Goal: Task Accomplishment & Management: Use online tool/utility

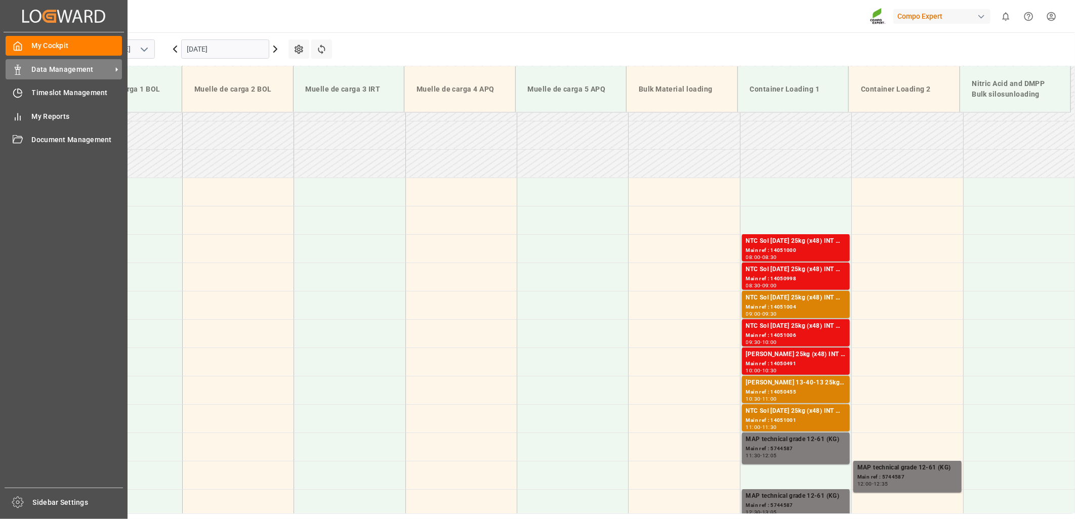
click at [38, 72] on span "Data Management" at bounding box center [72, 69] width 80 height 11
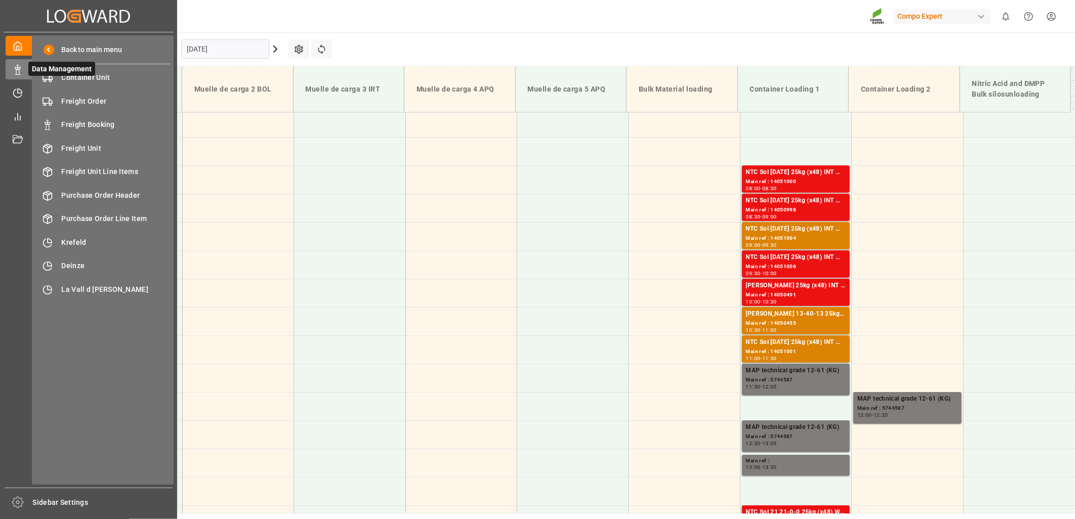
scroll to position [401, 0]
click at [94, 78] on span "Container Unit" at bounding box center [116, 77] width 109 height 11
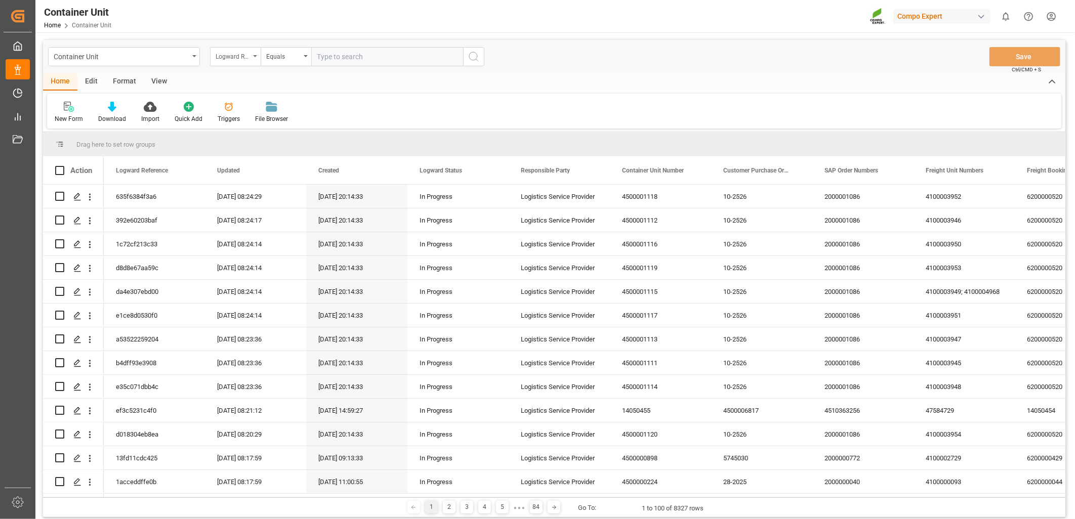
click at [254, 54] on div "Logward Reference" at bounding box center [235, 56] width 51 height 19
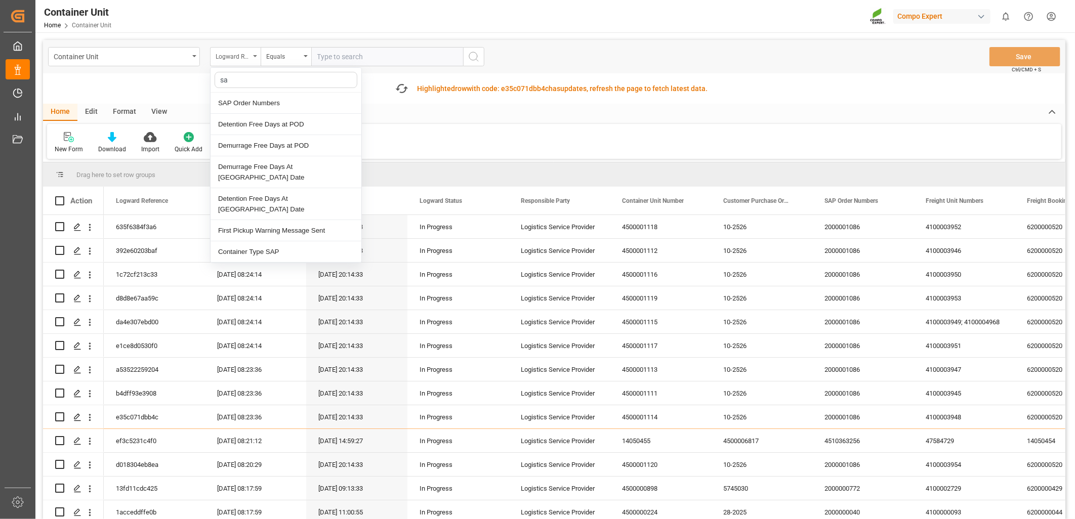
type input "sap"
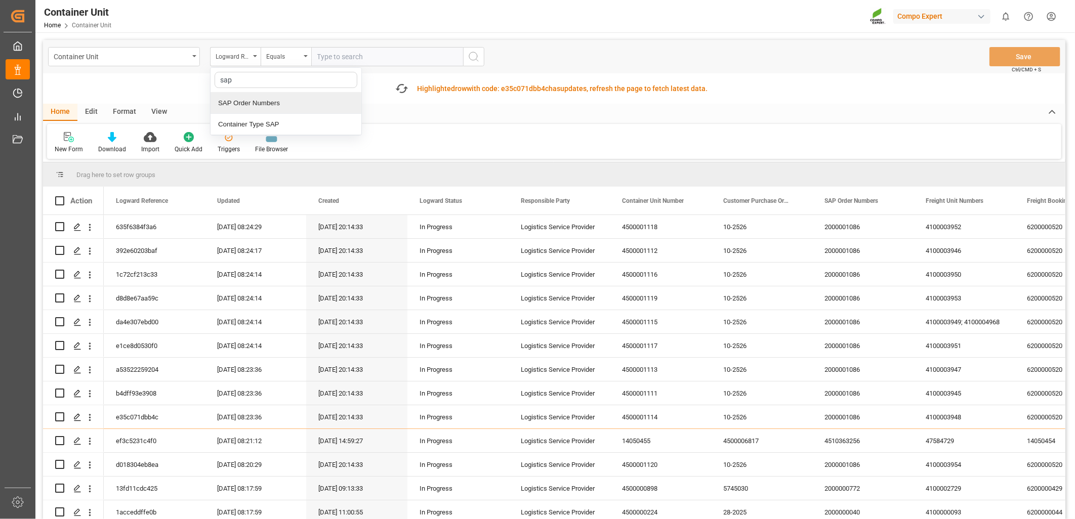
click at [269, 105] on div "SAP Order Numbers" at bounding box center [286, 103] width 151 height 21
click at [304, 59] on div "Equals" at bounding box center [286, 56] width 51 height 19
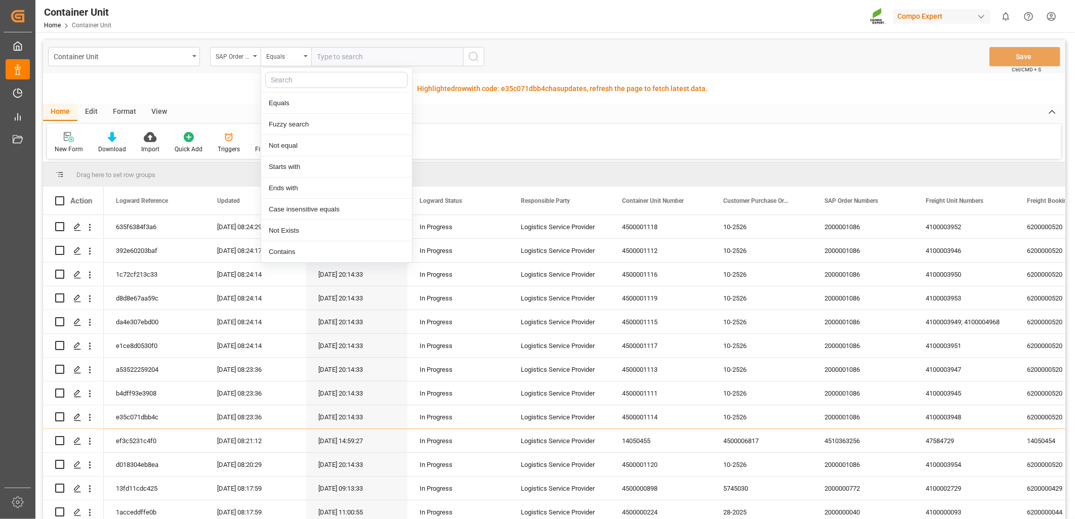
click at [327, 54] on input "text" at bounding box center [387, 56] width 152 height 19
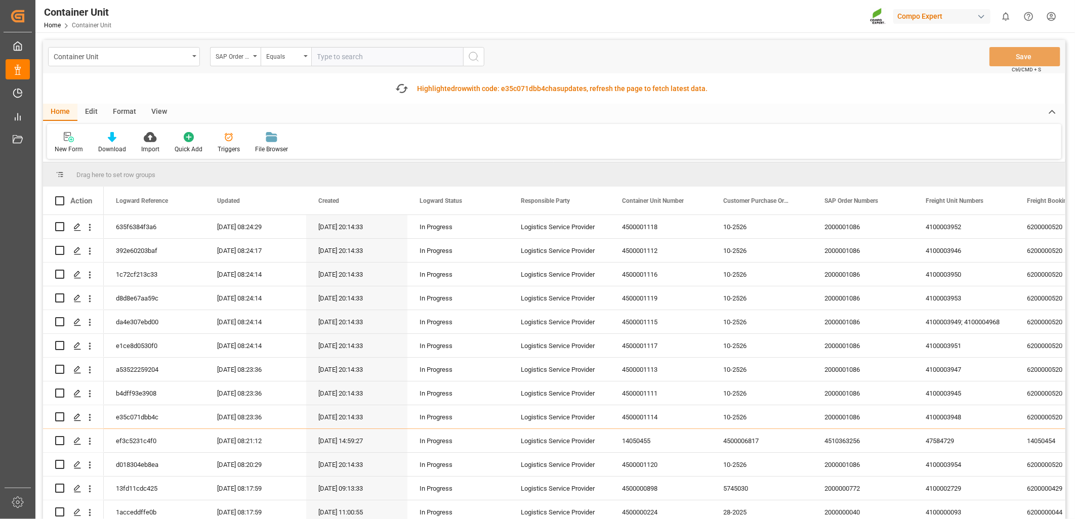
paste input "4510363126"
type input "4510363126;"
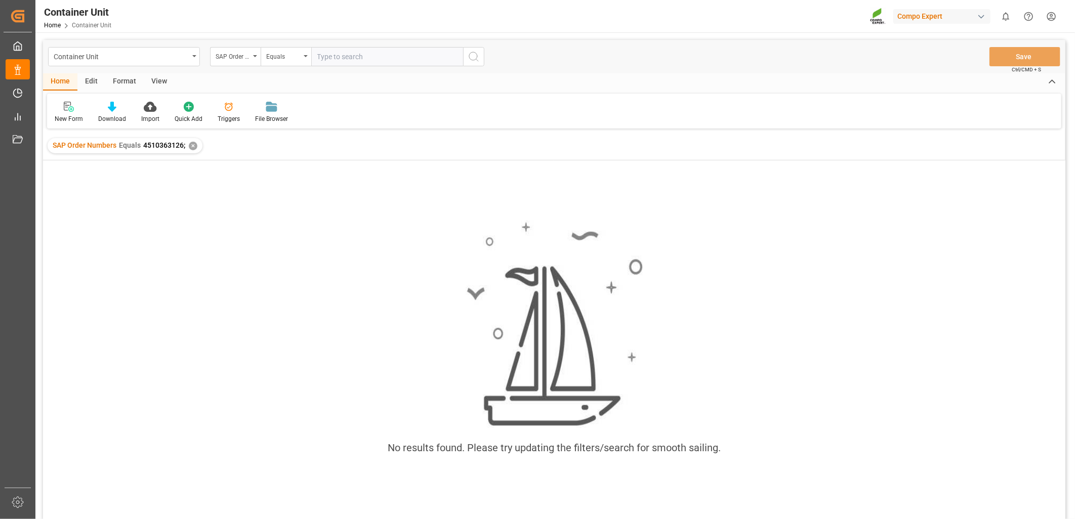
click at [360, 62] on input "text" at bounding box center [387, 56] width 152 height 19
click at [255, 53] on div "SAP Order Numbers" at bounding box center [235, 56] width 51 height 19
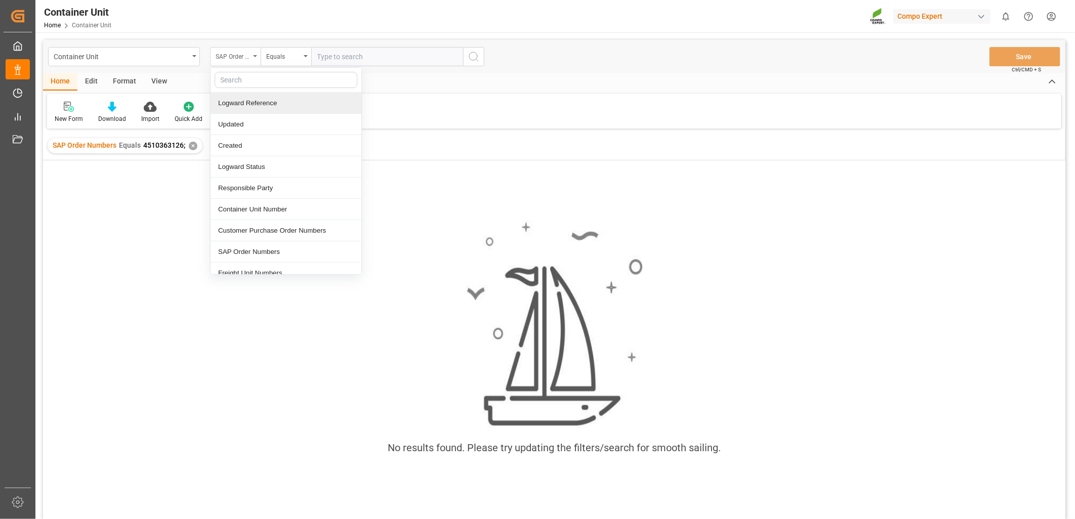
click at [227, 58] on div "SAP Order Numbers" at bounding box center [233, 56] width 34 height 12
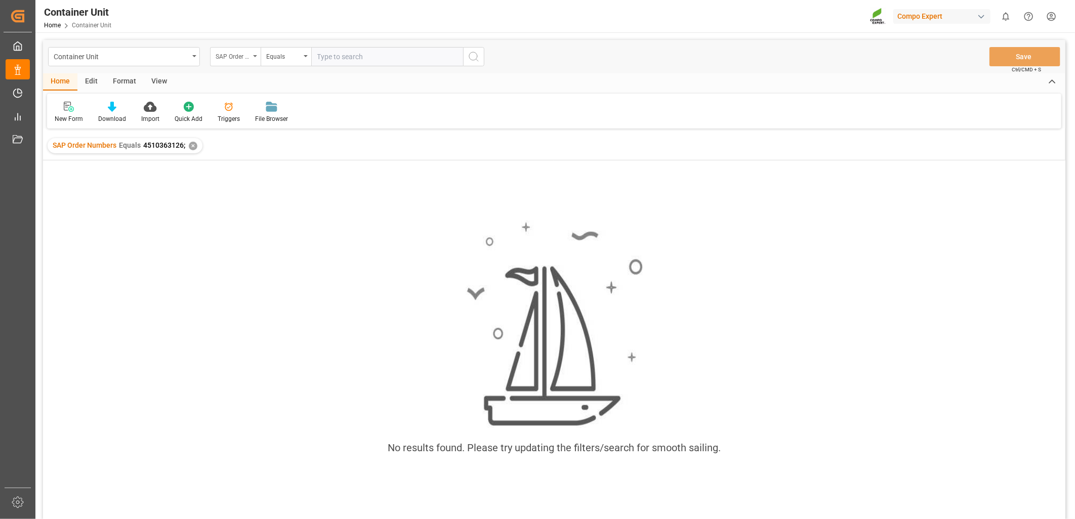
click at [227, 58] on div "SAP Order Numbers" at bounding box center [233, 56] width 34 height 12
click at [277, 57] on div "Equals" at bounding box center [283, 56] width 34 height 12
click at [282, 118] on div "Fuzzy search" at bounding box center [336, 124] width 151 height 21
paste input "4510363126"
type input "4510363126"
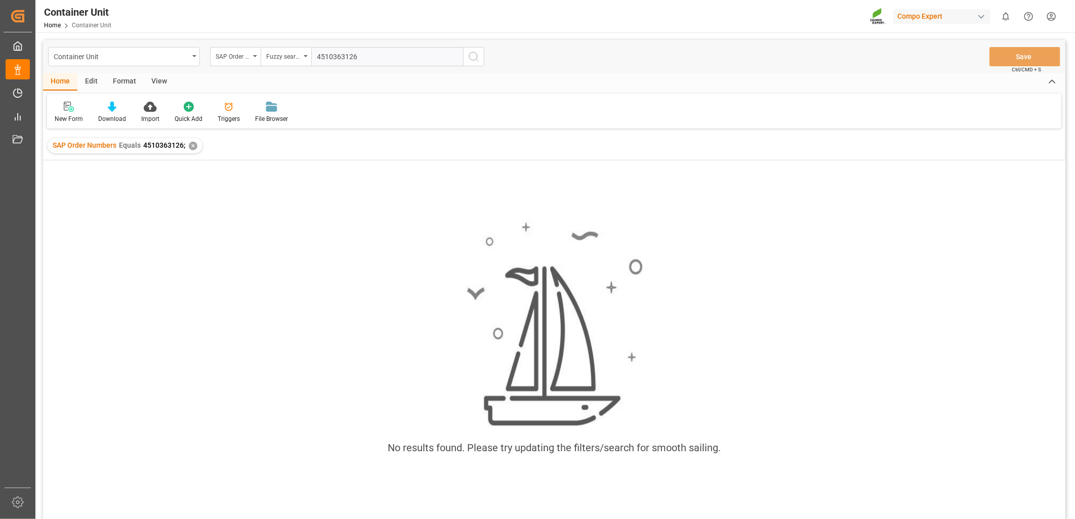
click at [189, 148] on div "✕" at bounding box center [193, 146] width 9 height 9
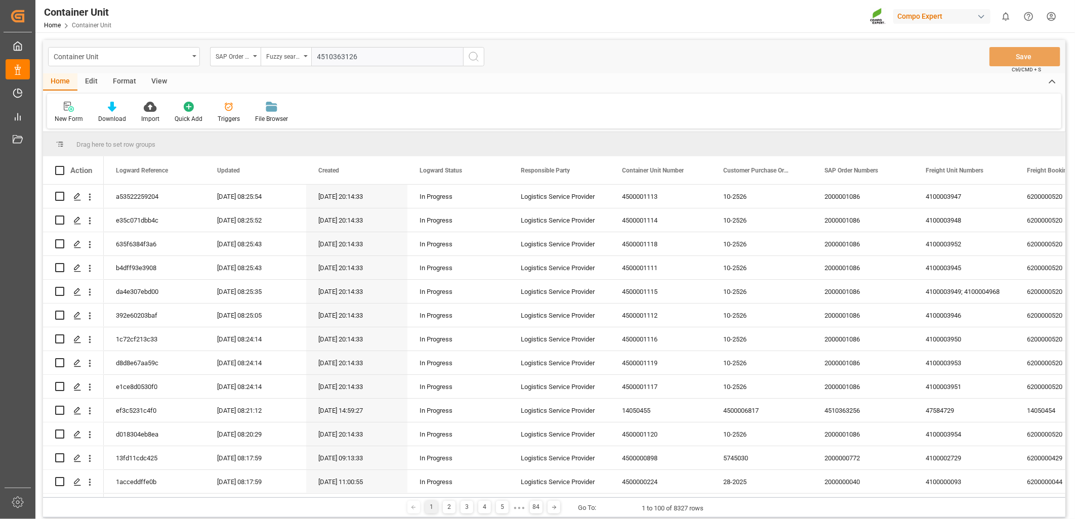
click at [365, 54] on input "4510363126" at bounding box center [387, 56] width 152 height 19
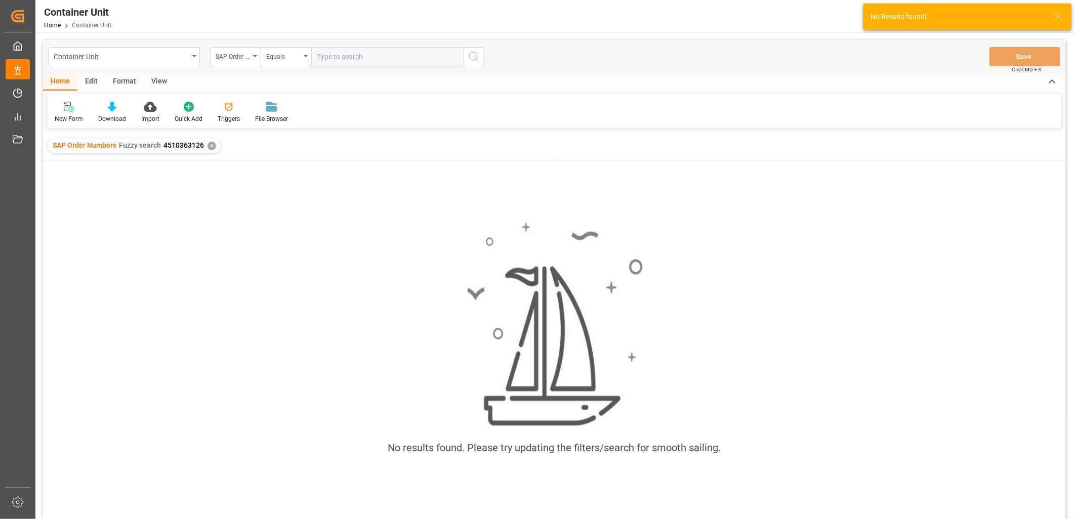
click at [210, 145] on div "✕" at bounding box center [212, 146] width 9 height 9
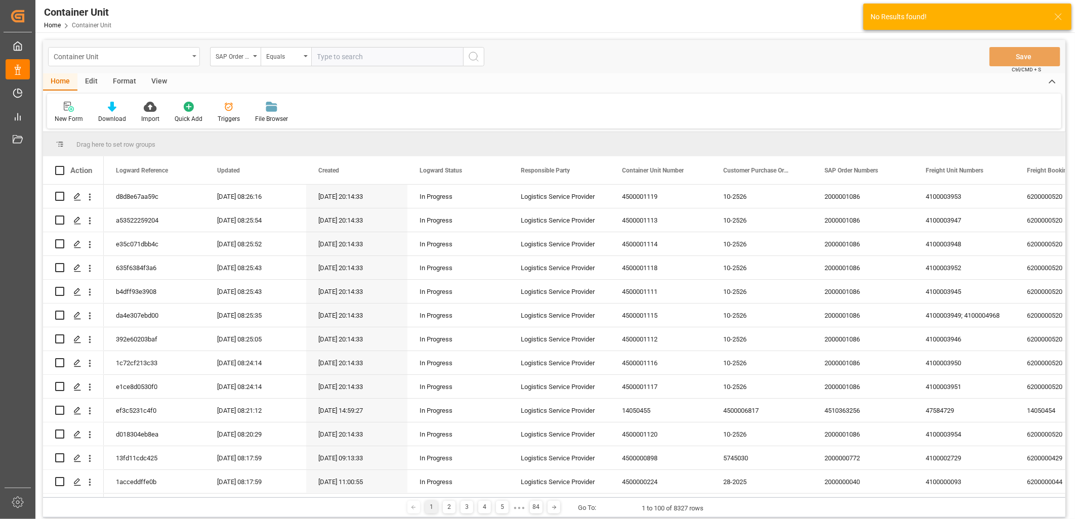
click at [194, 61] on div "Container Unit" at bounding box center [124, 56] width 152 height 19
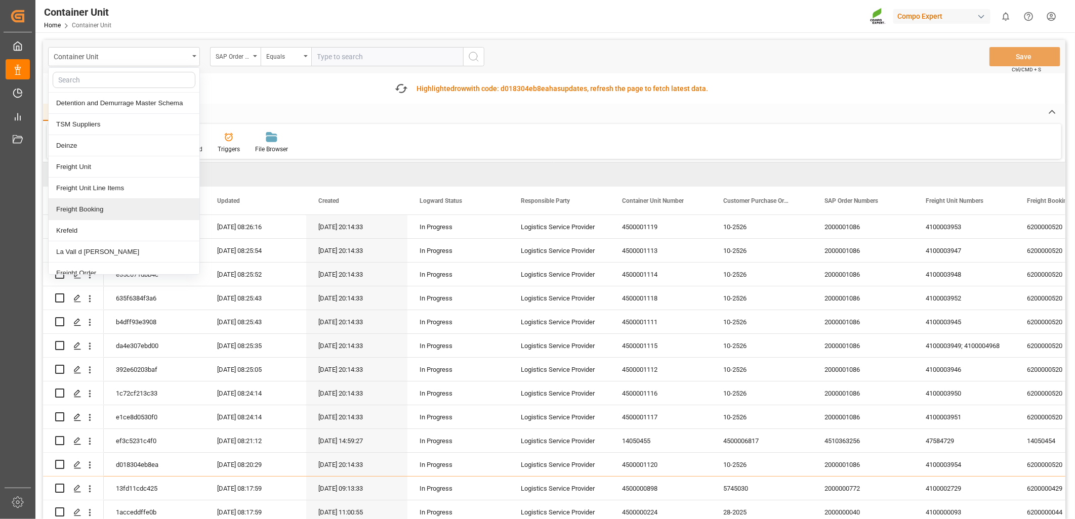
click at [101, 210] on div "Freight Booking" at bounding box center [124, 209] width 151 height 21
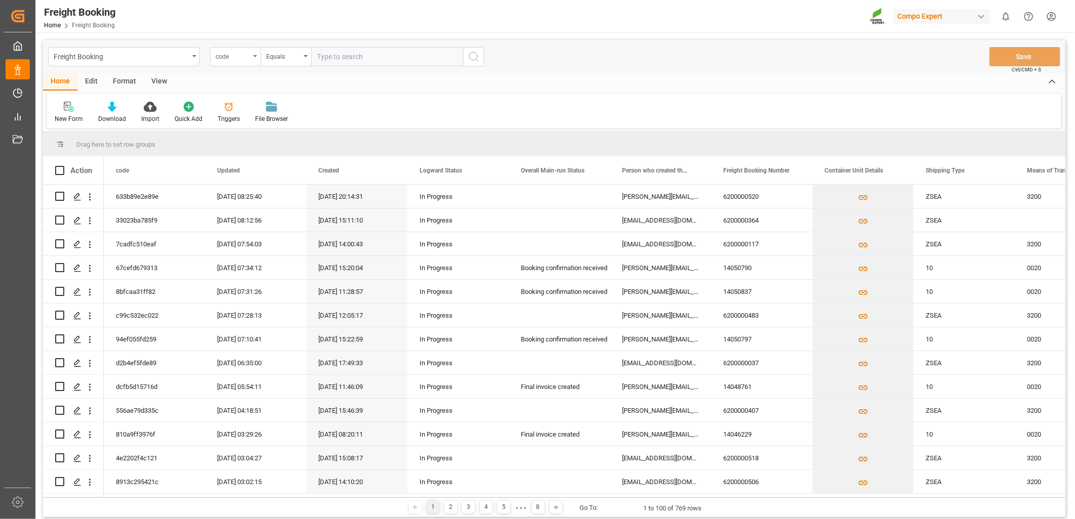
click at [259, 59] on div "code" at bounding box center [235, 56] width 51 height 19
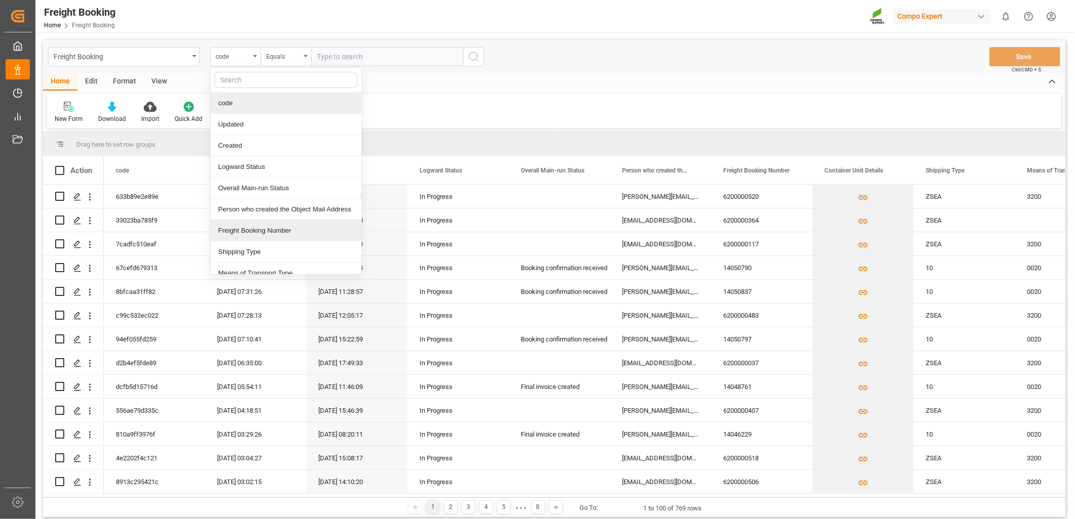
click at [248, 229] on div "Freight Booking Number" at bounding box center [286, 230] width 151 height 21
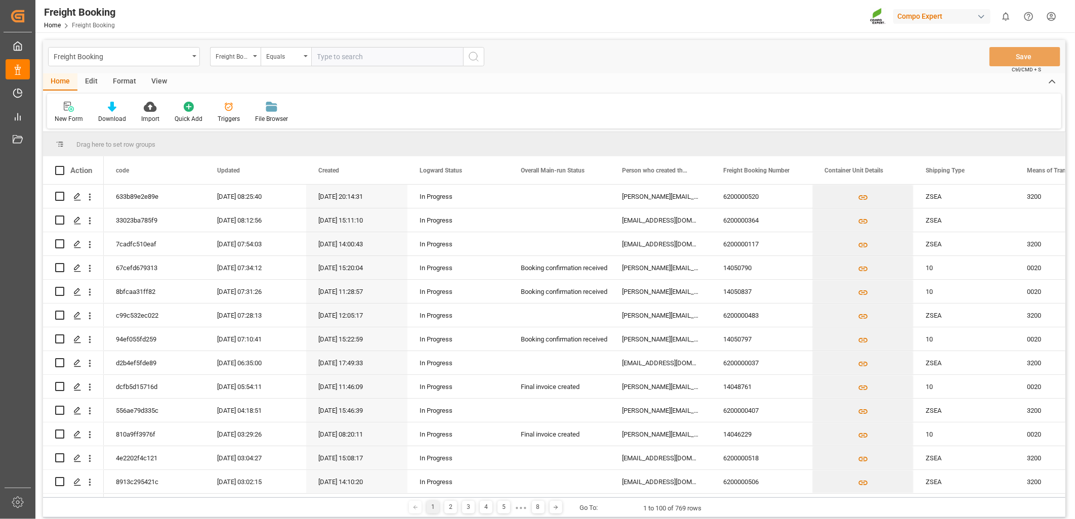
click at [348, 59] on input "text" at bounding box center [387, 56] width 152 height 19
type input "14050774"
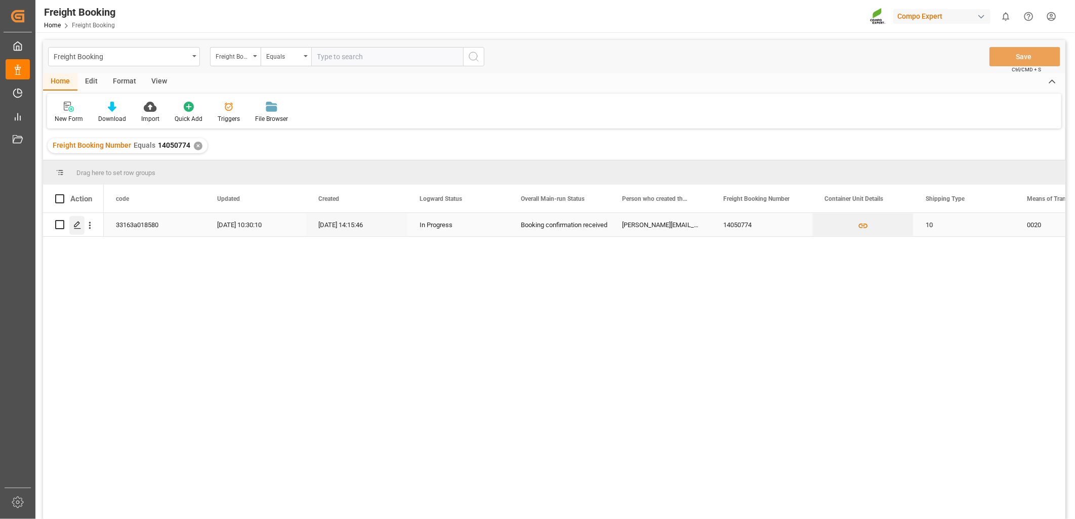
click at [74, 226] on icon "Press SPACE to select this row." at bounding box center [77, 225] width 8 height 8
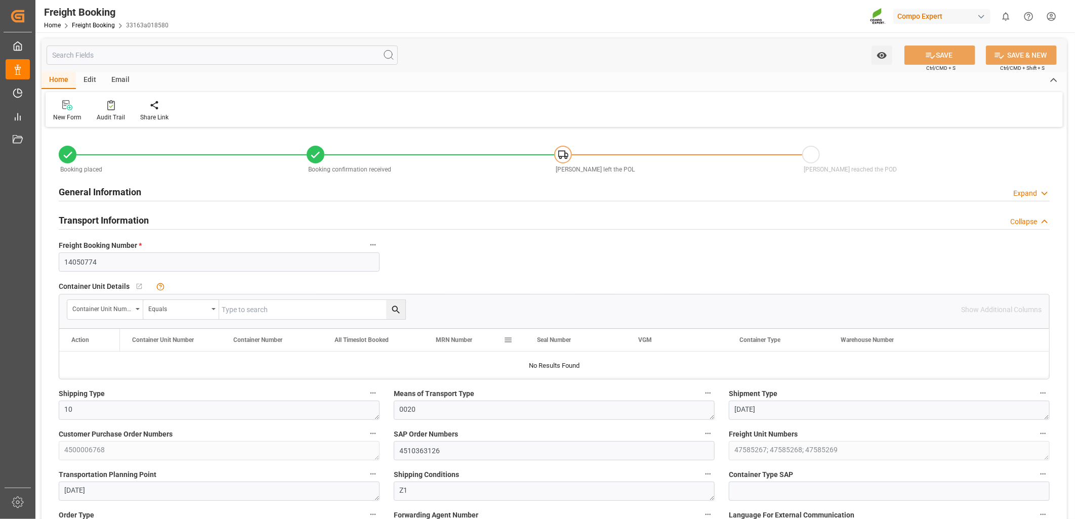
type input "[DATE] 00:00"
type input "[DATE] 14:09"
type input "[DATE] 10:29"
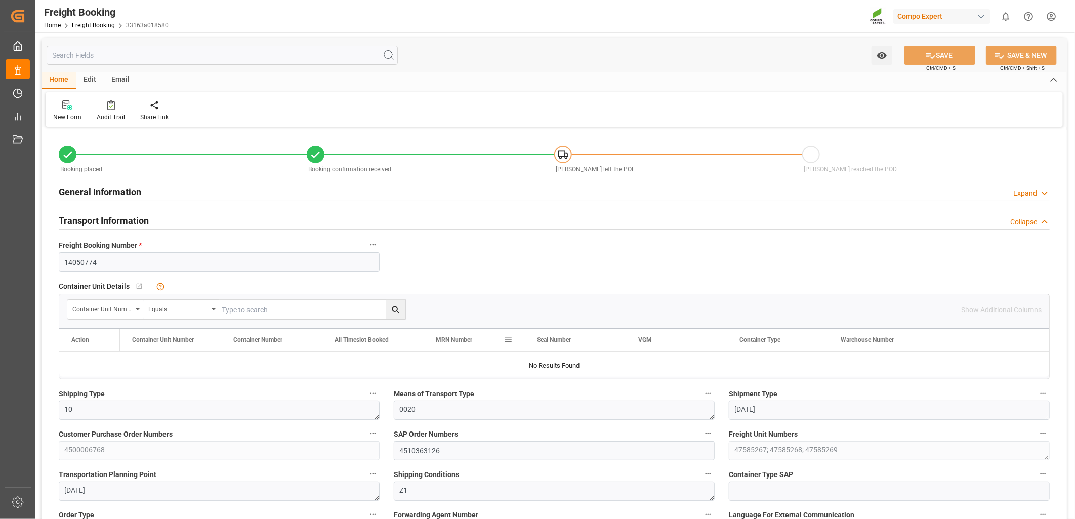
type input "[DATE] 10:29"
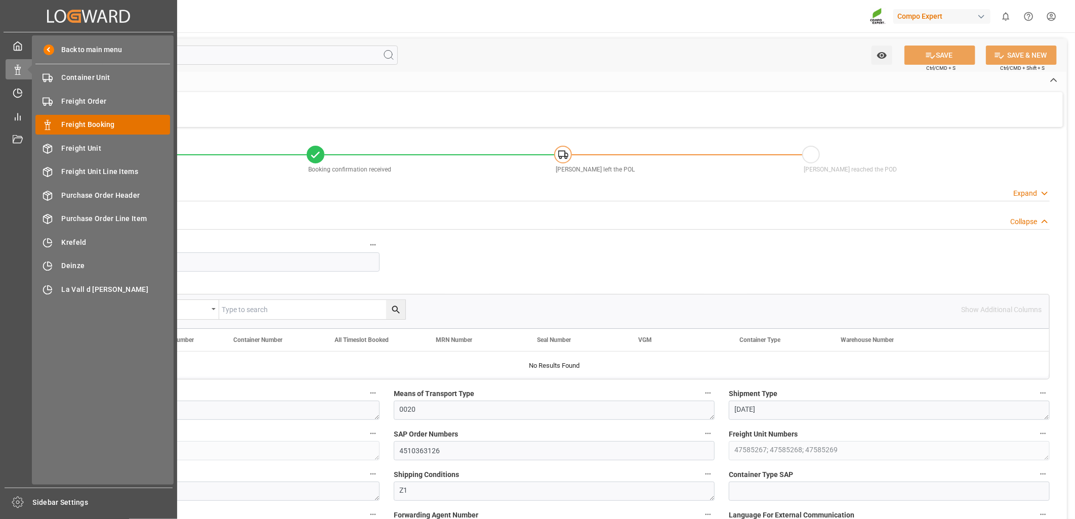
click at [84, 122] on span "Freight Booking" at bounding box center [116, 124] width 109 height 11
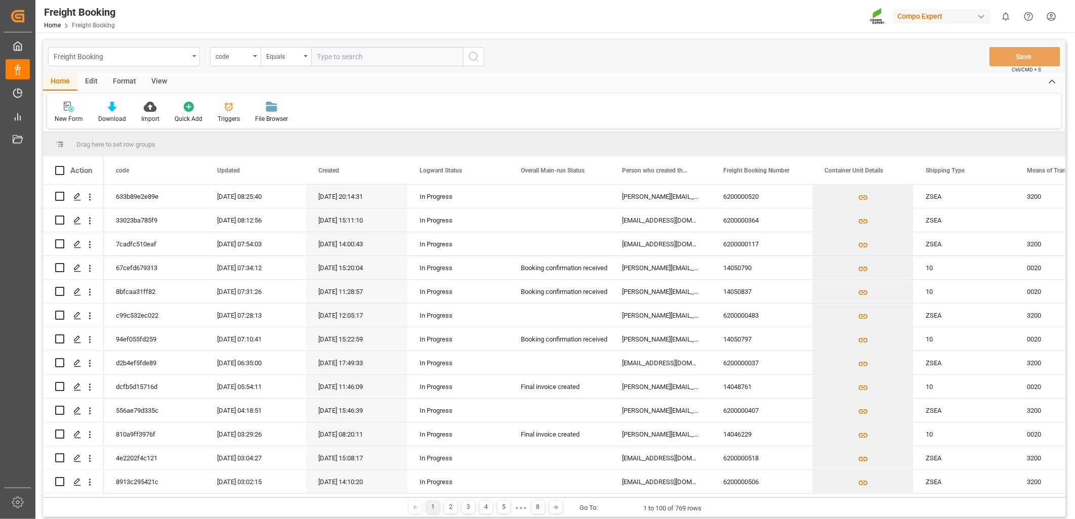
click at [193, 59] on div "Freight Booking" at bounding box center [124, 56] width 152 height 19
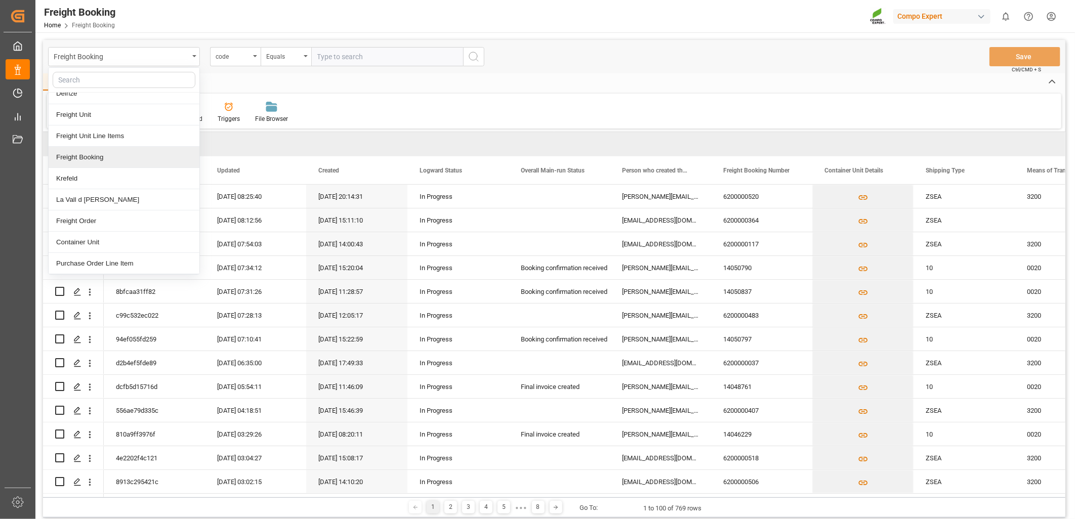
scroll to position [116, 0]
click at [93, 54] on div "Freight Booking" at bounding box center [121, 56] width 135 height 13
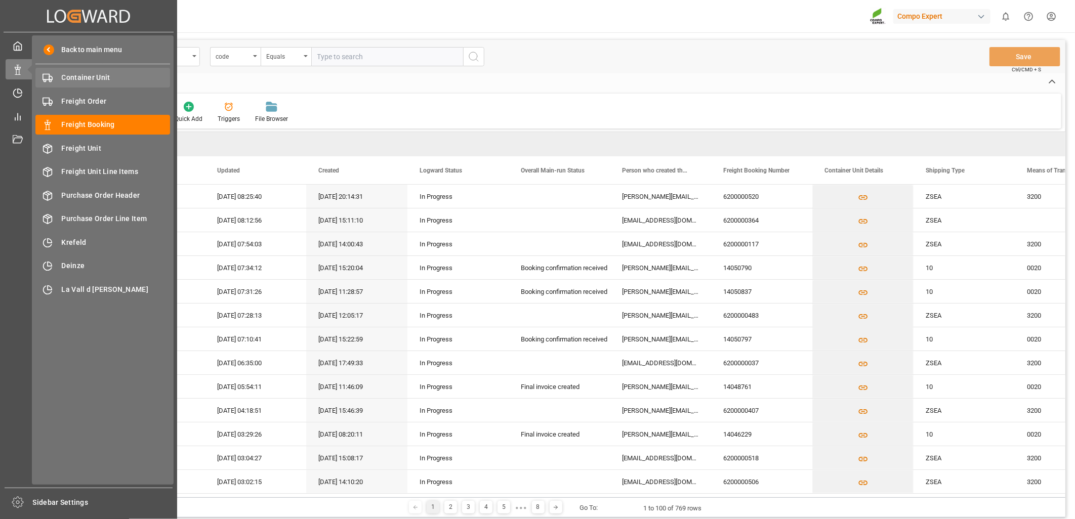
click at [109, 75] on span "Container Unit" at bounding box center [116, 77] width 109 height 11
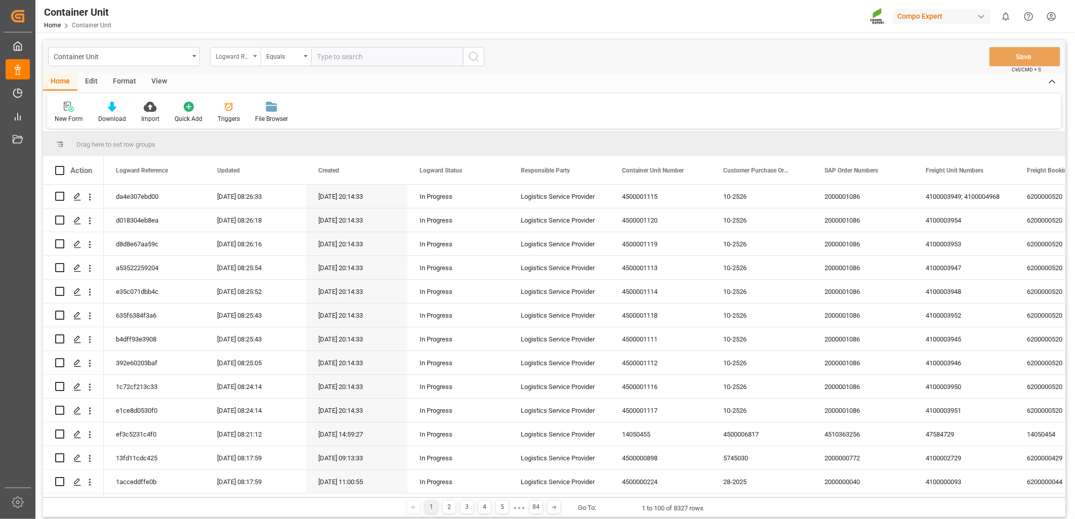
click at [252, 57] on div "Logward Reference" at bounding box center [235, 56] width 51 height 19
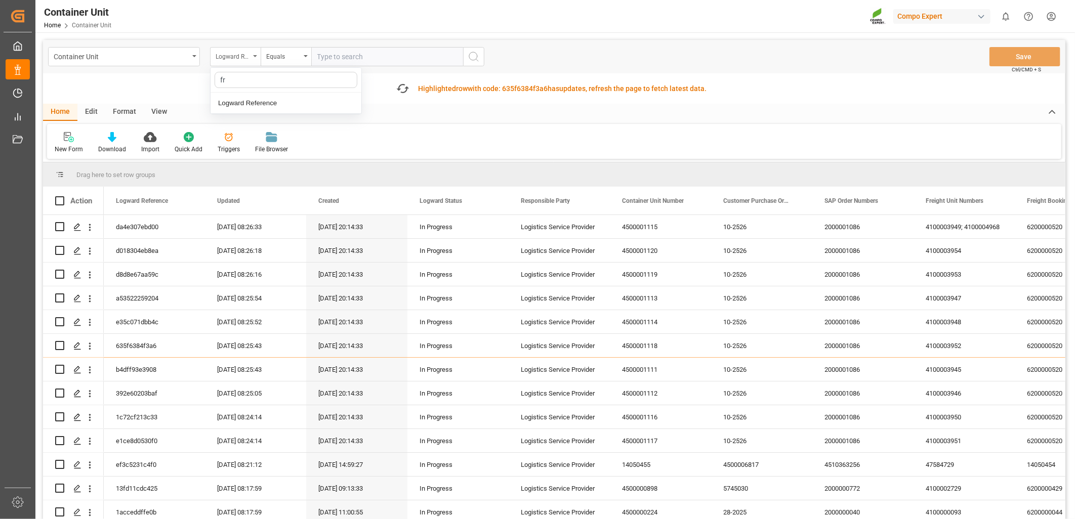
type input "fre"
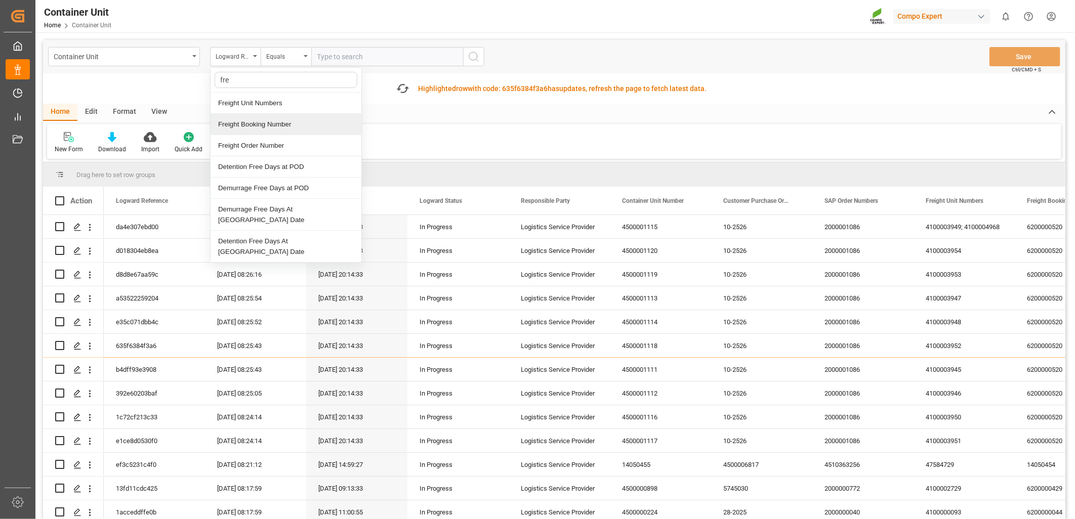
click at [251, 126] on div "Freight Booking Number" at bounding box center [286, 124] width 151 height 21
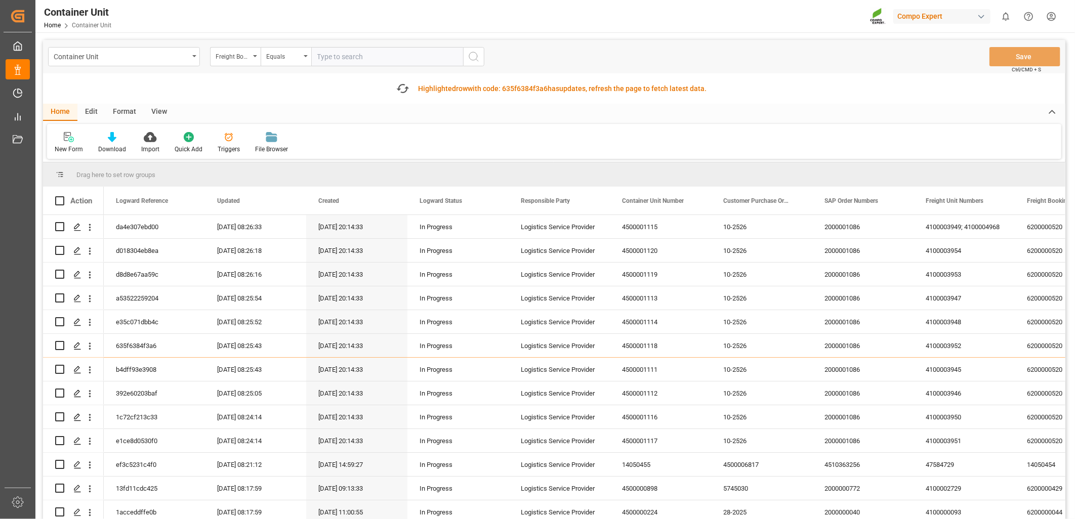
click at [358, 65] on input "text" at bounding box center [387, 56] width 152 height 19
type input "14050774"
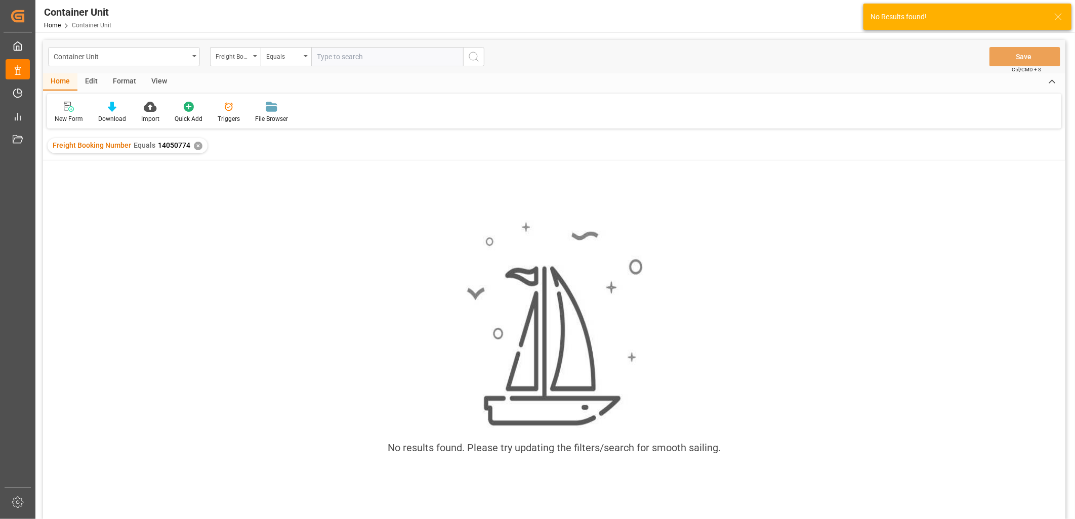
click at [194, 147] on div "✕" at bounding box center [198, 146] width 9 height 9
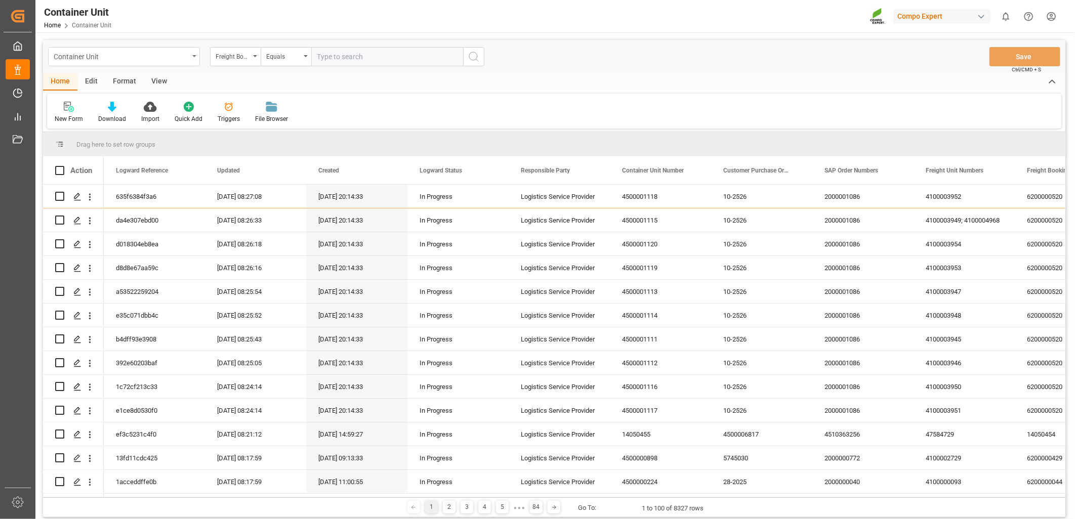
click at [189, 58] on div "Container Unit" at bounding box center [124, 56] width 152 height 19
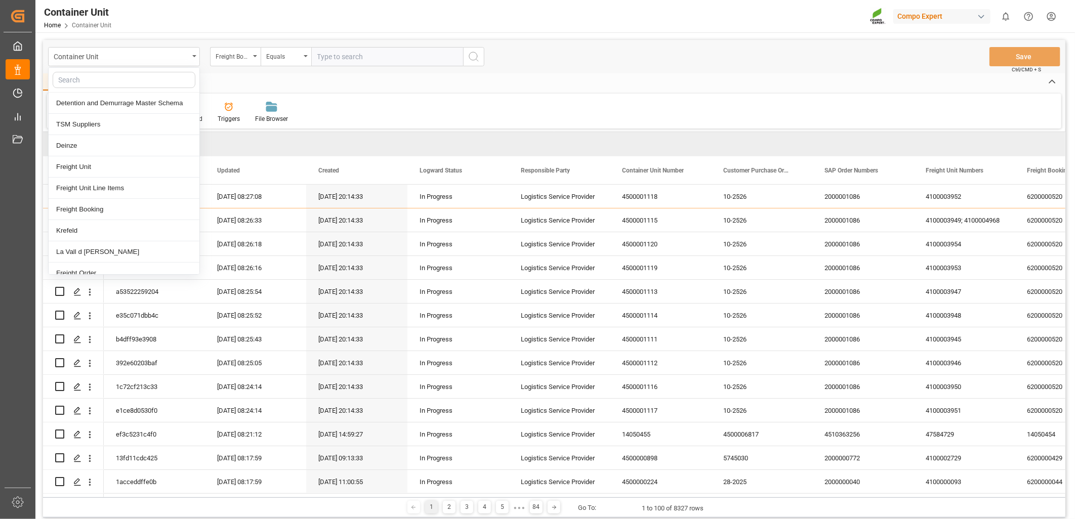
type input "s"
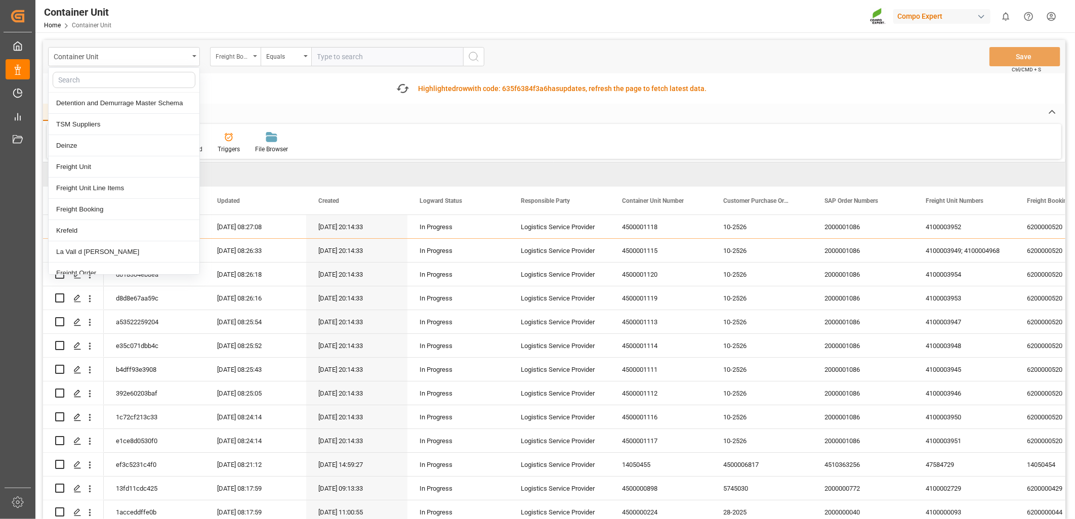
click at [252, 59] on div "Freight Booking Number" at bounding box center [235, 56] width 51 height 19
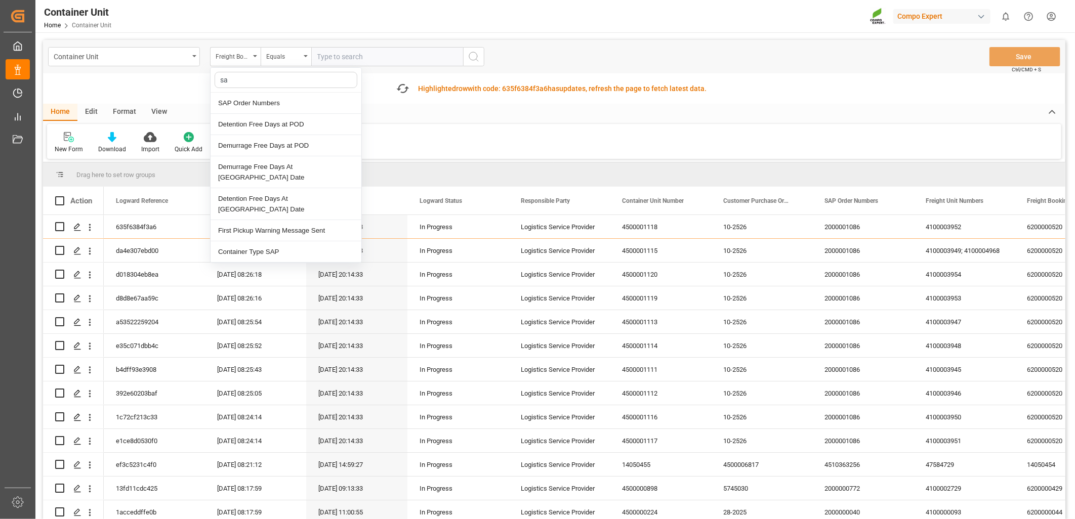
type input "sap"
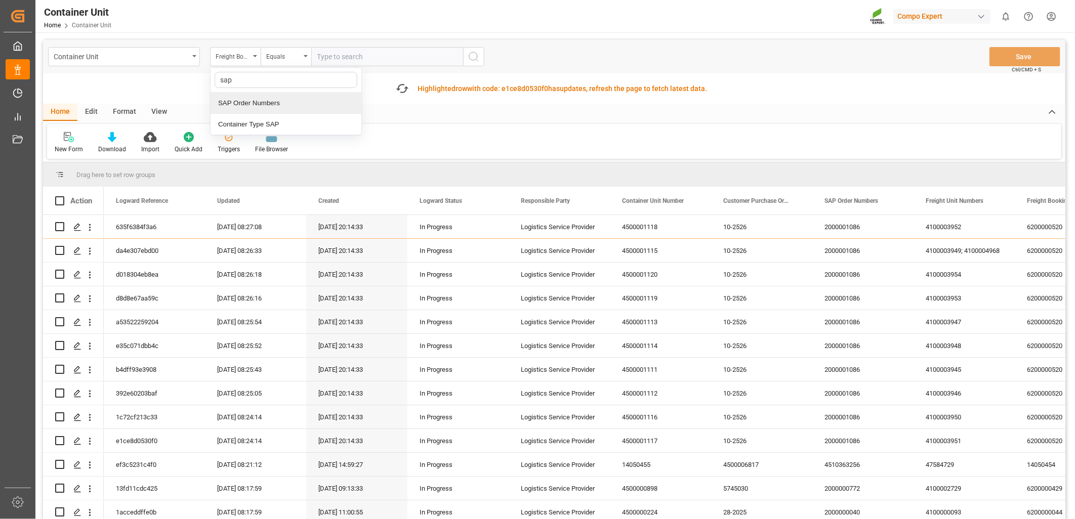
click at [301, 107] on div "SAP Order Numbers" at bounding box center [286, 103] width 151 height 21
click at [365, 67] on div "Container Unit SAP Order Numbers Equals Save Ctrl/CMD + S" at bounding box center [554, 56] width 1023 height 33
click at [366, 62] on input "text" at bounding box center [387, 56] width 152 height 19
paste input "4510363126"
type input "4510363126;"
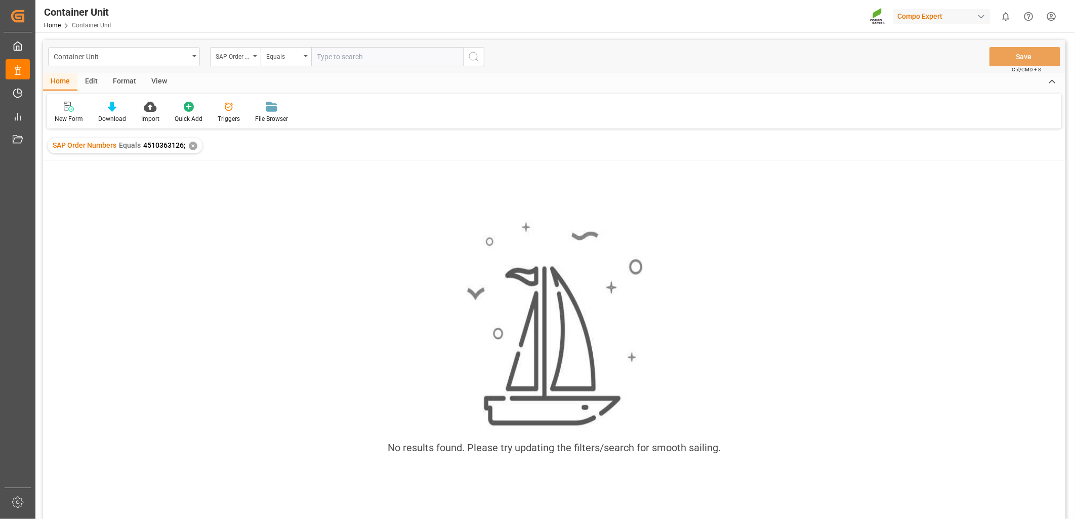
click at [193, 21] on div "Container Unit Home Container Unit Compo Expert 0 Notifications Only show unrea…" at bounding box center [551, 16] width 1047 height 32
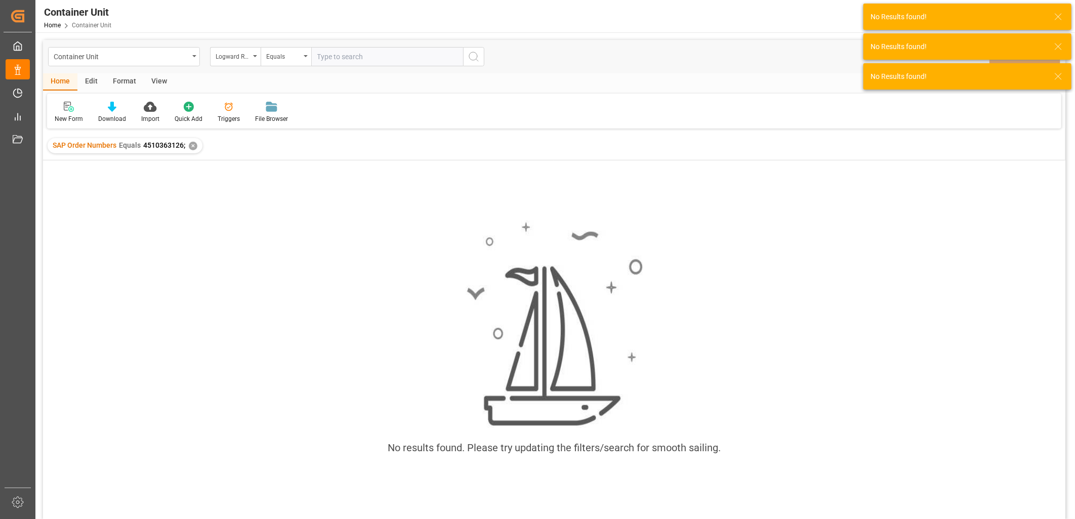
click at [189, 147] on div "✕" at bounding box center [193, 146] width 9 height 9
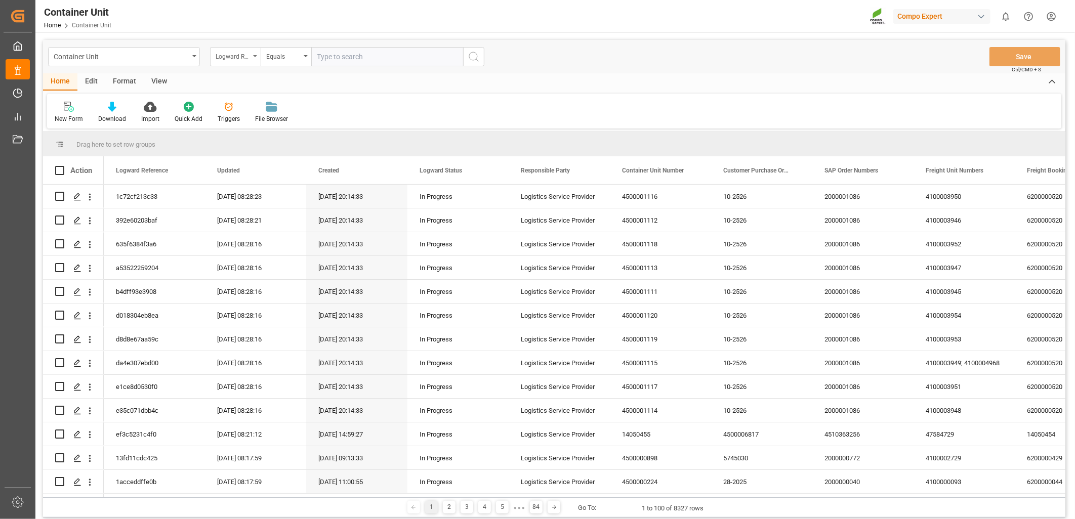
click at [255, 59] on div "Logward Reference" at bounding box center [235, 56] width 51 height 19
type input "sap"
click at [232, 100] on div "SAP Order Numbers" at bounding box center [286, 103] width 151 height 21
click at [335, 60] on input "text" at bounding box center [387, 56] width 152 height 19
paste input "4510363126"
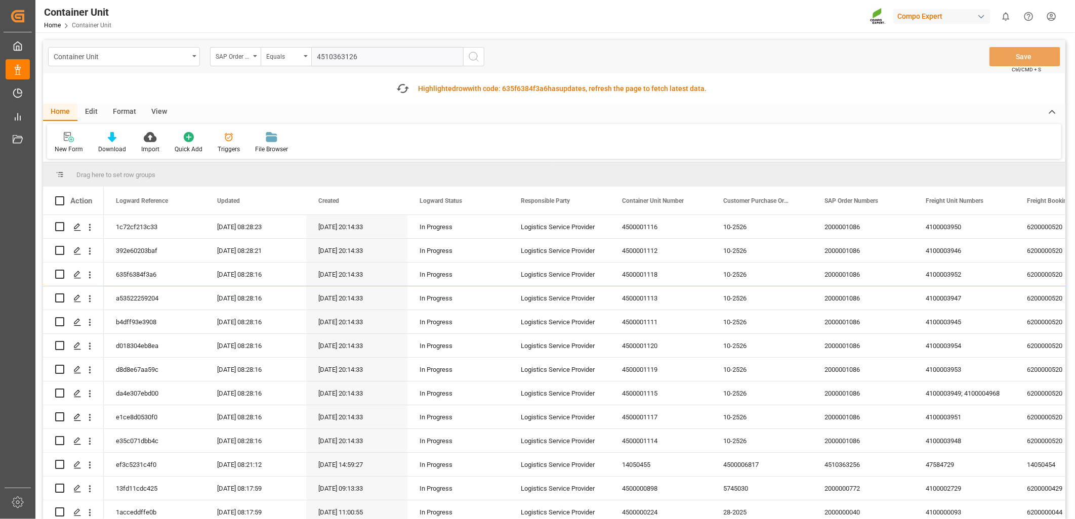
type input "4510363126;"
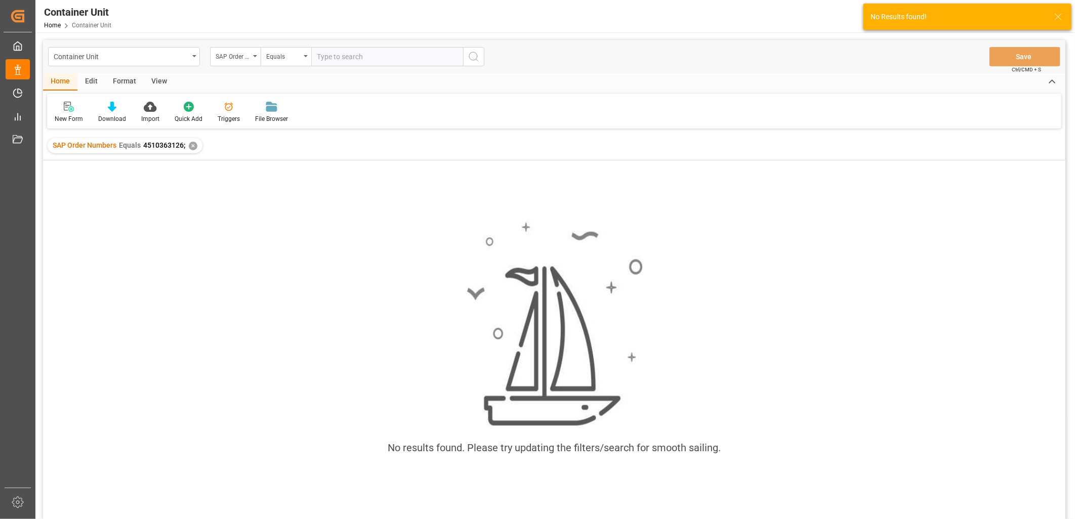
click at [191, 147] on div "✕" at bounding box center [193, 146] width 9 height 9
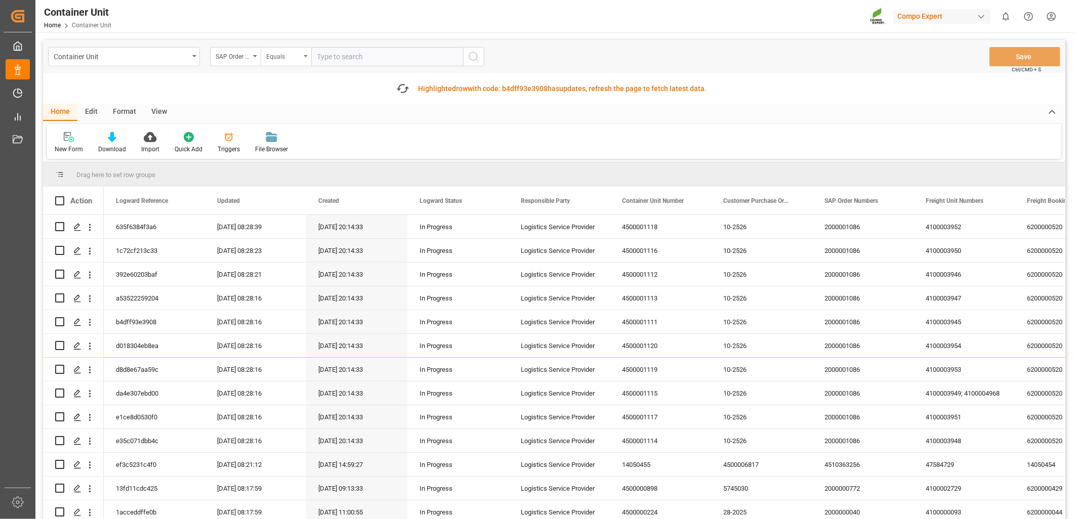
click at [306, 56] on icon "open menu" at bounding box center [306, 56] width 4 height 2
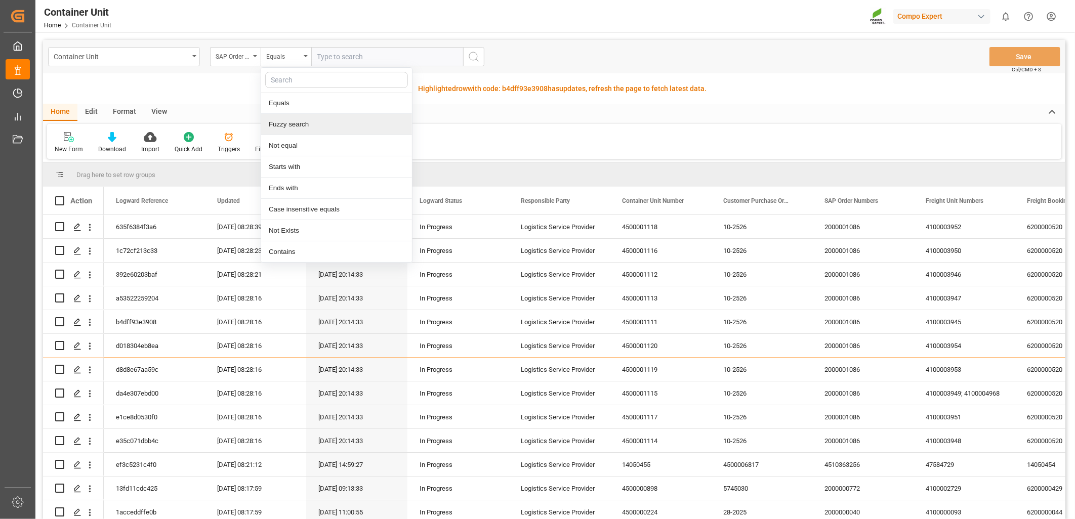
click at [294, 122] on div "Fuzzy search" at bounding box center [336, 124] width 151 height 21
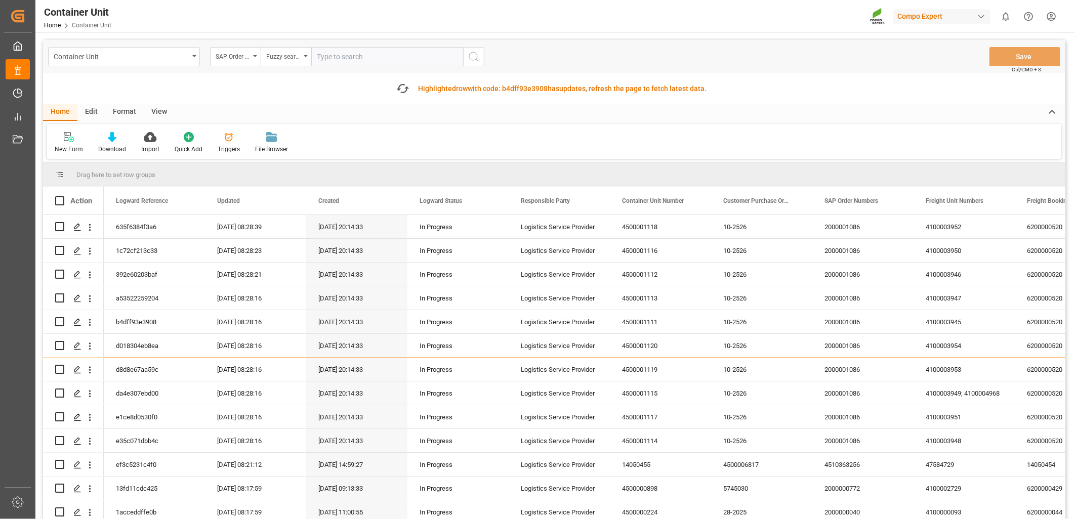
paste input "4510363126"
type input "4510363126"
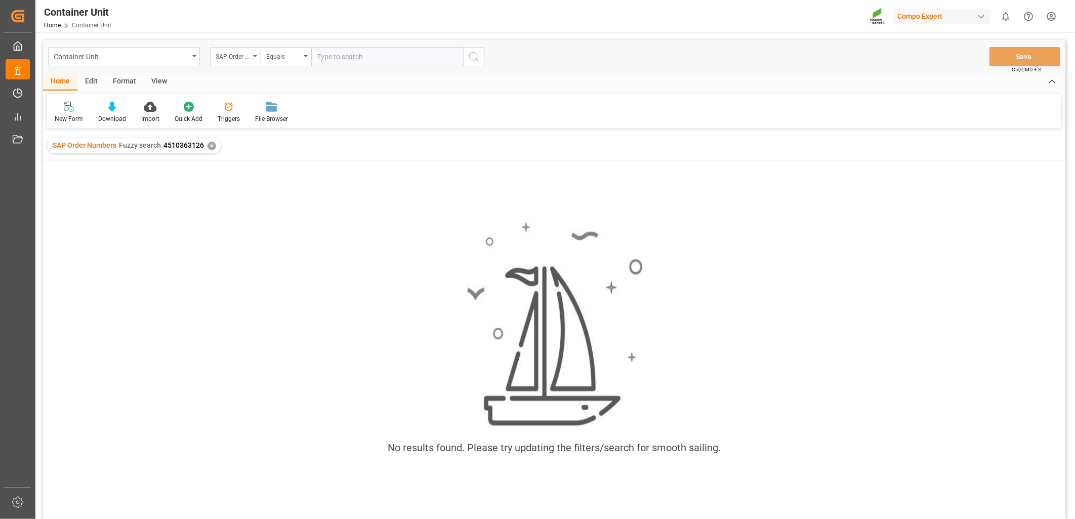
click at [348, 57] on input "text" at bounding box center [387, 56] width 152 height 19
click at [210, 148] on div "✕" at bounding box center [212, 146] width 9 height 9
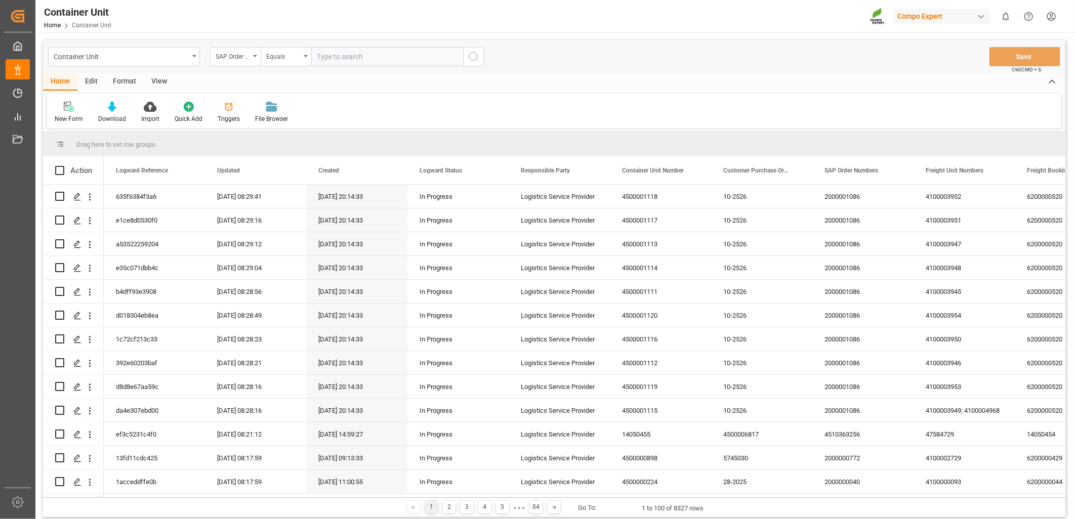
click at [352, 59] on input "text" at bounding box center [387, 56] width 152 height 19
paste input "4510363126"
type input "4510363126;"
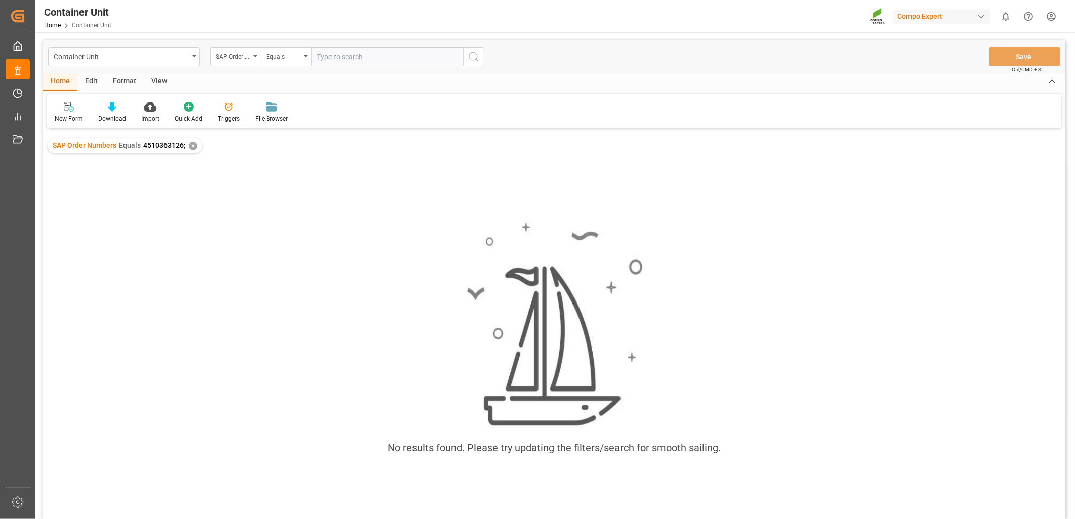
click at [191, 146] on div "✕" at bounding box center [193, 146] width 9 height 9
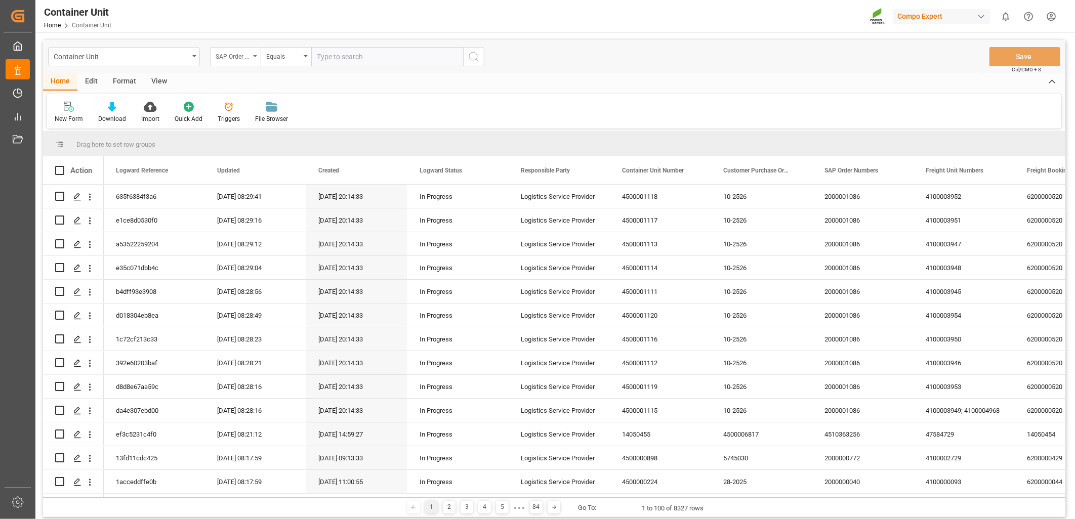
click at [255, 57] on div "SAP Order Numbers" at bounding box center [235, 56] width 51 height 19
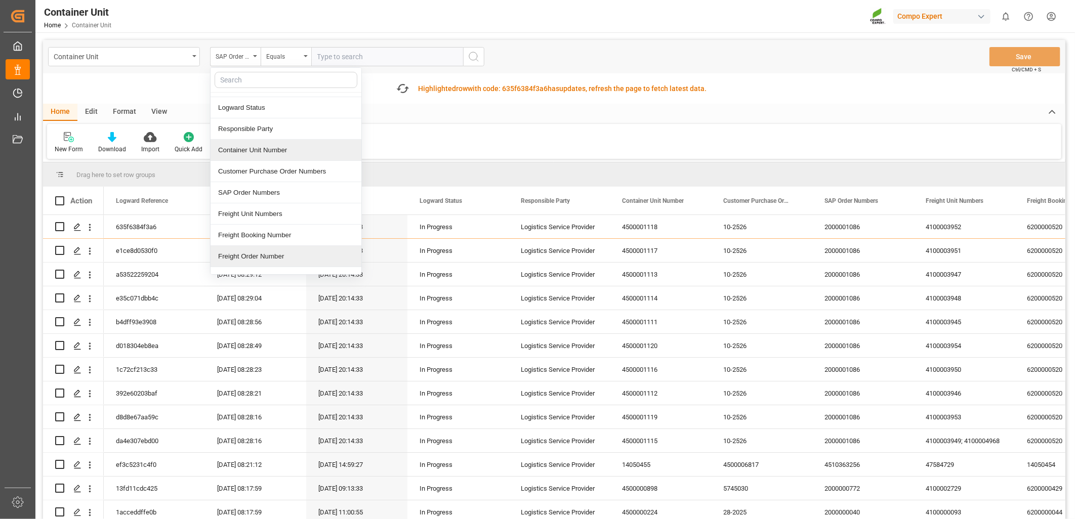
scroll to position [112, 0]
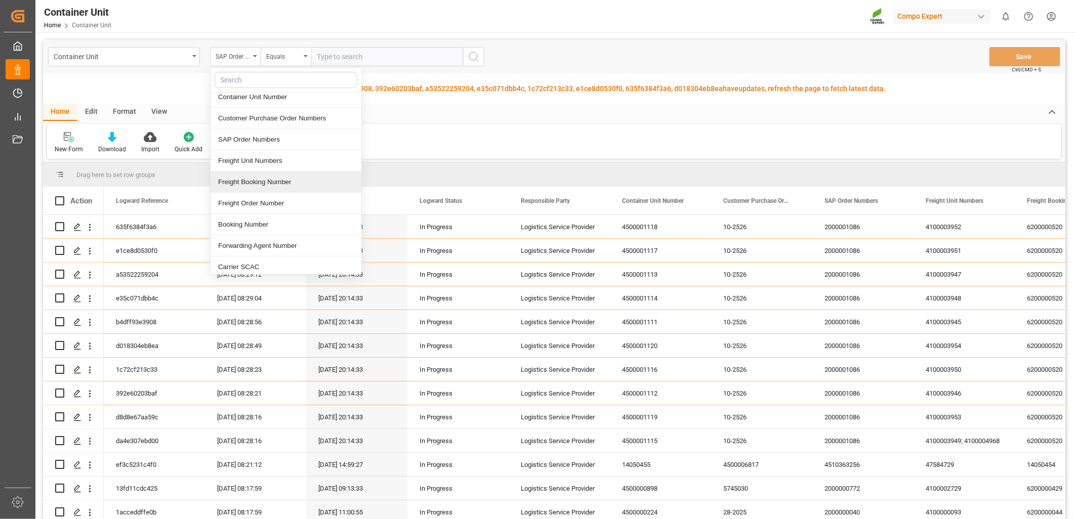
click at [281, 181] on div "Freight Booking Number" at bounding box center [286, 182] width 151 height 21
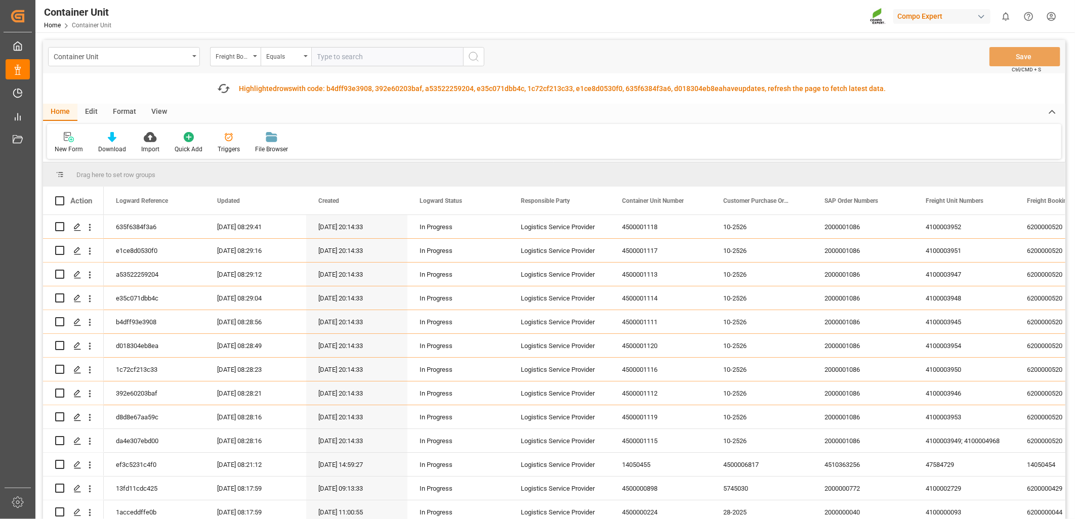
click at [337, 57] on input "text" at bounding box center [387, 56] width 152 height 19
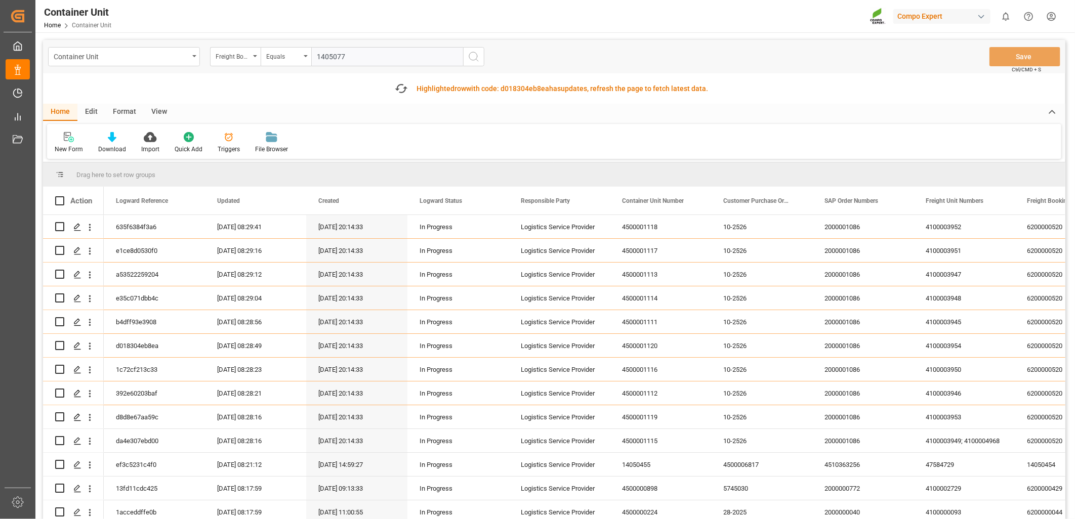
type input "14050776"
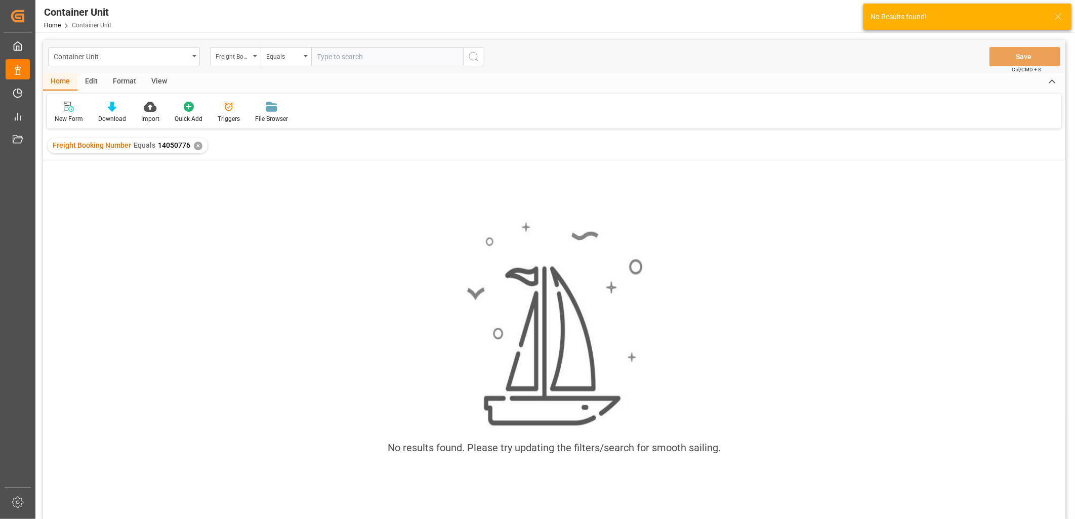
click at [189, 145] on div "Freight Booking Number Equals 14050776 ✕" at bounding box center [128, 145] width 160 height 15
click at [196, 146] on div "✕" at bounding box center [198, 146] width 9 height 9
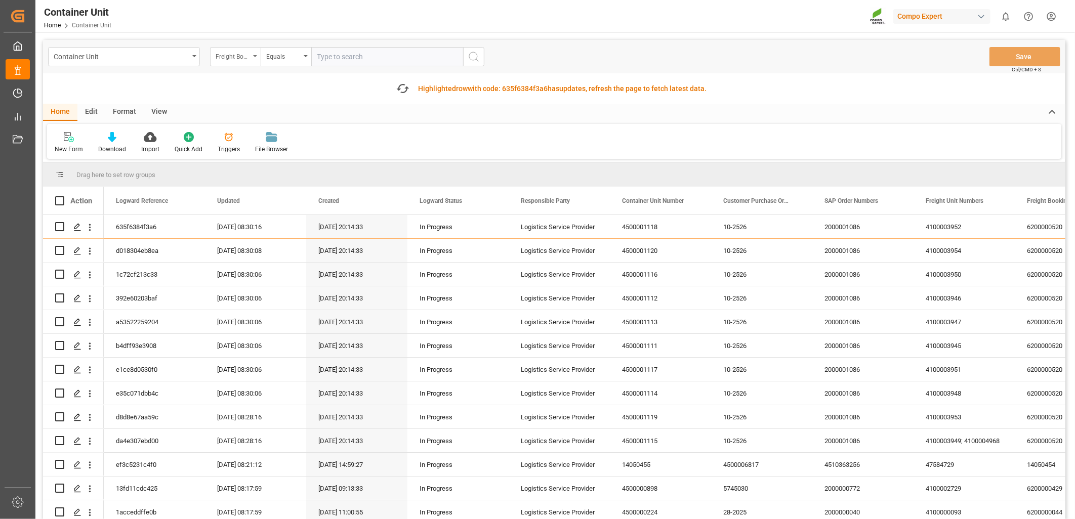
click at [252, 57] on div "Freight Booking Number" at bounding box center [235, 56] width 51 height 19
type input "sap"
click at [269, 110] on div "SAP Order Numbers" at bounding box center [286, 103] width 151 height 21
click at [350, 56] on input "text" at bounding box center [387, 56] width 152 height 19
paste input "4510363126"
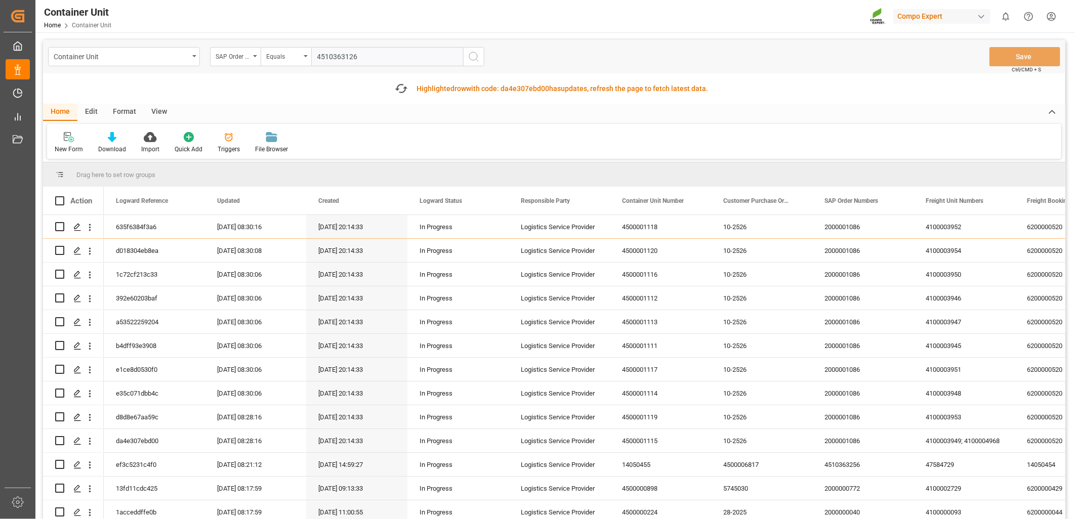
type input "4510363126;"
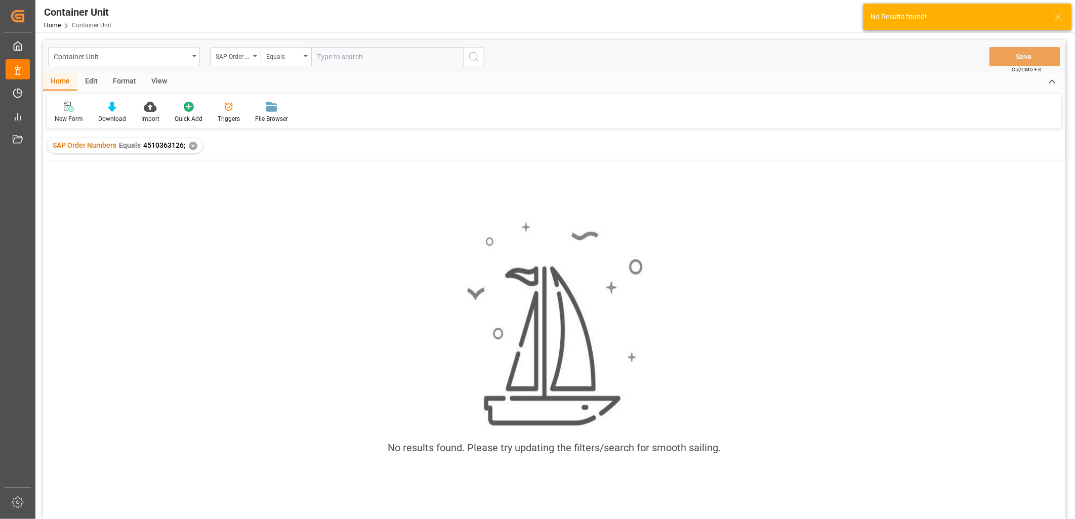
click at [193, 147] on div "✕" at bounding box center [193, 146] width 9 height 9
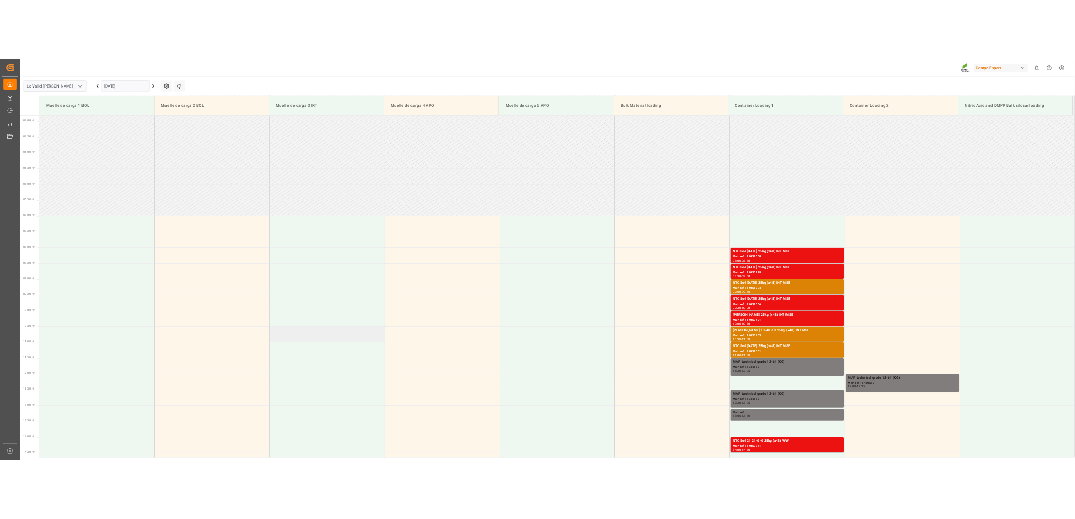
scroll to position [390, 0]
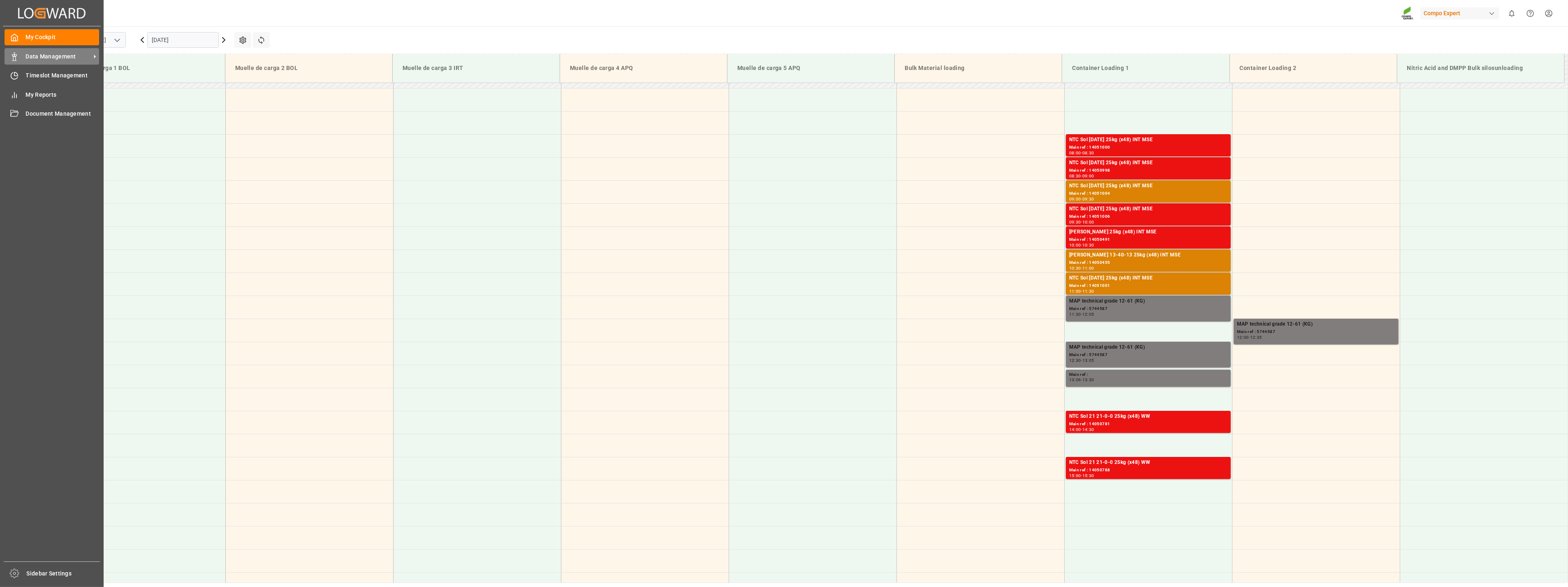
click at [54, 59] on span "Data Management" at bounding box center [58, 56] width 65 height 9
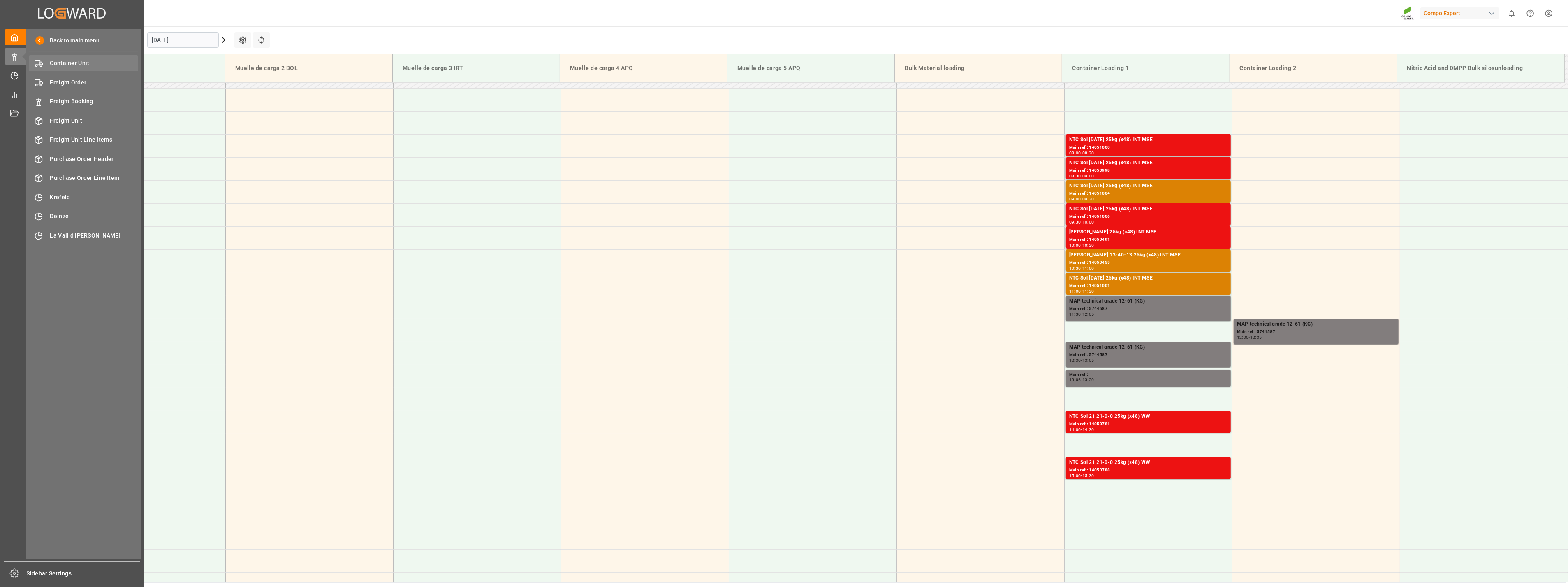
click at [89, 66] on span "Container Unit" at bounding box center [94, 63] width 89 height 9
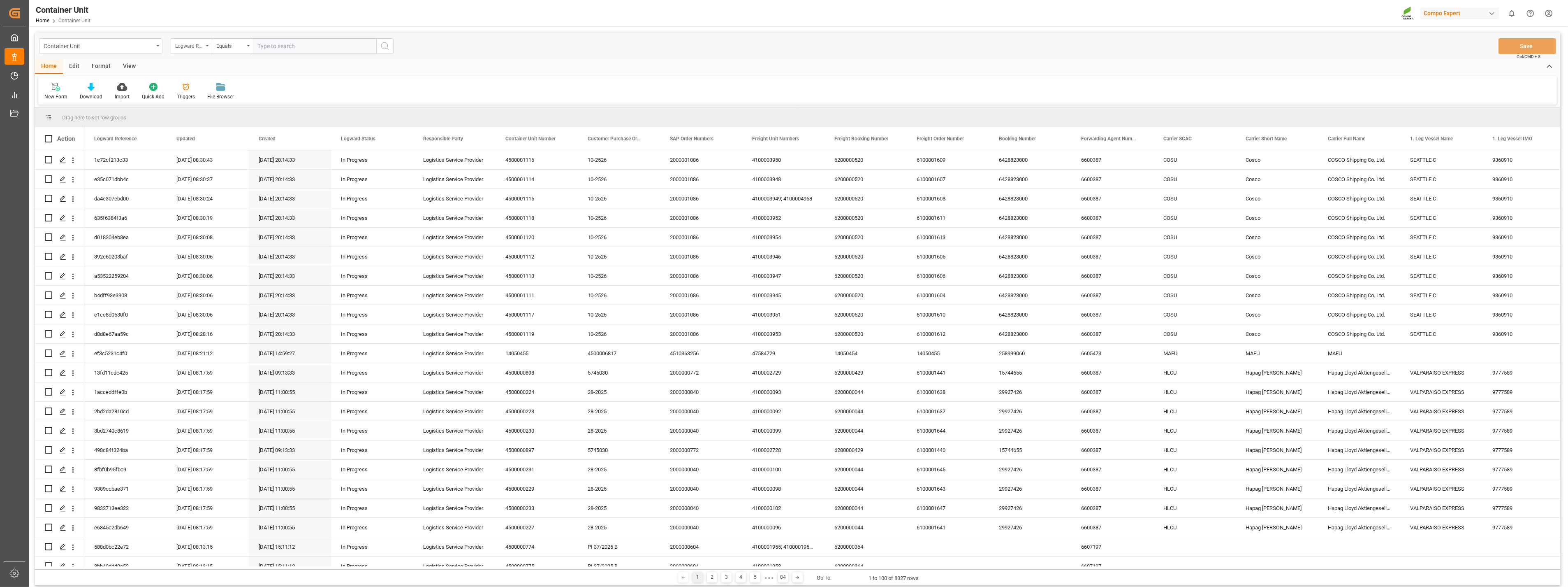
click at [208, 46] on icon "open menu" at bounding box center [207, 46] width 3 height 2
type input "sap"
click at [208, 88] on div "SAP Order Numbers" at bounding box center [232, 84] width 123 height 17
click at [292, 37] on div "Container Unit SAP Order Numbers Equals Save Ctrl/CMD + S" at bounding box center [798, 46] width 1526 height 27
click at [291, 43] on input "text" at bounding box center [314, 46] width 123 height 15
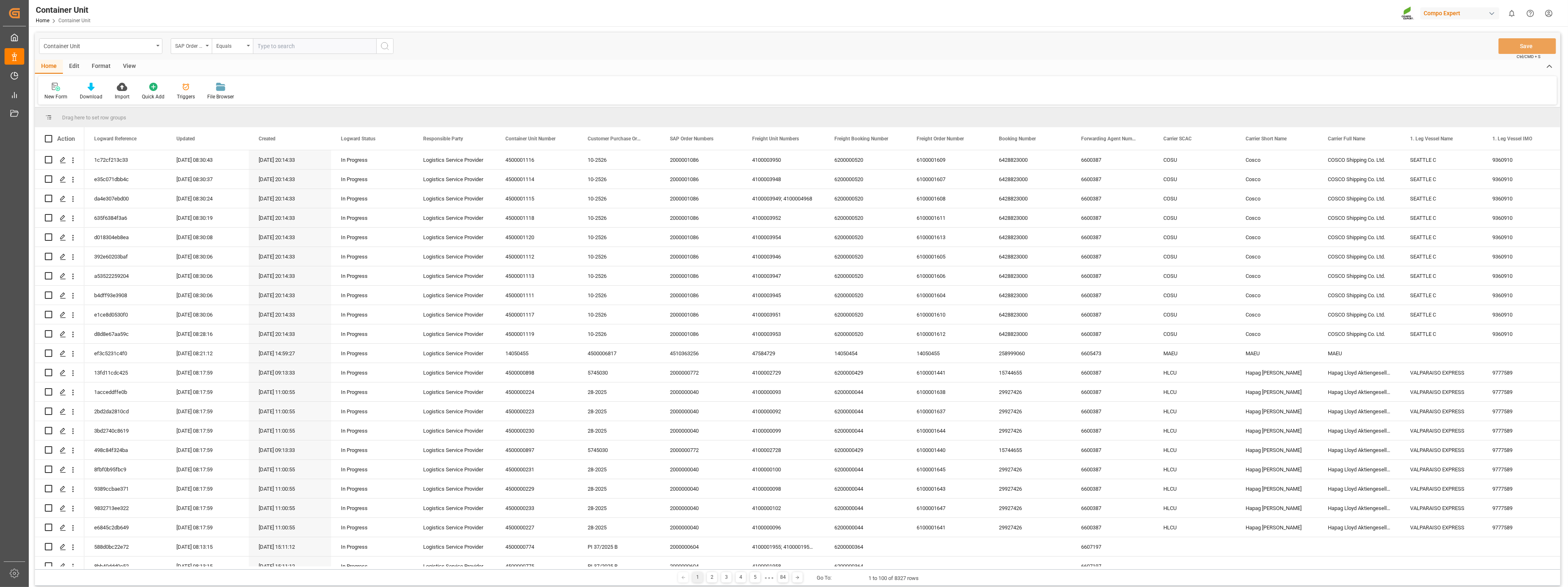
paste input "4510363126"
type input "4510363126;"
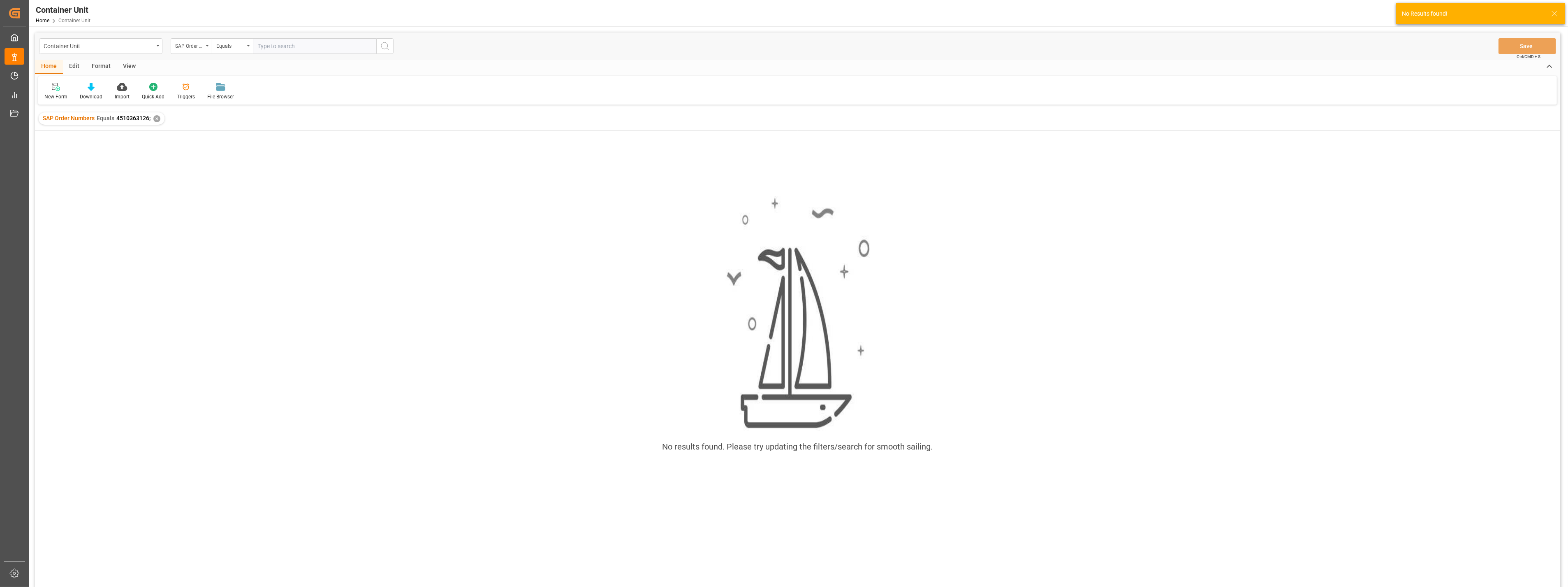
click at [158, 118] on div "✕" at bounding box center [157, 119] width 7 height 7
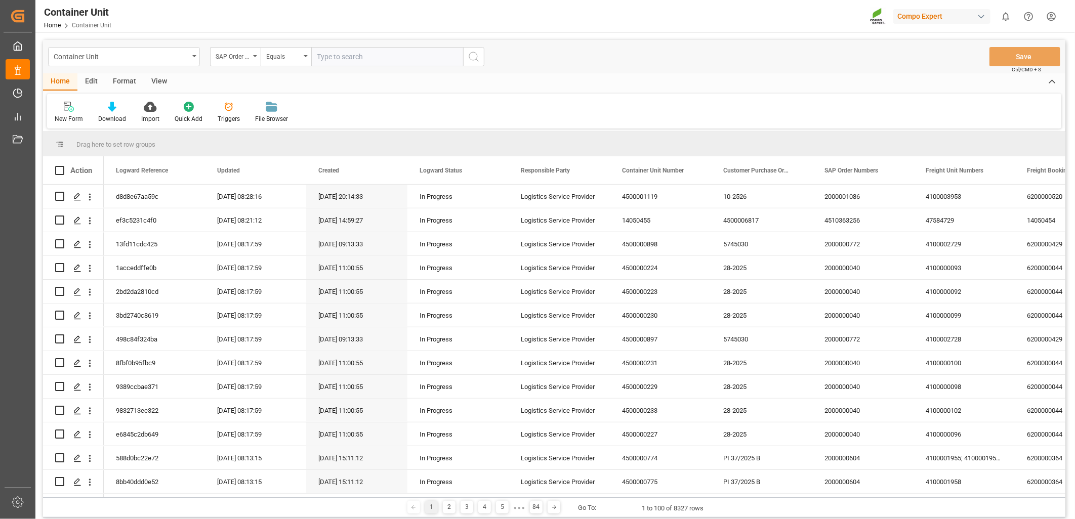
scroll to position [169, 0]
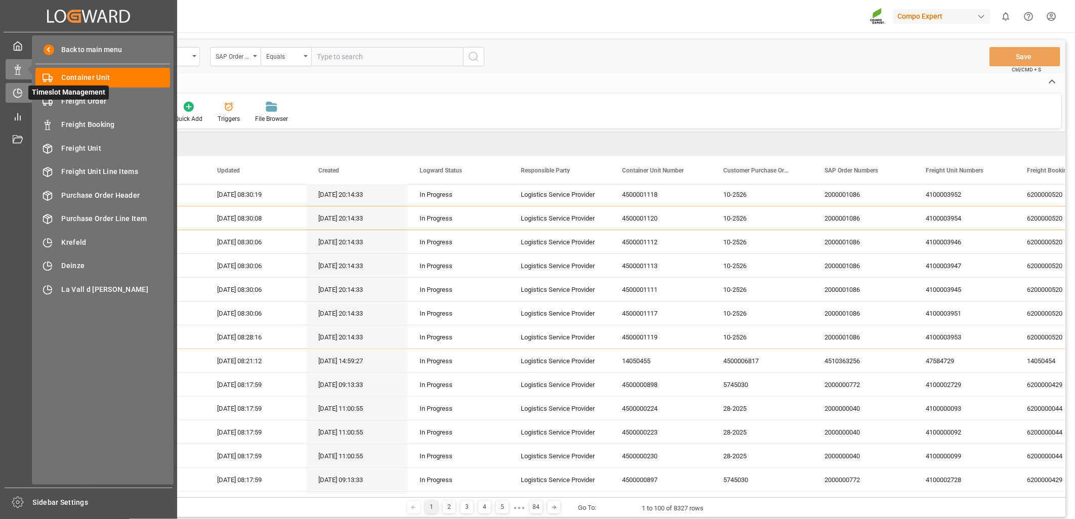
click at [22, 93] on icon at bounding box center [20, 91] width 4 height 4
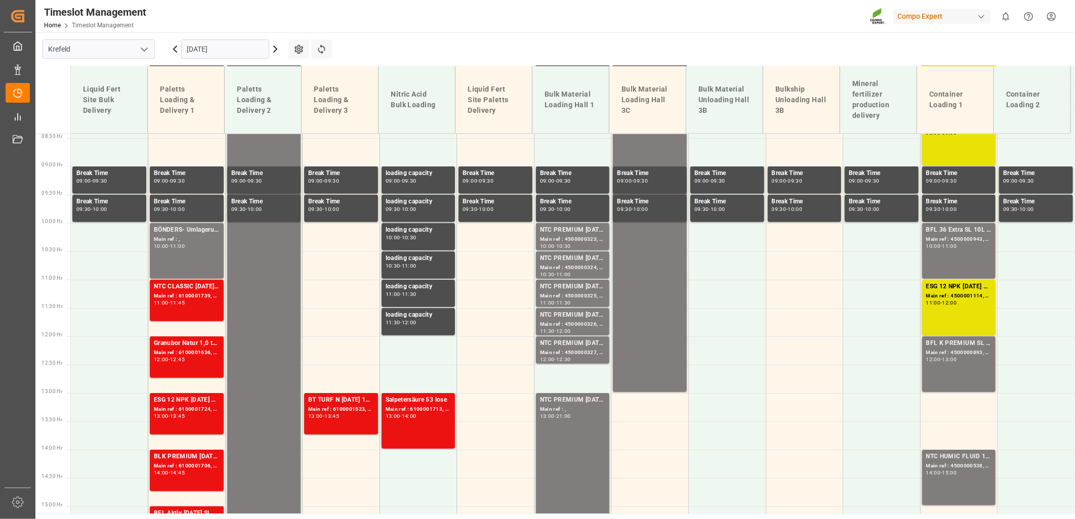
scroll to position [479, 0]
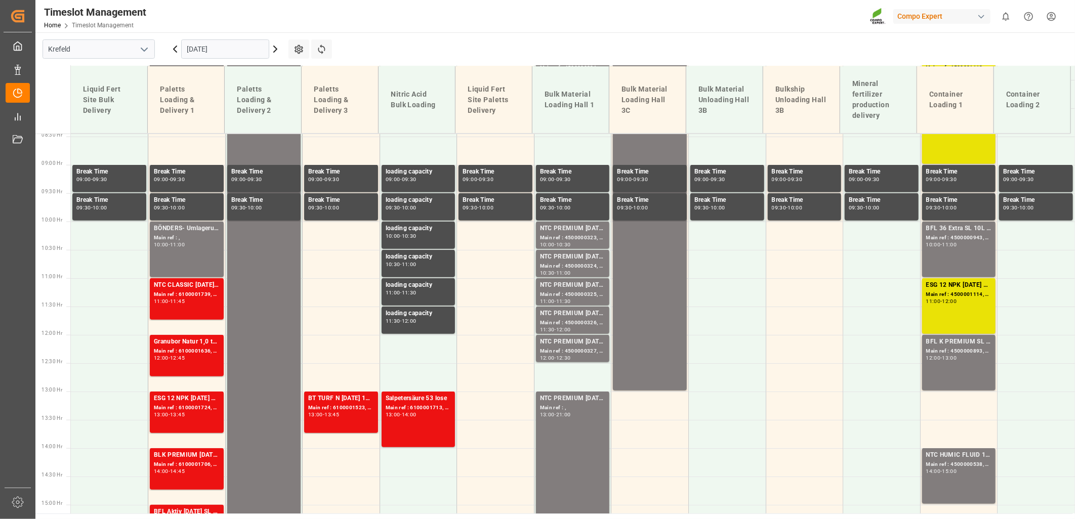
click at [146, 52] on icon "open menu" at bounding box center [144, 50] width 12 height 12
click at [99, 117] on div "La Vall d [PERSON_NAME]" at bounding box center [98, 117] width 111 height 23
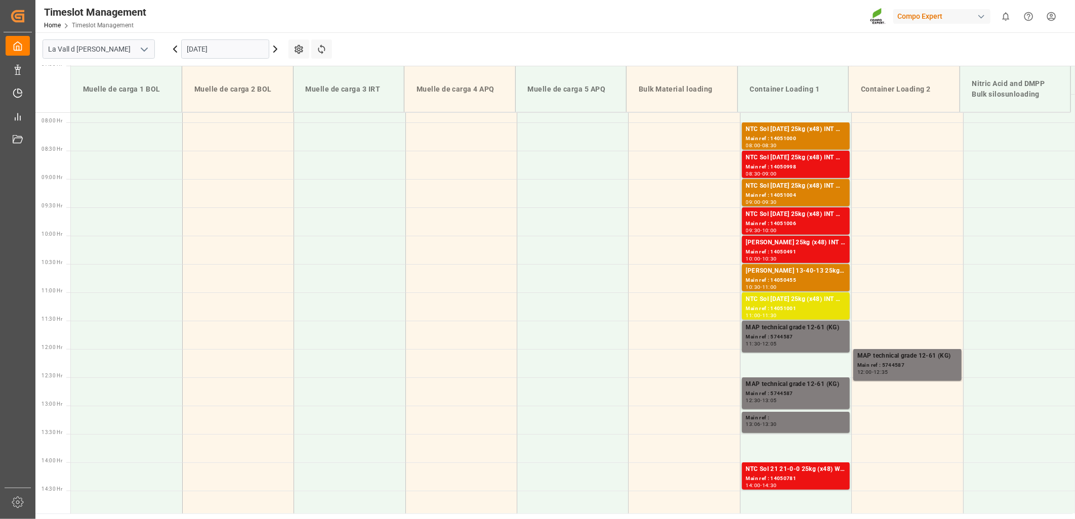
scroll to position [458, 0]
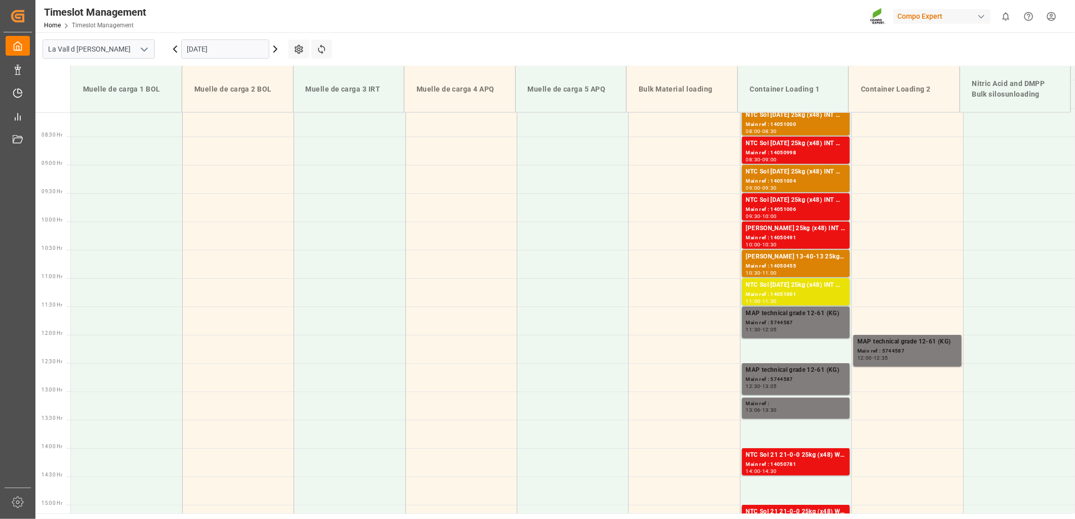
click at [234, 48] on input "[DATE]" at bounding box center [225, 48] width 88 height 19
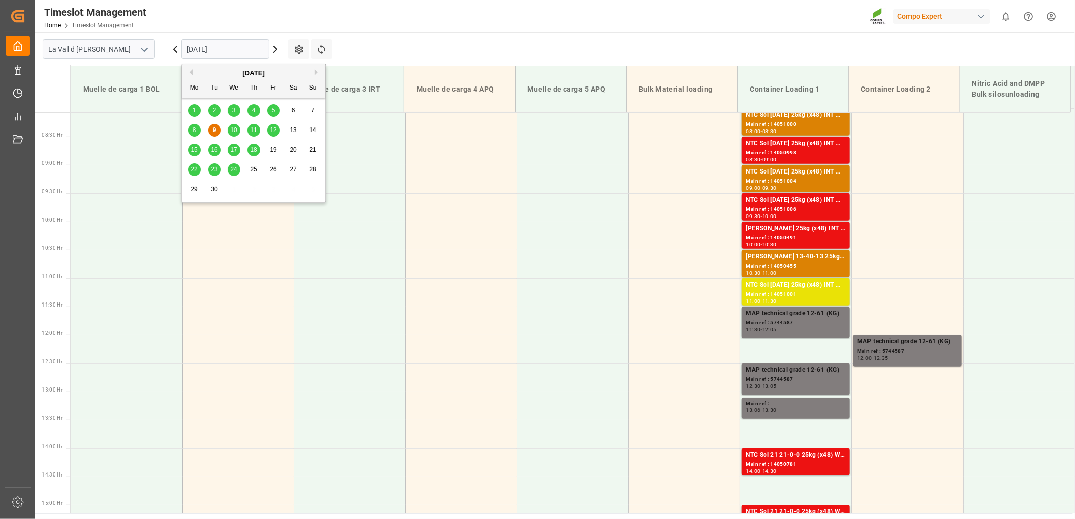
click at [257, 148] on span "18" at bounding box center [253, 149] width 7 height 7
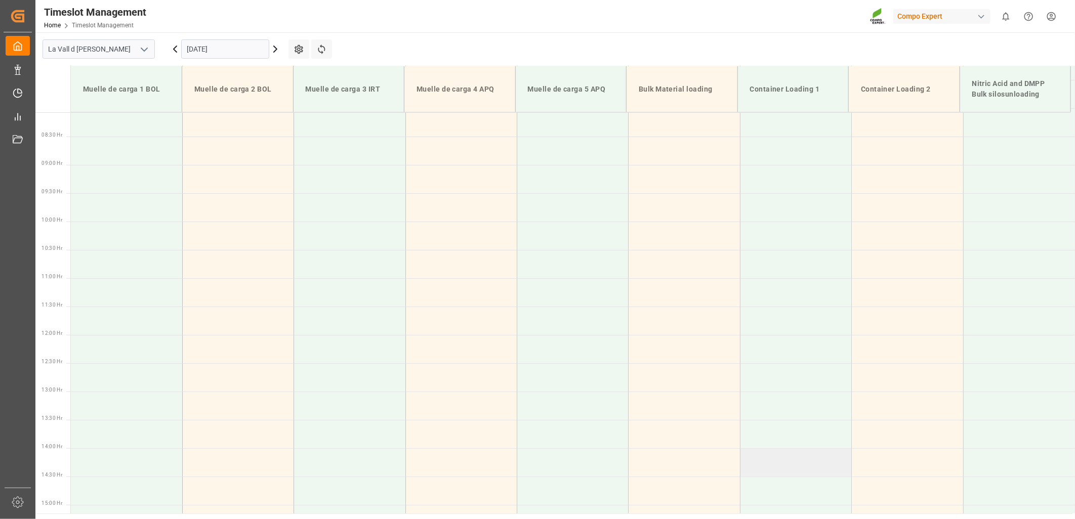
click at [780, 464] on td at bounding box center [795, 463] width 111 height 28
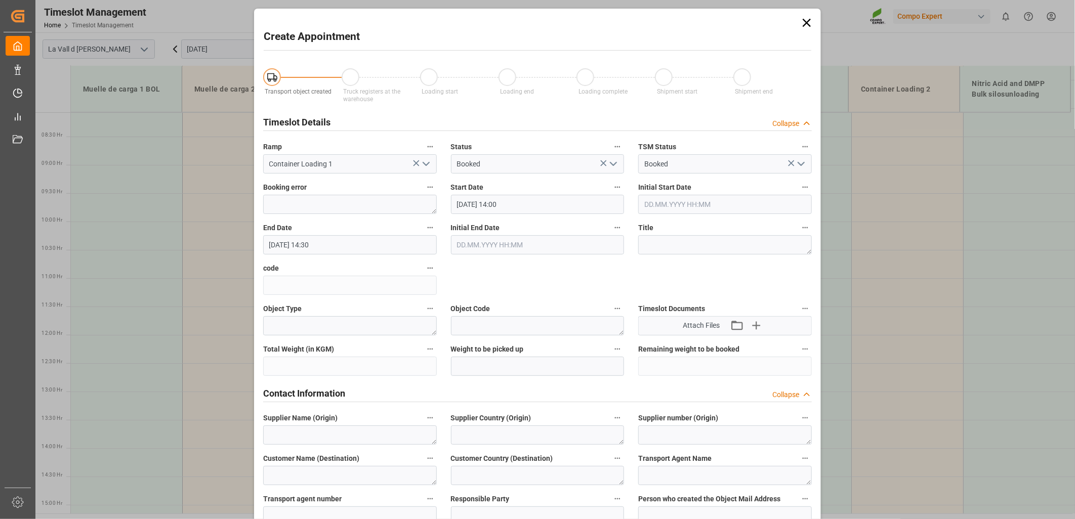
type input "18.09.2025 14:00"
type input "18.09.2025 14:30"
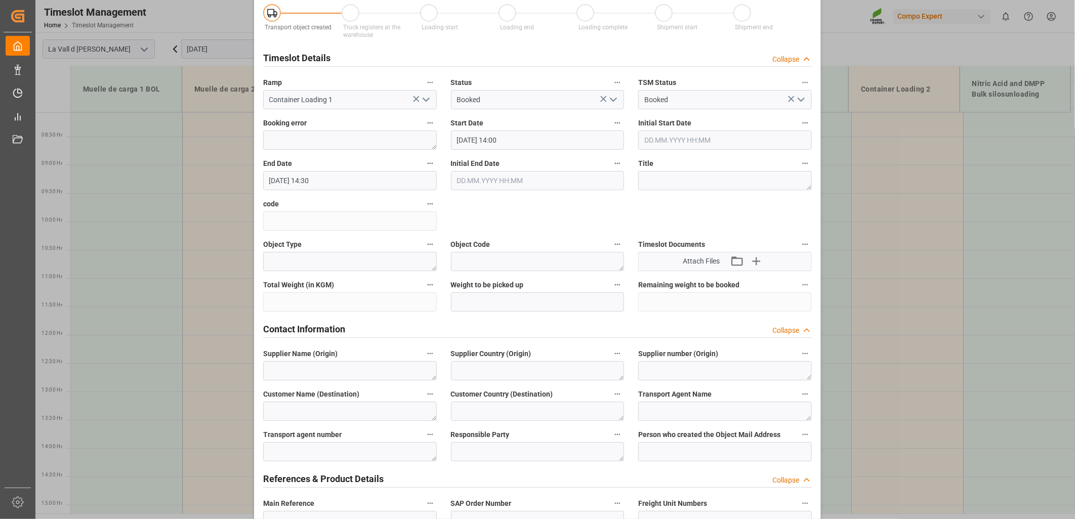
scroll to position [112, 0]
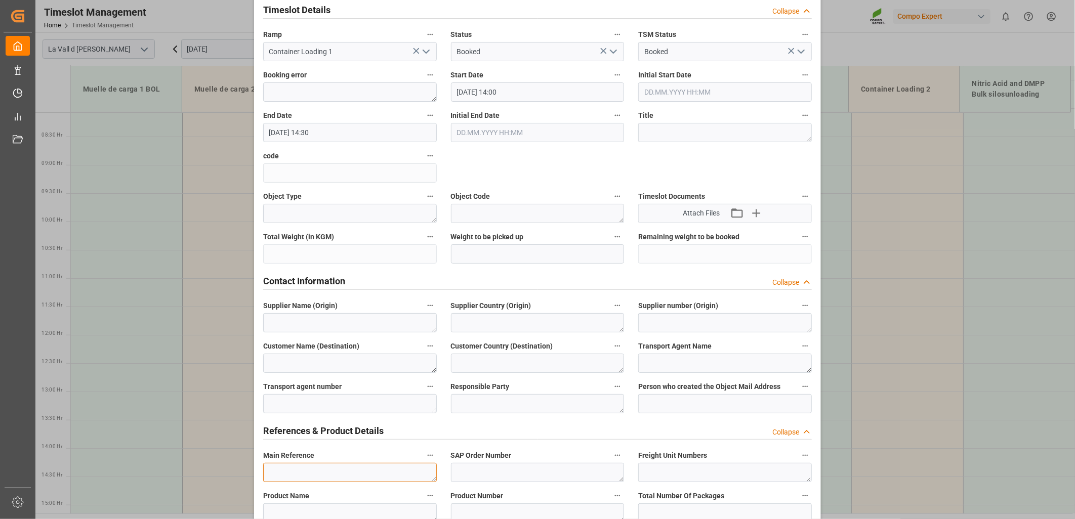
click at [281, 464] on textarea at bounding box center [350, 472] width 174 height 19
paste textarea "4510363126"
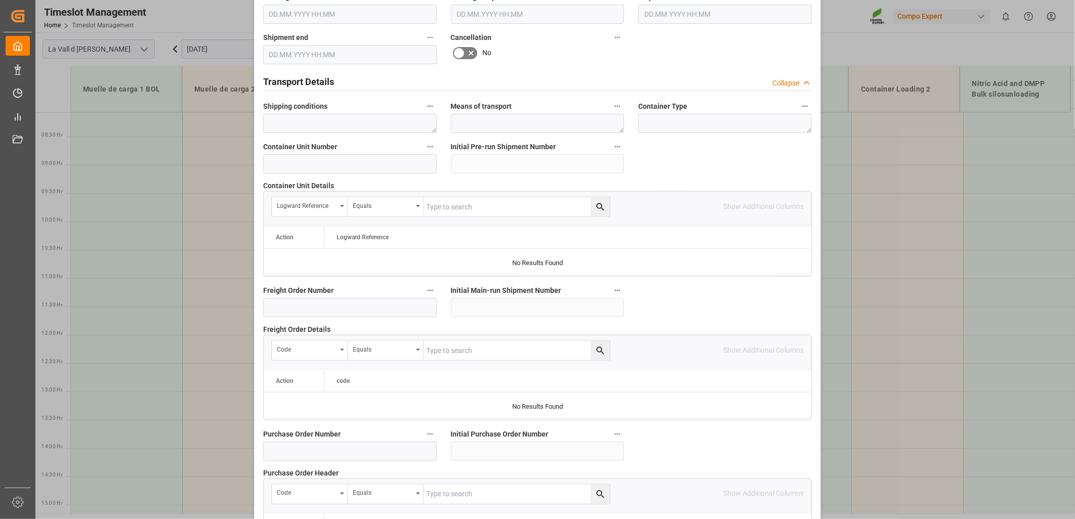
scroll to position [886, 0]
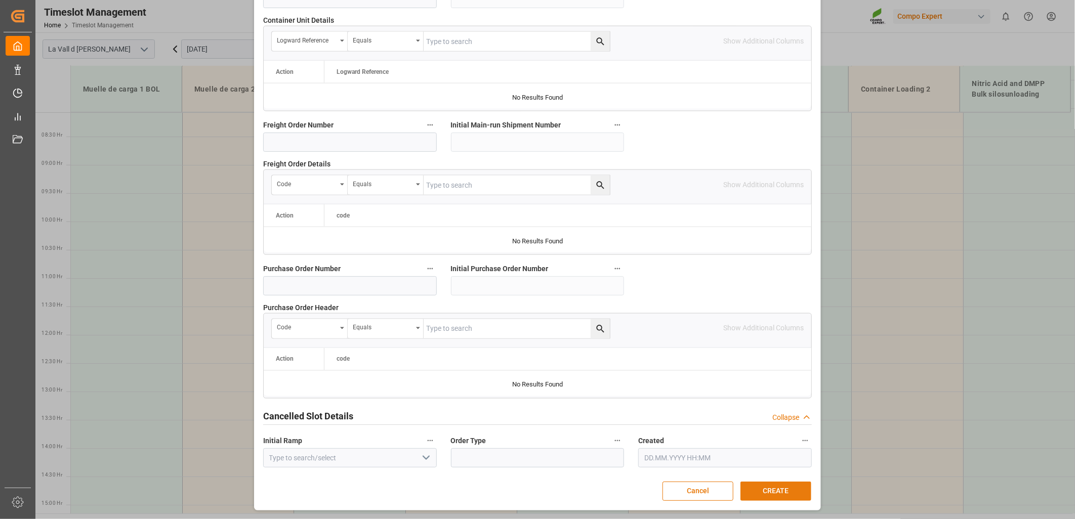
type textarea "4510363126 BRASIL"
click at [766, 489] on button "CREATE" at bounding box center [776, 491] width 71 height 19
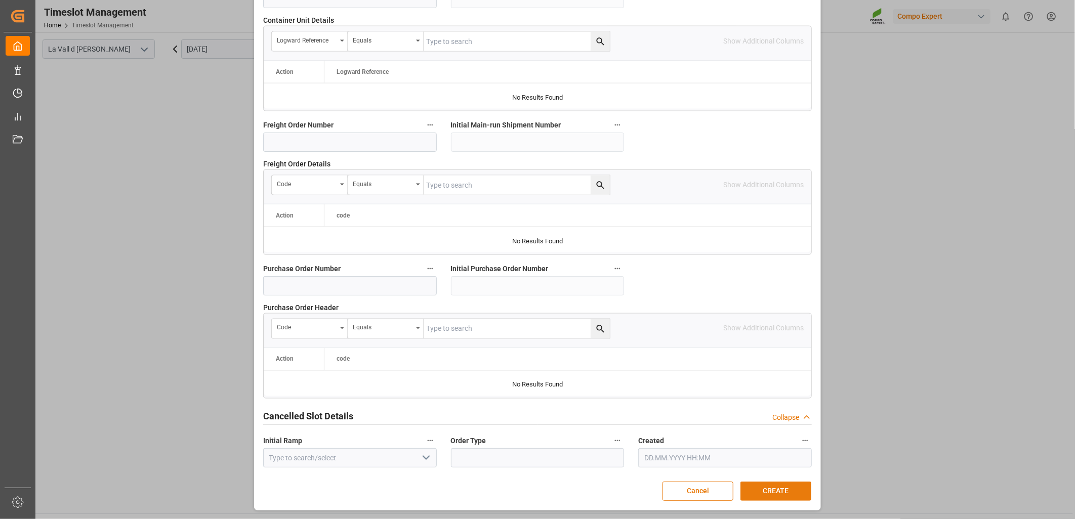
click at [770, 493] on button "CREATE" at bounding box center [776, 491] width 71 height 19
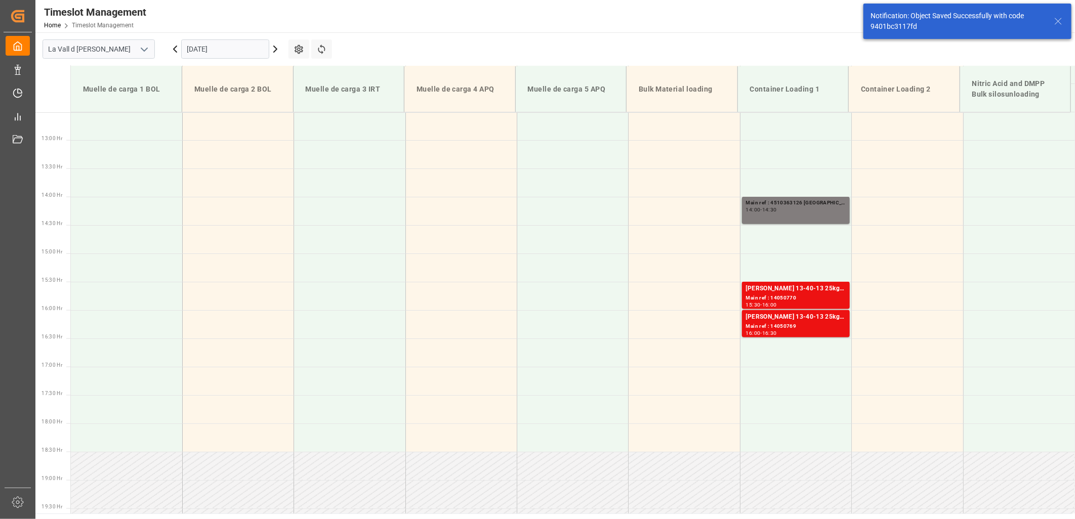
scroll to position [741, 0]
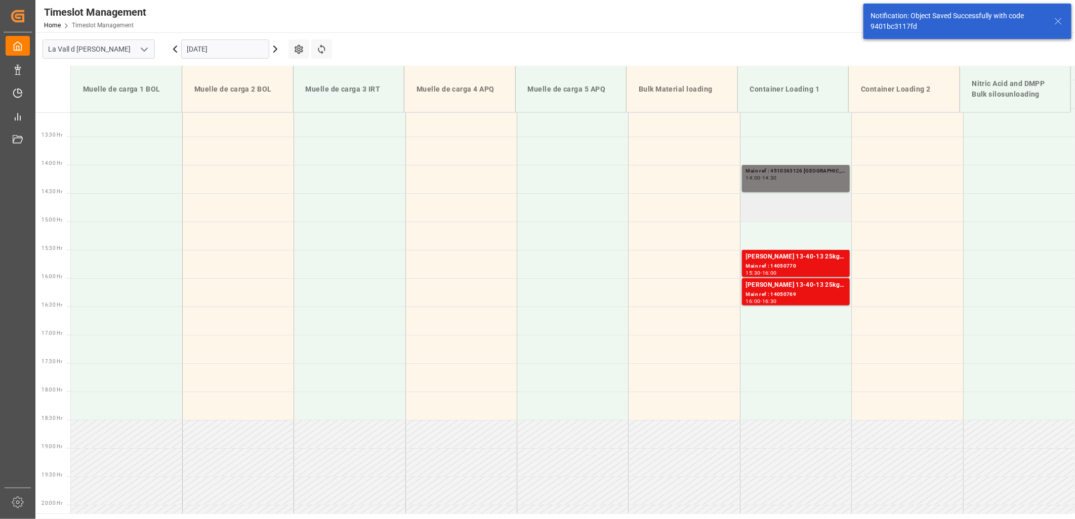
click at [793, 204] on td at bounding box center [795, 207] width 111 height 28
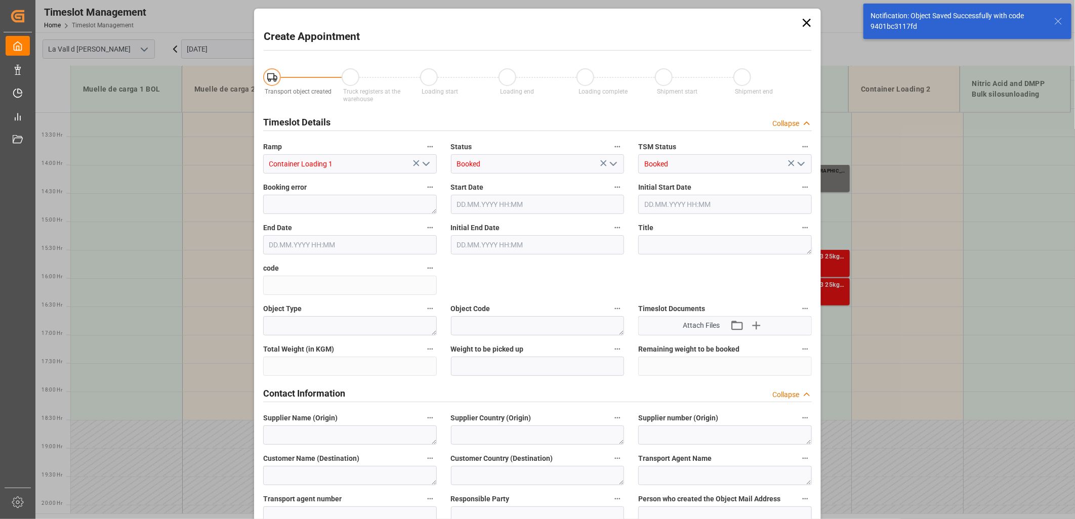
type input "18.09.2025 14:30"
type input "18.09.2025 15:00"
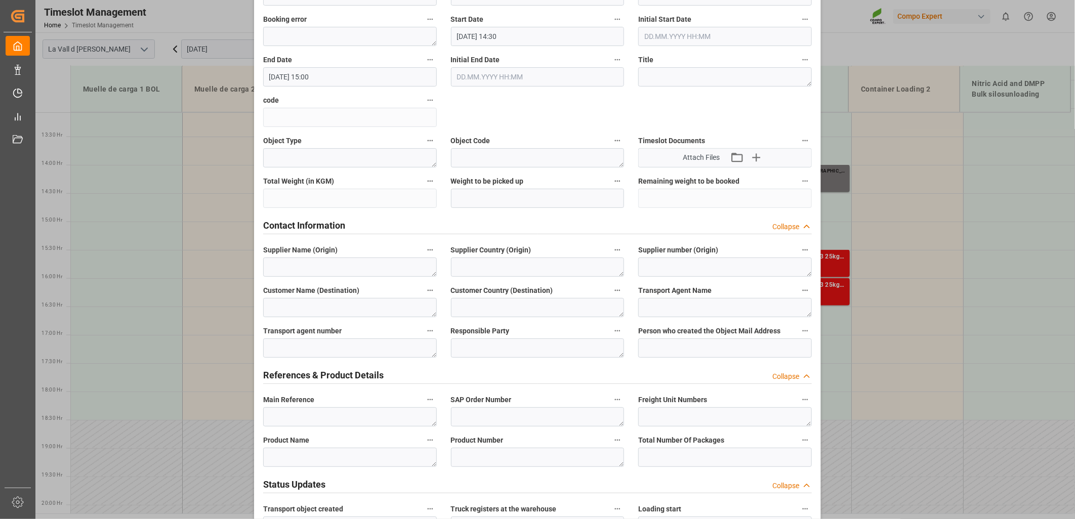
scroll to position [169, 0]
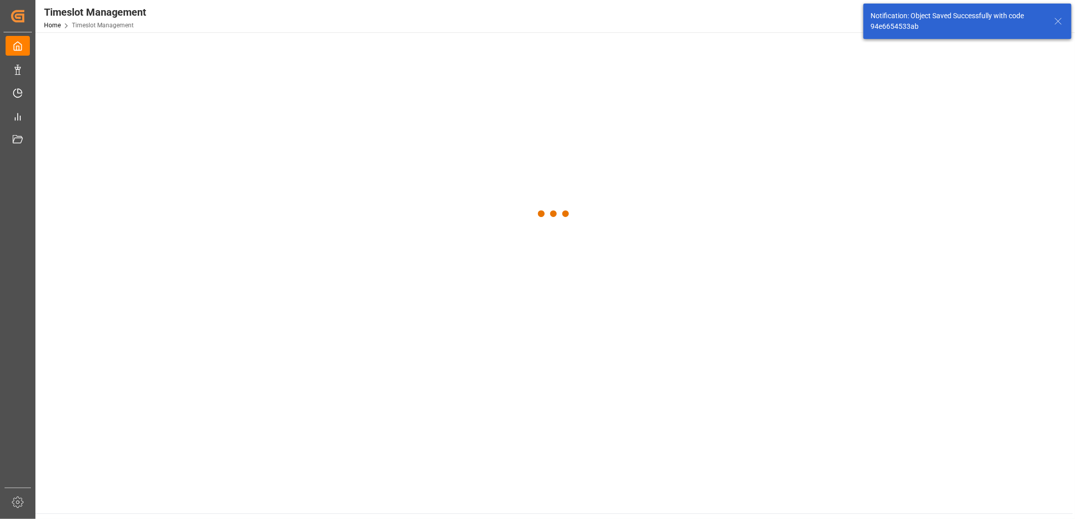
click at [330, 411] on main at bounding box center [554, 272] width 1038 height 481
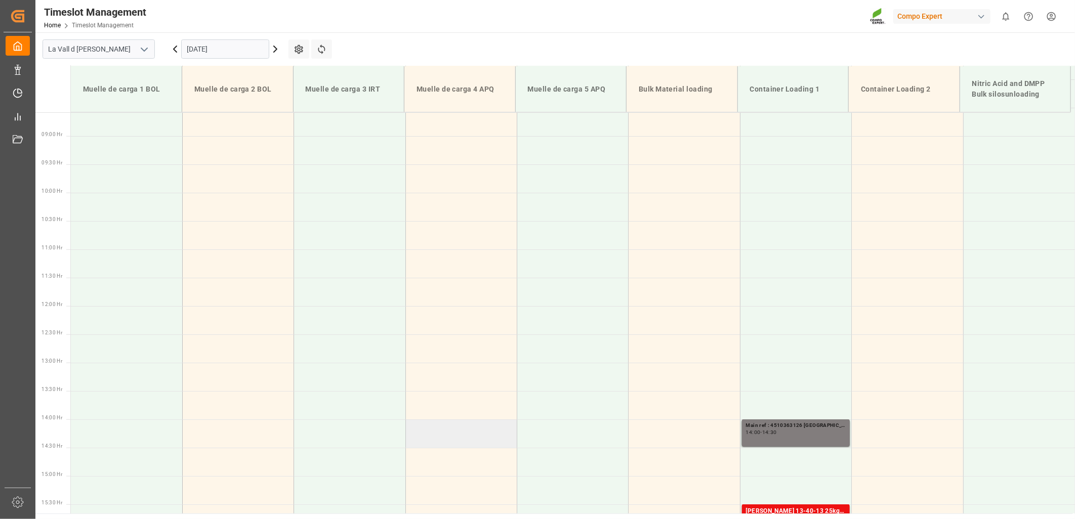
scroll to position [506, 0]
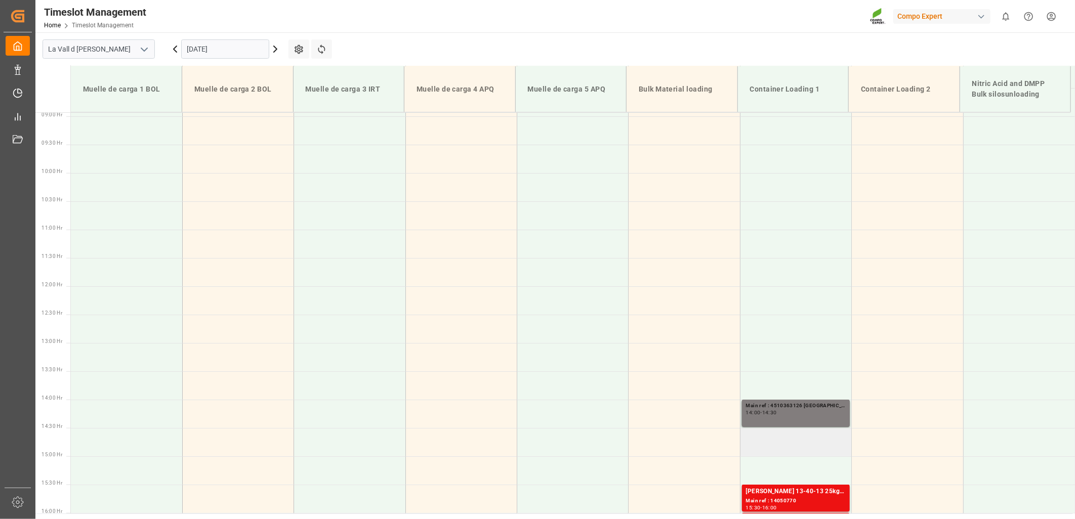
click at [787, 442] on td at bounding box center [795, 442] width 111 height 28
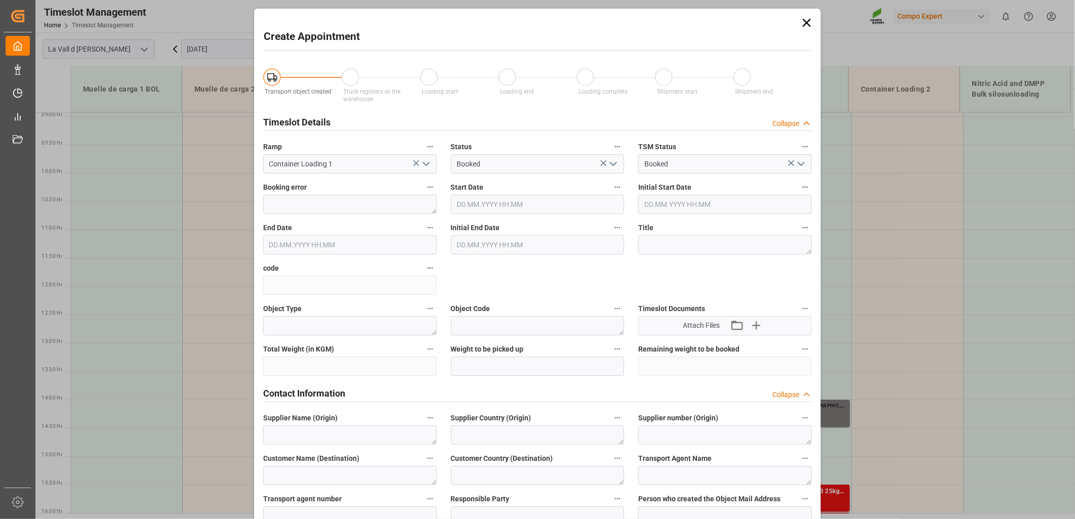
type input "18.09.2025 14:30"
type input "18.09.2025 15:00"
click at [326, 442] on textarea at bounding box center [350, 435] width 174 height 19
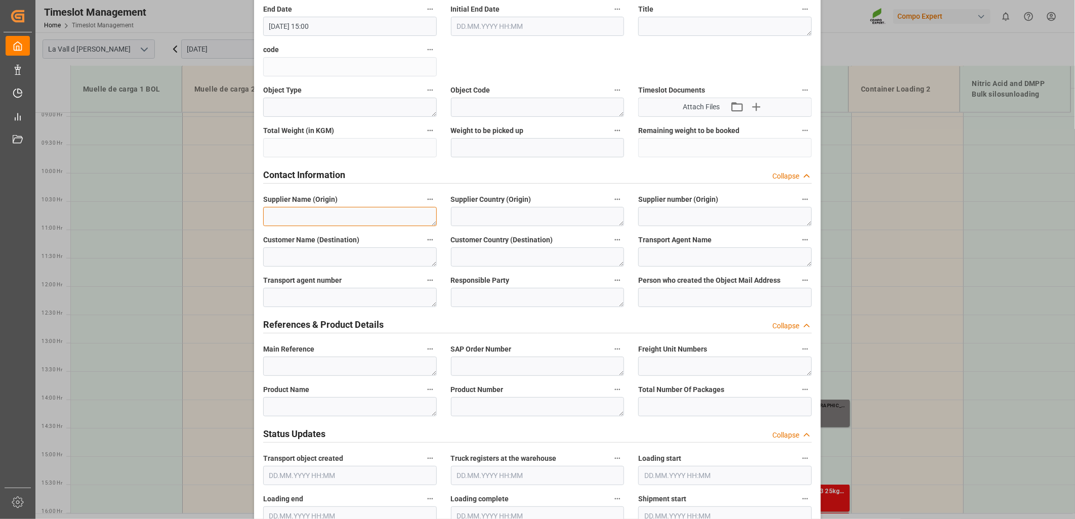
scroll to position [225, 0]
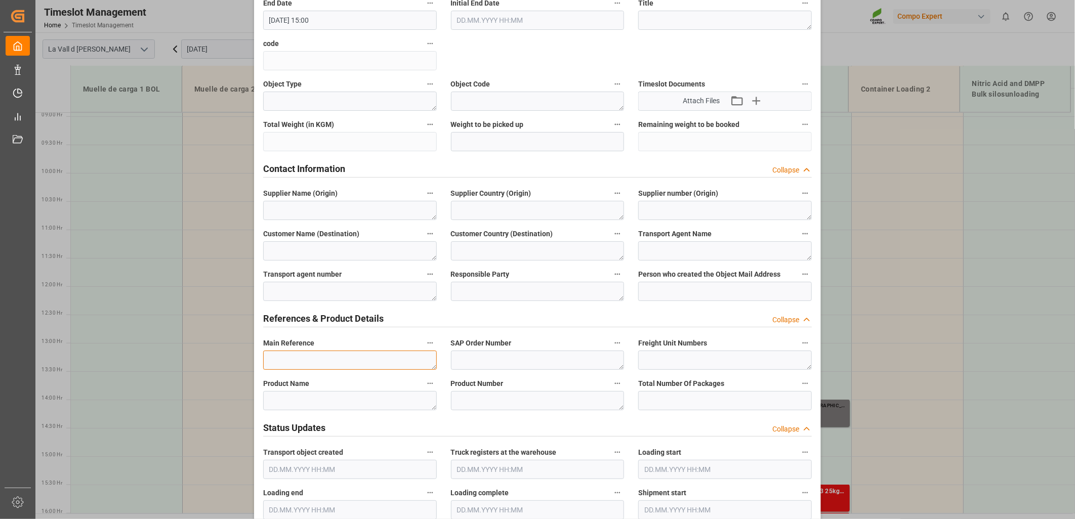
click at [295, 361] on textarea at bounding box center [350, 360] width 174 height 19
paste textarea "4510363126"
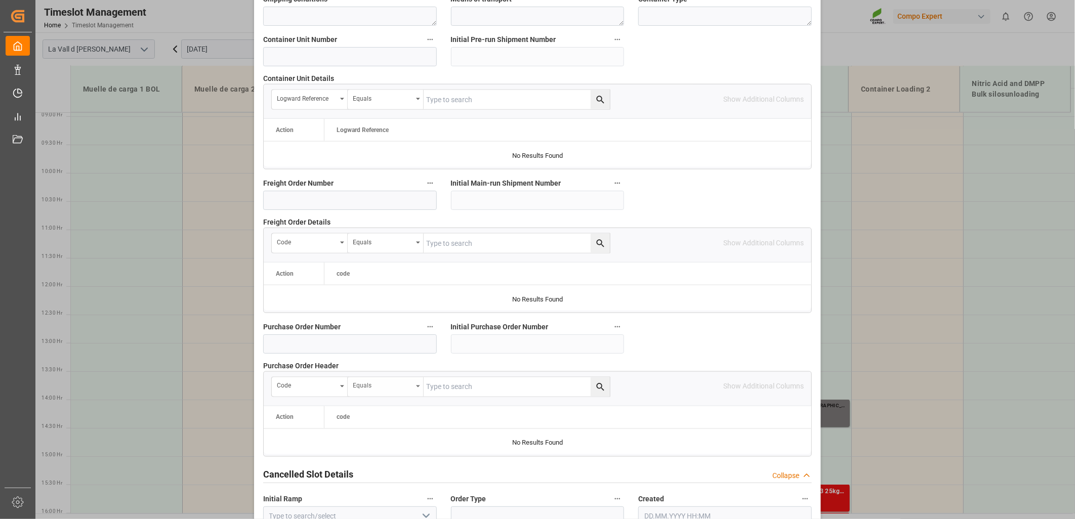
scroll to position [886, 0]
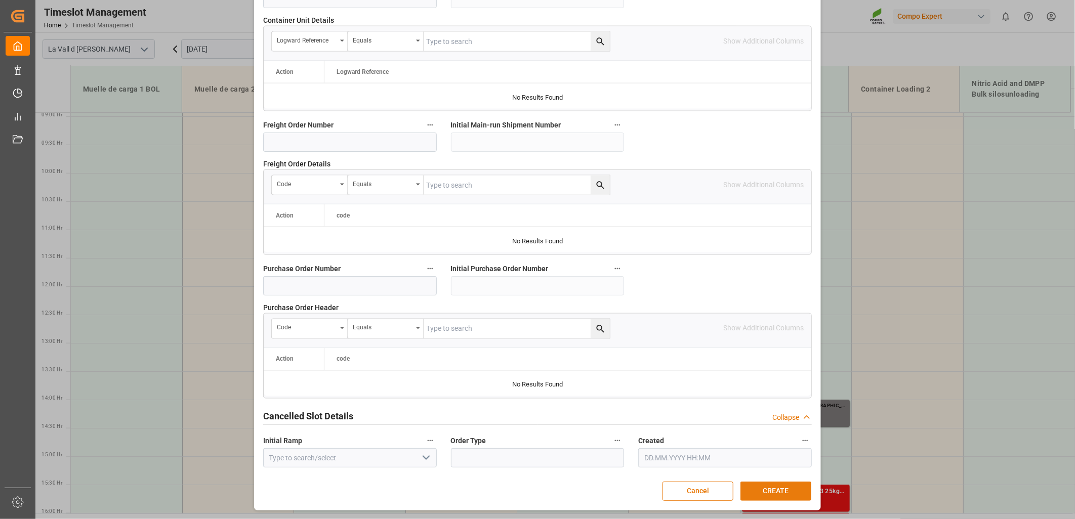
type textarea "4510363126 BRASIL"
click at [782, 488] on button "CREATE" at bounding box center [776, 491] width 71 height 19
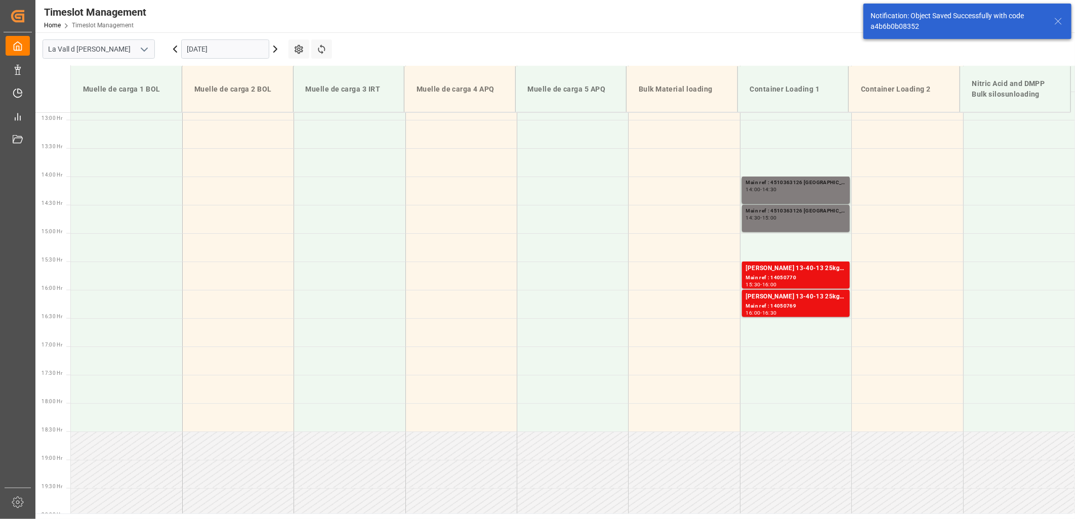
scroll to position [741, 0]
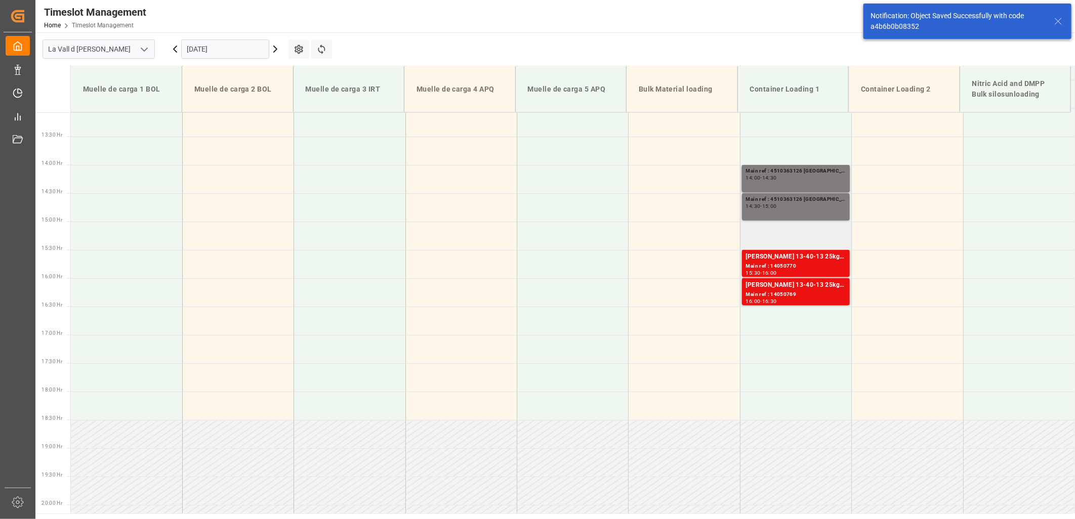
click at [782, 230] on td at bounding box center [795, 236] width 111 height 28
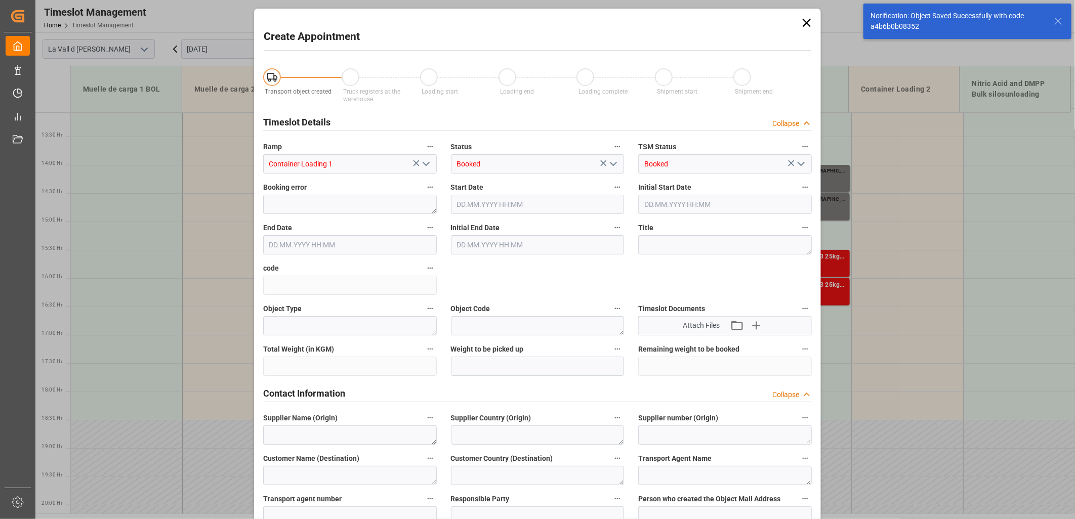
type input "18.09.2025 15:00"
type input "18.09.2025 15:30"
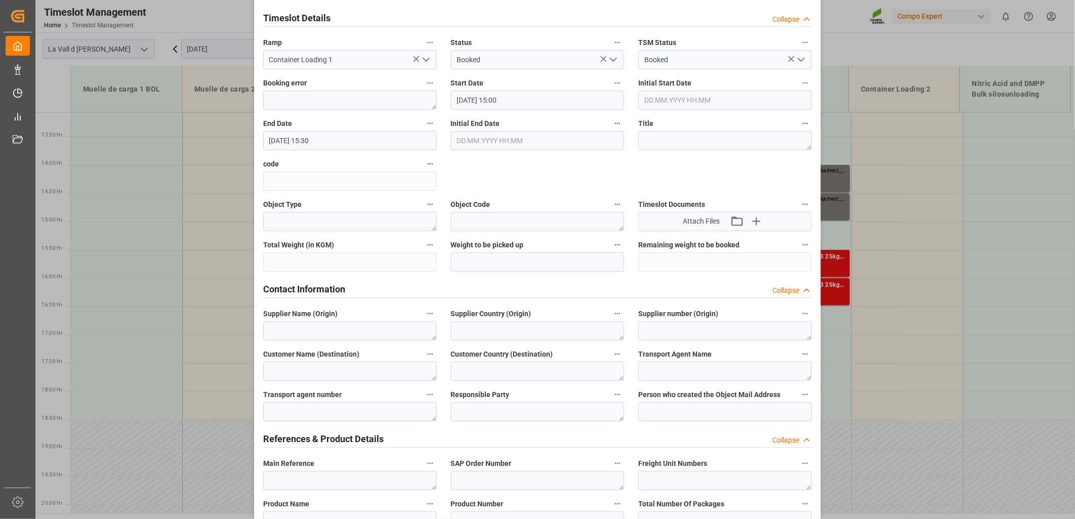
scroll to position [112, 0]
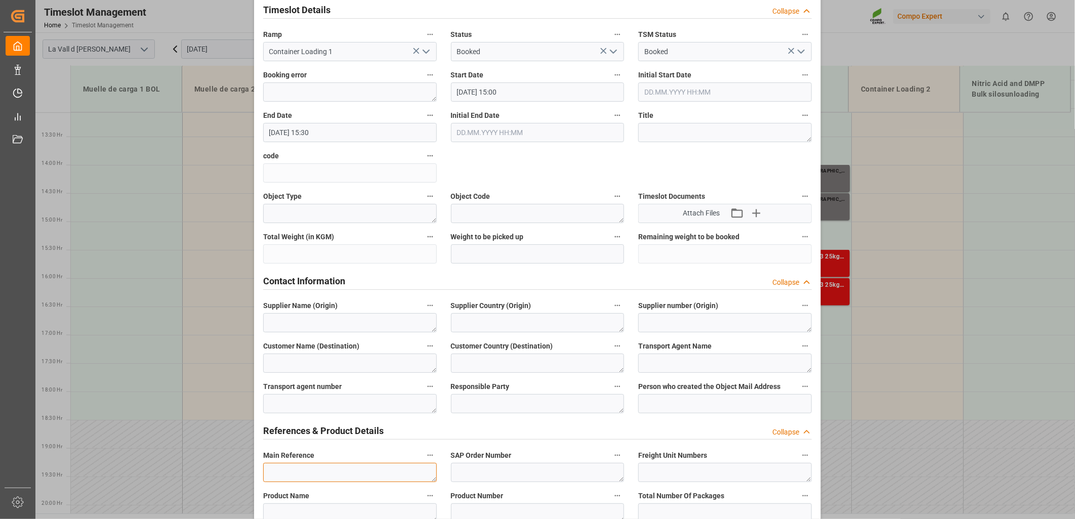
click at [317, 472] on textarea at bounding box center [350, 472] width 174 height 19
paste textarea "4510363126"
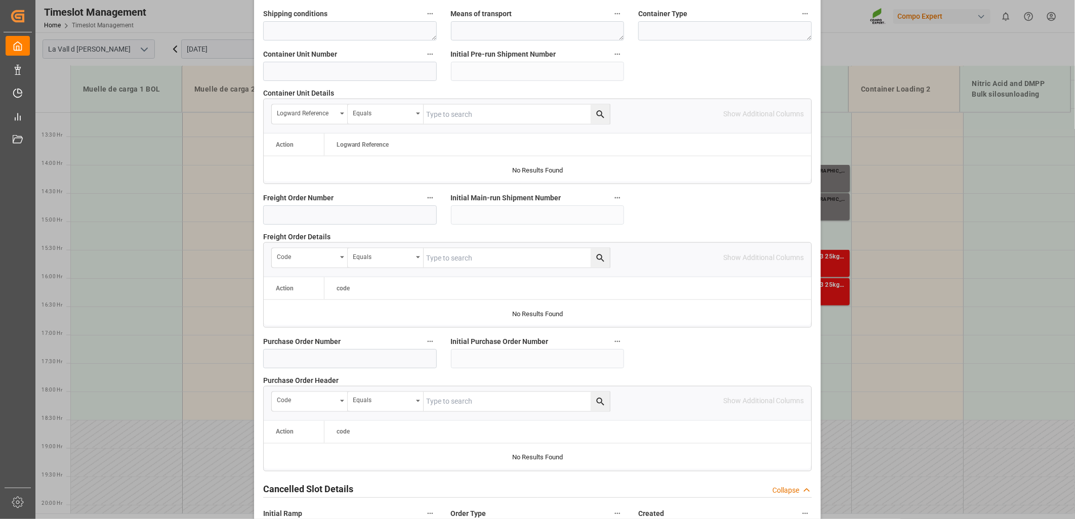
scroll to position [886, 0]
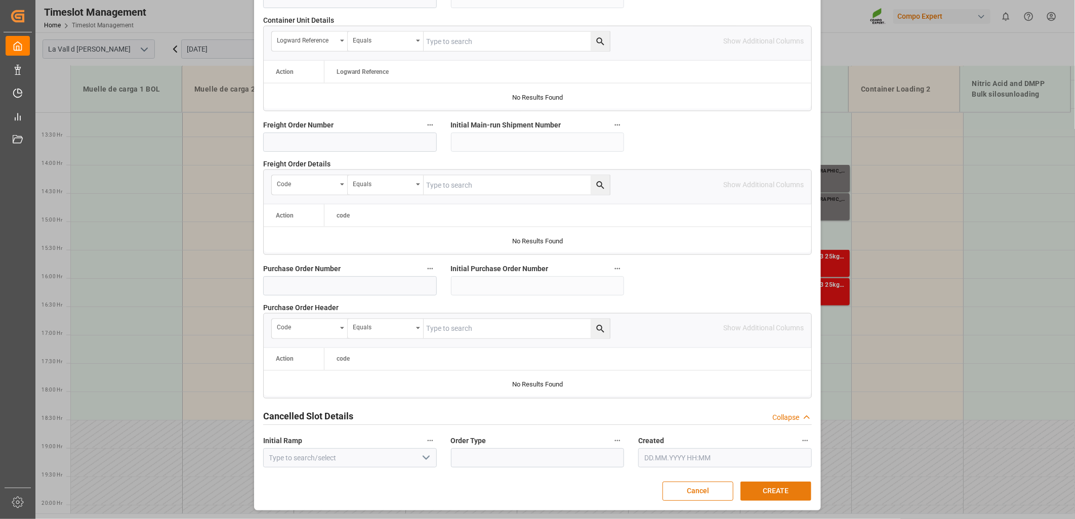
type textarea "4510363126 BRASIL"
click at [760, 492] on button "CREATE" at bounding box center [776, 491] width 71 height 19
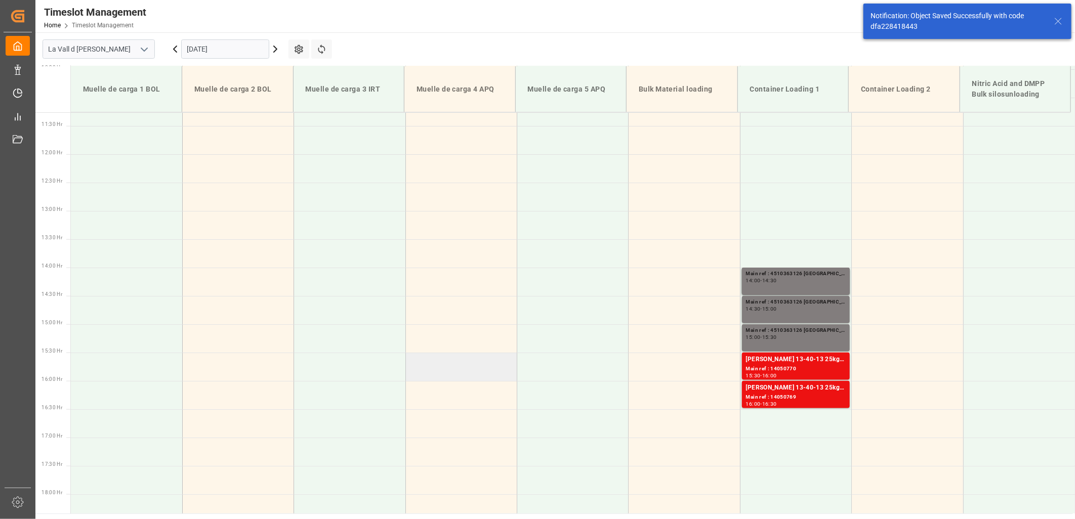
scroll to position [797, 0]
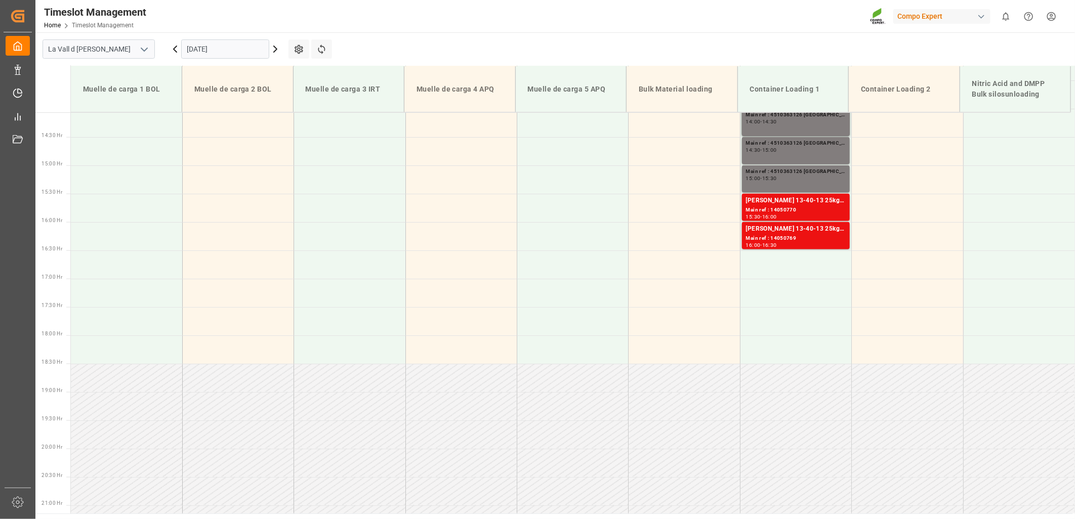
click at [247, 49] on input "18.09.2025" at bounding box center [225, 48] width 88 height 19
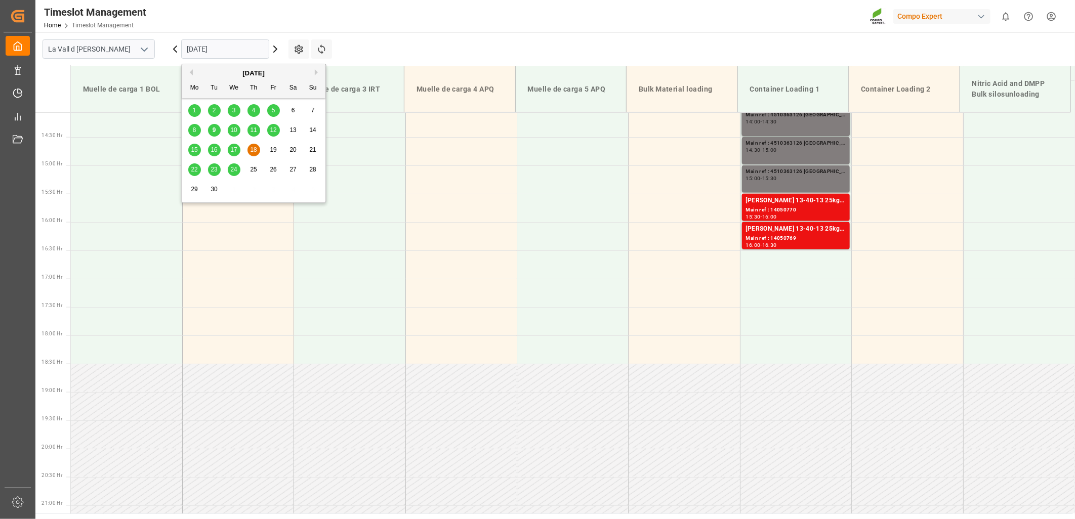
click at [214, 128] on span "9" at bounding box center [215, 130] width 4 height 7
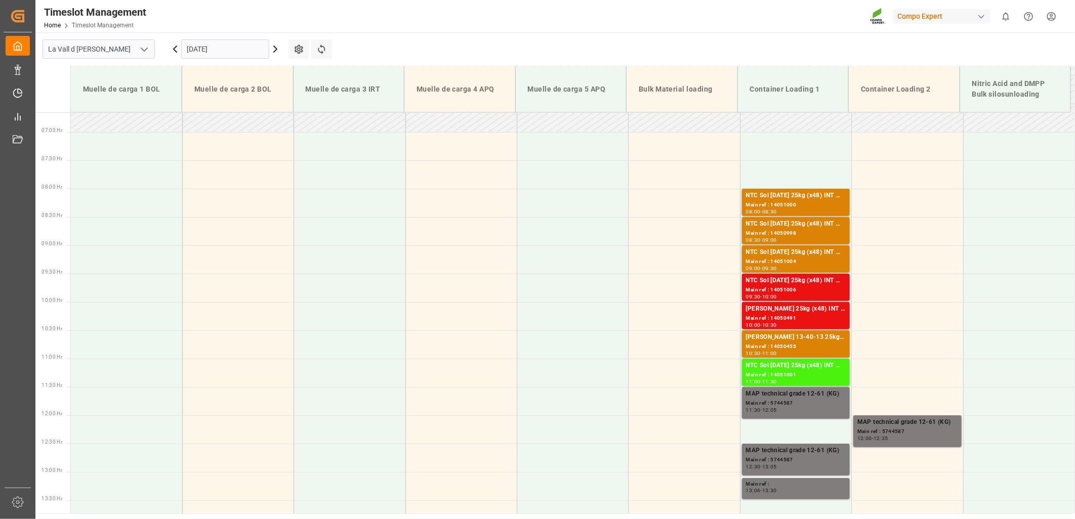
scroll to position [345, 0]
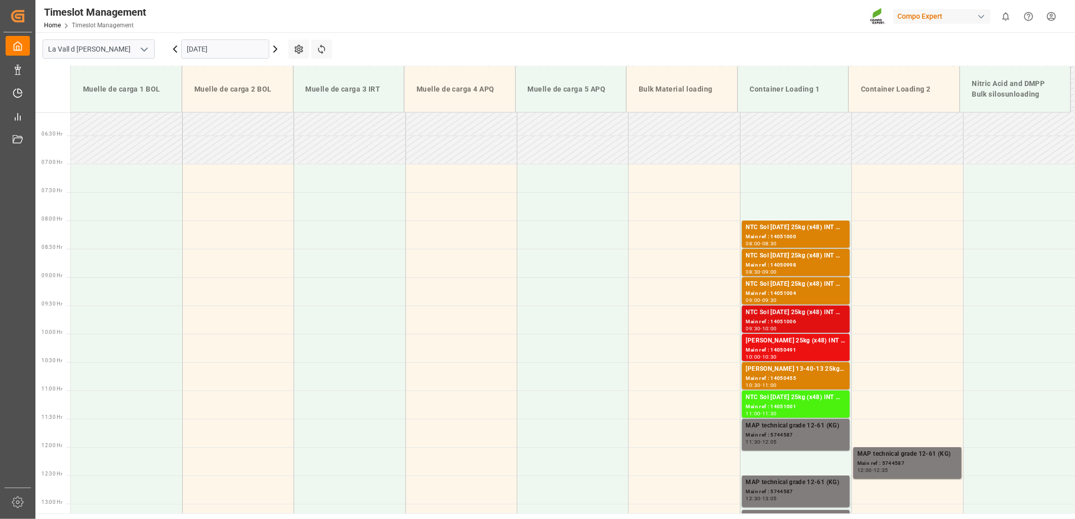
click at [774, 320] on div "Main ref : 14051006" at bounding box center [796, 322] width 100 height 9
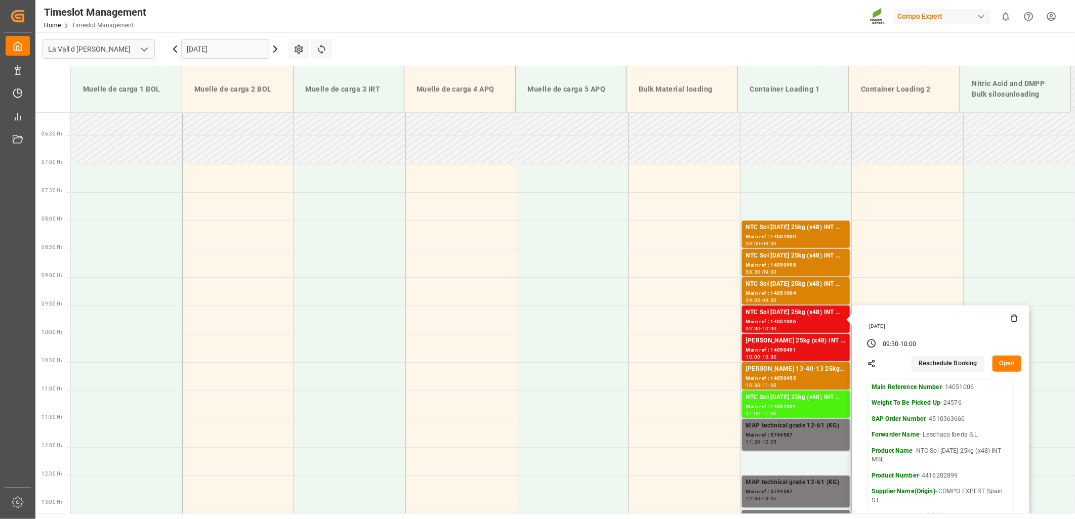
click at [1000, 363] on button "Open" at bounding box center [1007, 364] width 29 height 16
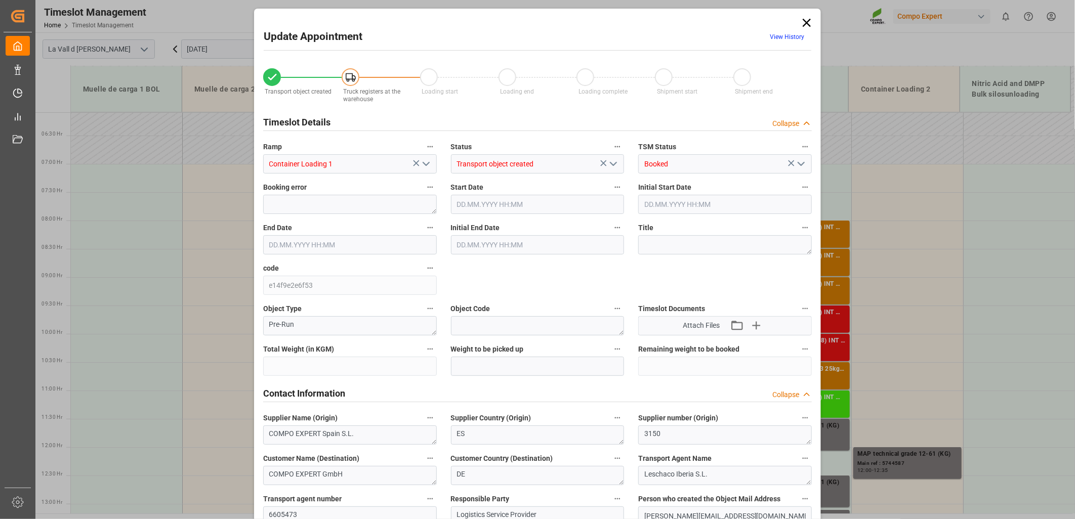
type input "24576"
type input "180"
type input "09.09.2025 09:30"
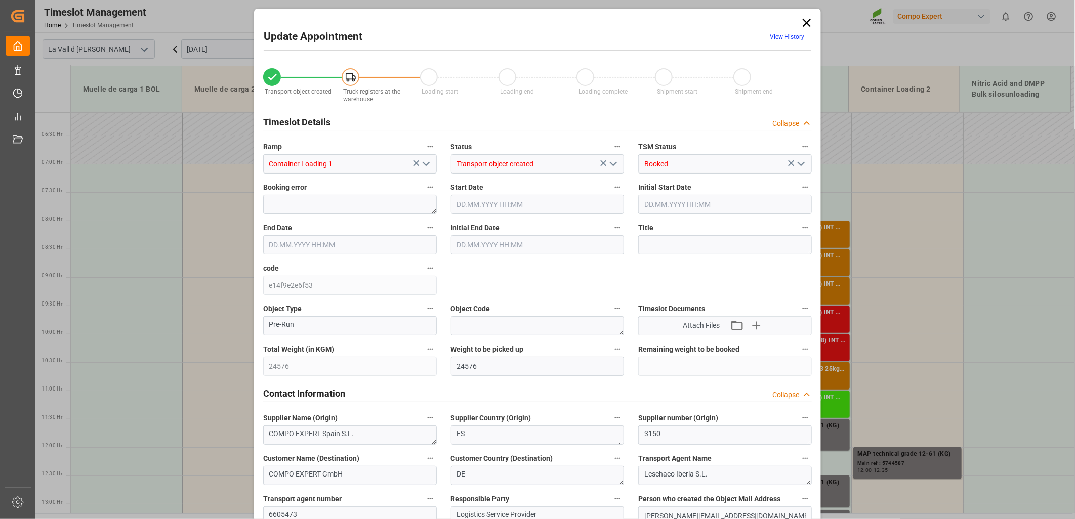
type input "09.09.2025 10:00"
type input "18.08.2025 14:52"
type input "04.09.2025 10:11"
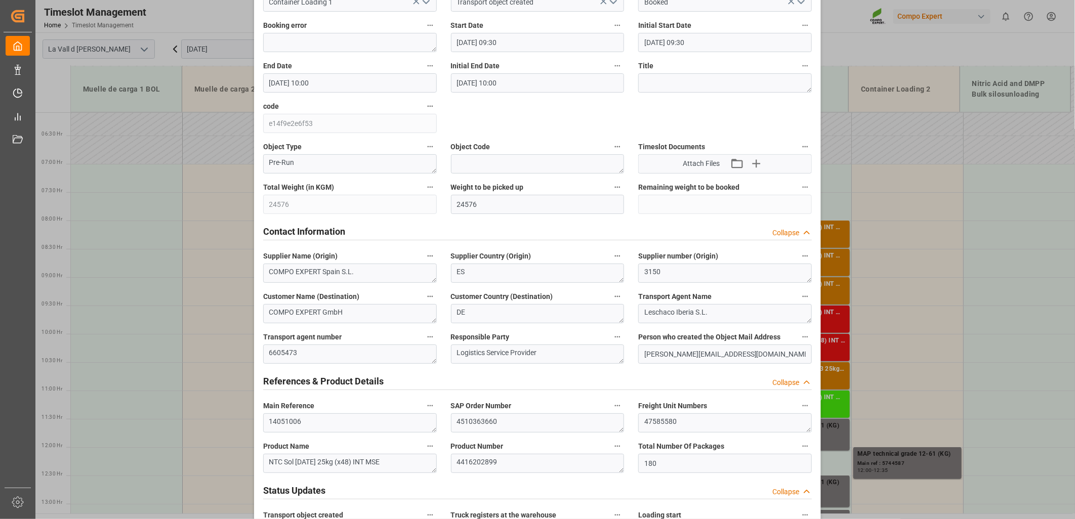
scroll to position [169, 0]
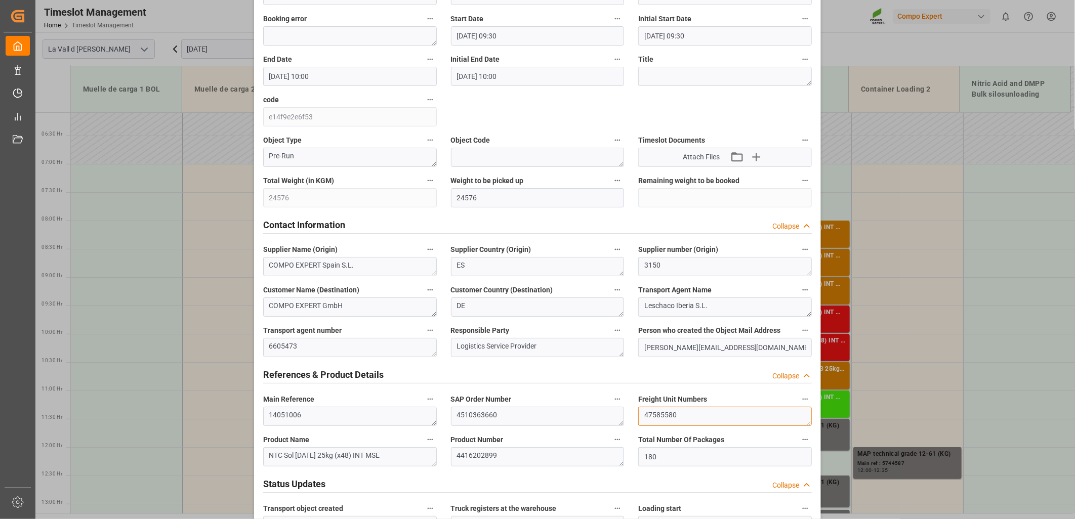
drag, startPoint x: 701, startPoint y: 416, endPoint x: 522, endPoint y: 404, distance: 178.6
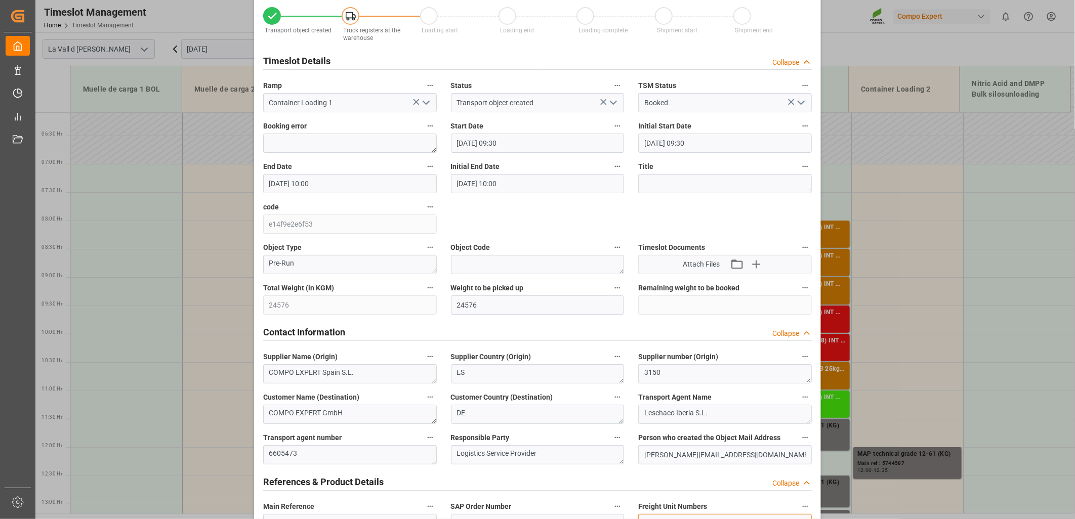
scroll to position [0, 0]
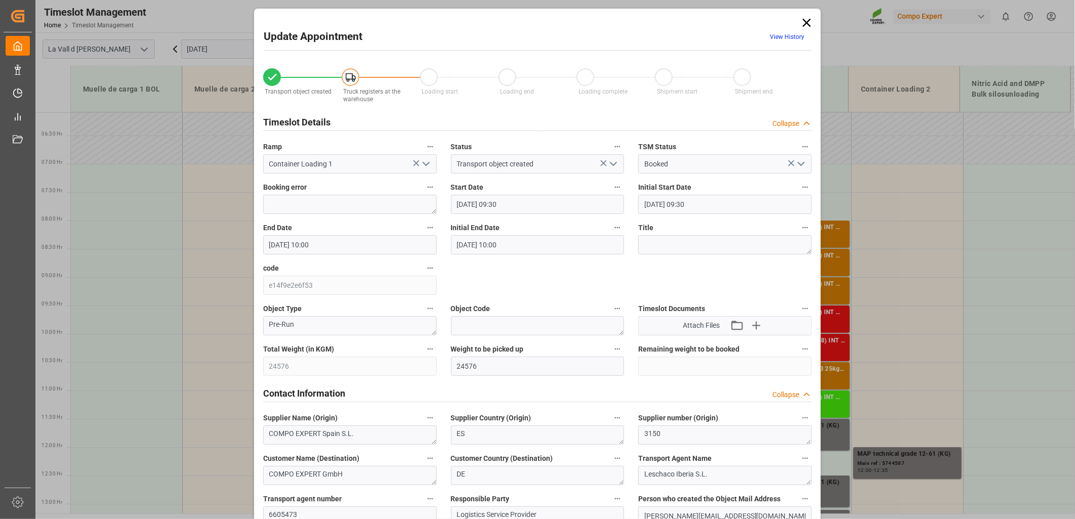
click at [803, 26] on icon at bounding box center [807, 23] width 14 height 14
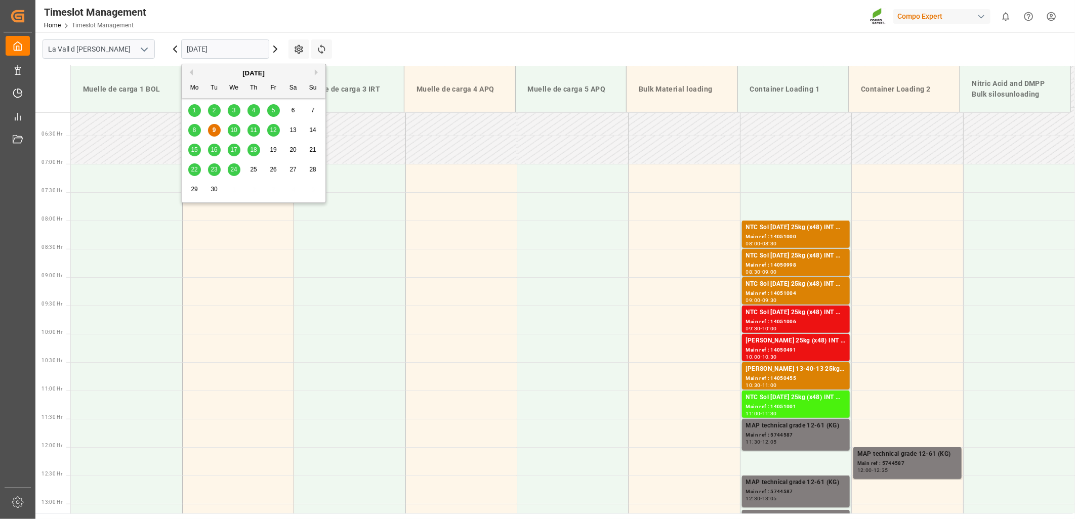
click at [233, 54] on input "[DATE]" at bounding box center [225, 48] width 88 height 19
click at [211, 150] on span "16" at bounding box center [214, 149] width 7 height 7
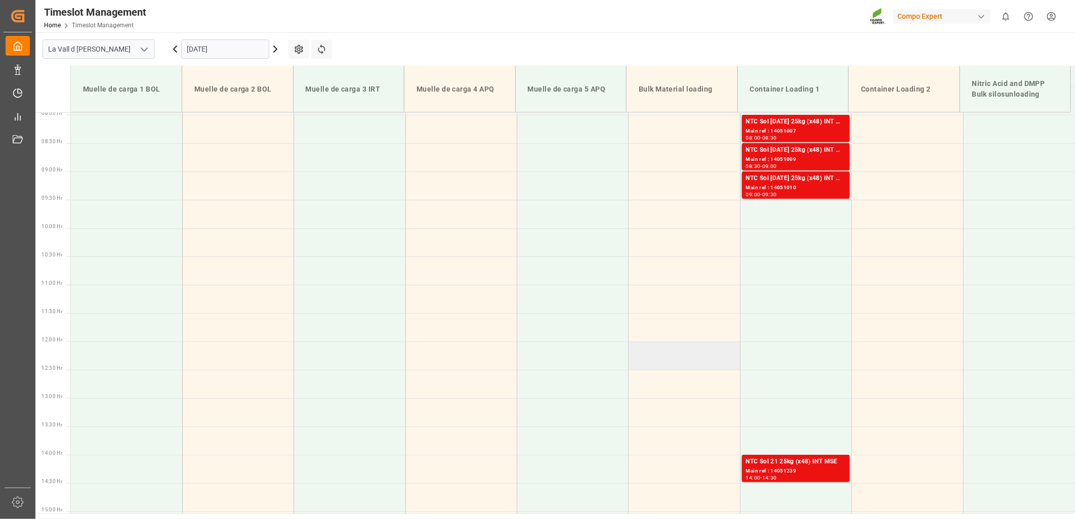
scroll to position [458, 0]
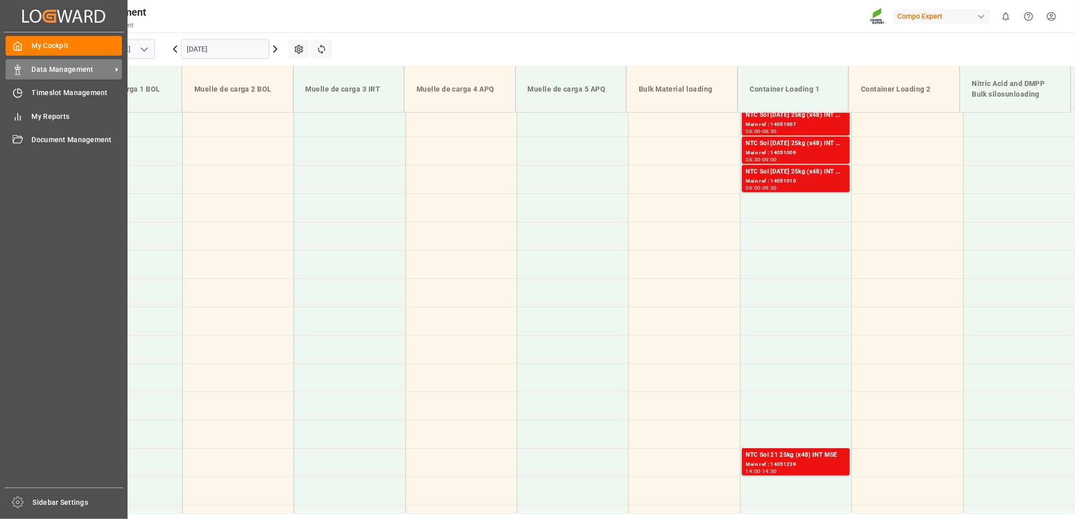
click at [25, 71] on div "Data Management Data Management" at bounding box center [64, 69] width 116 height 20
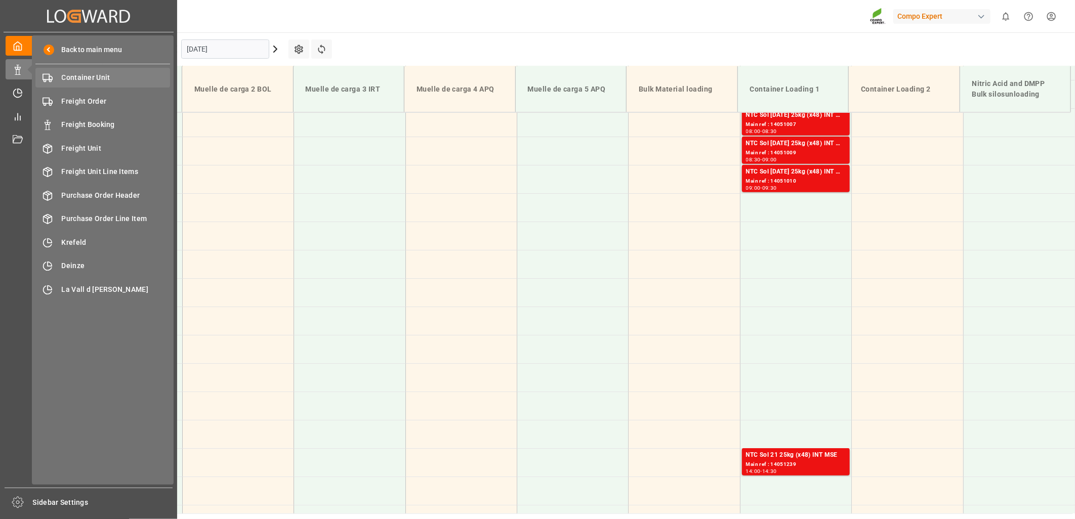
click at [82, 77] on span "Container Unit" at bounding box center [116, 77] width 109 height 11
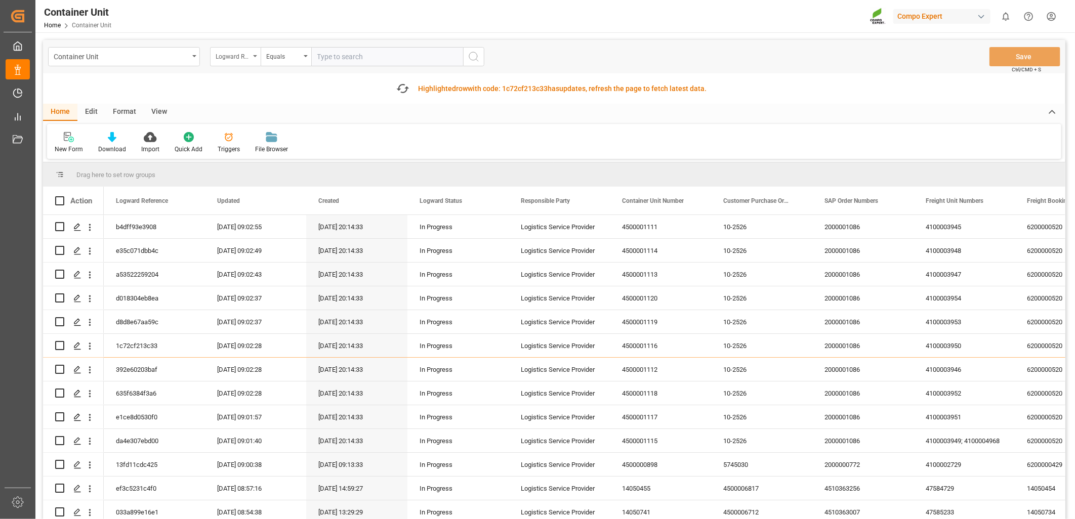
click at [252, 57] on div "Logward Reference" at bounding box center [235, 56] width 51 height 19
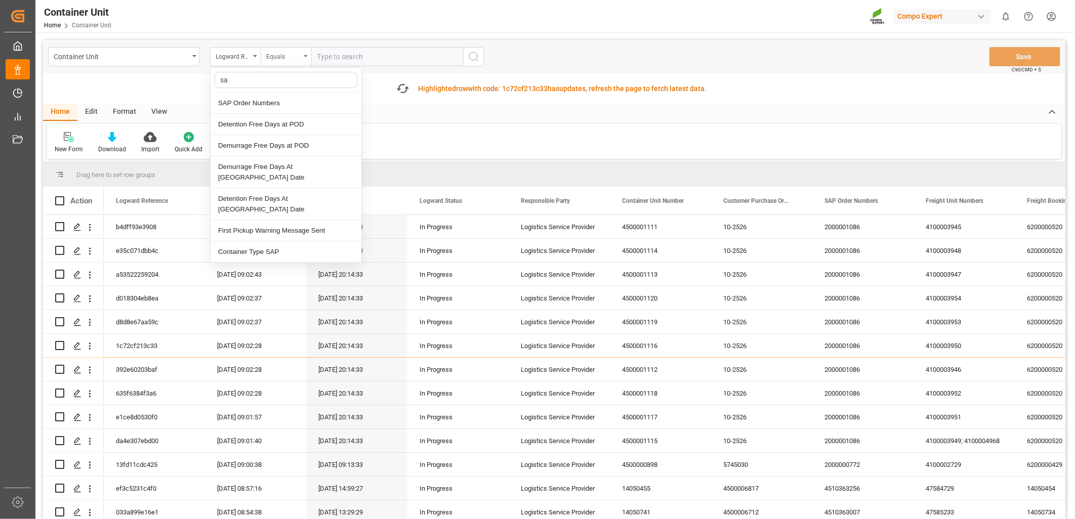
type input "sap"
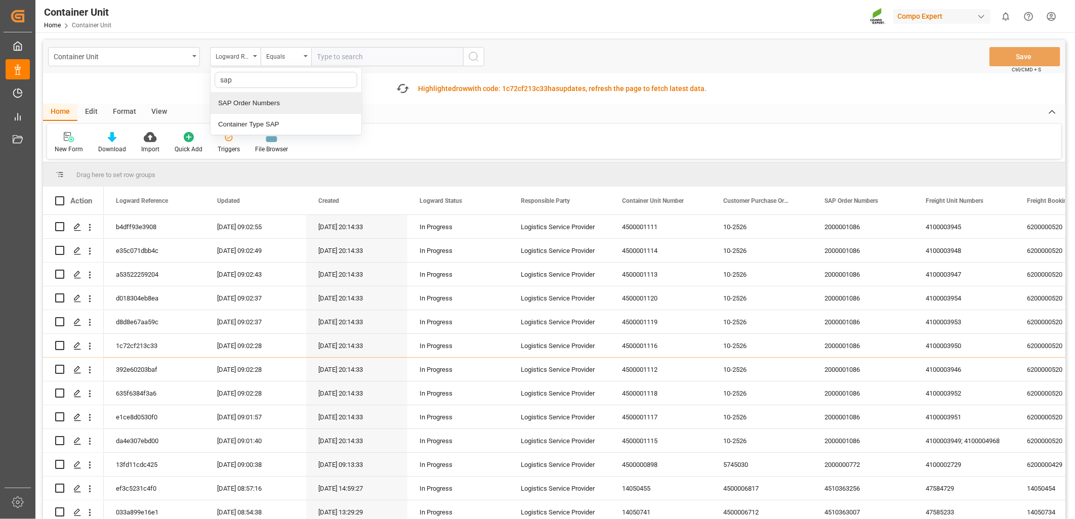
click at [261, 107] on div "SAP Order Numbers" at bounding box center [286, 103] width 151 height 21
click at [333, 54] on input "text" at bounding box center [387, 56] width 152 height 19
paste input "4510363878"
type input "4510363878;"
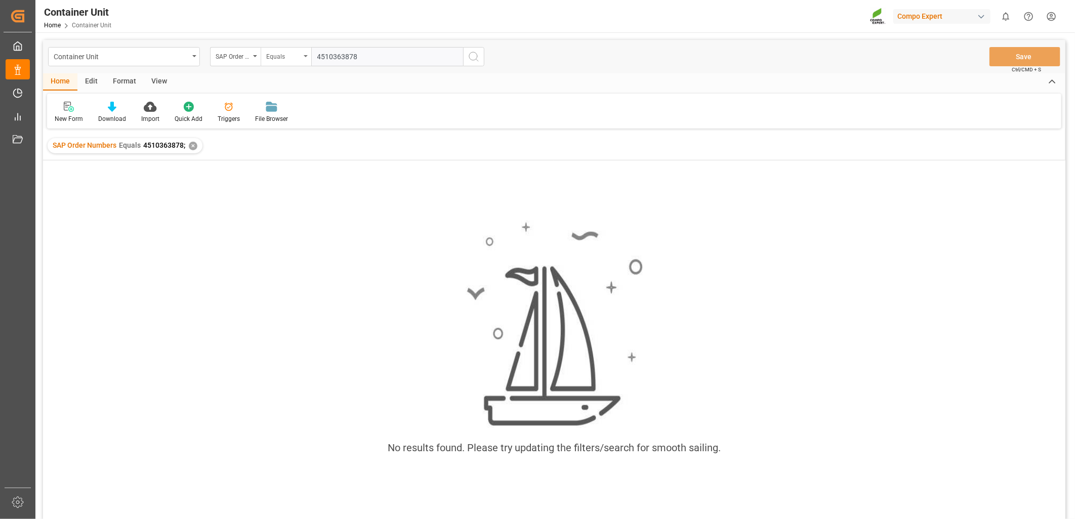
type input "4510363878"
click at [306, 62] on div "Equals" at bounding box center [286, 56] width 51 height 19
click at [310, 126] on div "Fuzzy search" at bounding box center [336, 124] width 151 height 21
paste input "4510363878"
type input "4510363878"
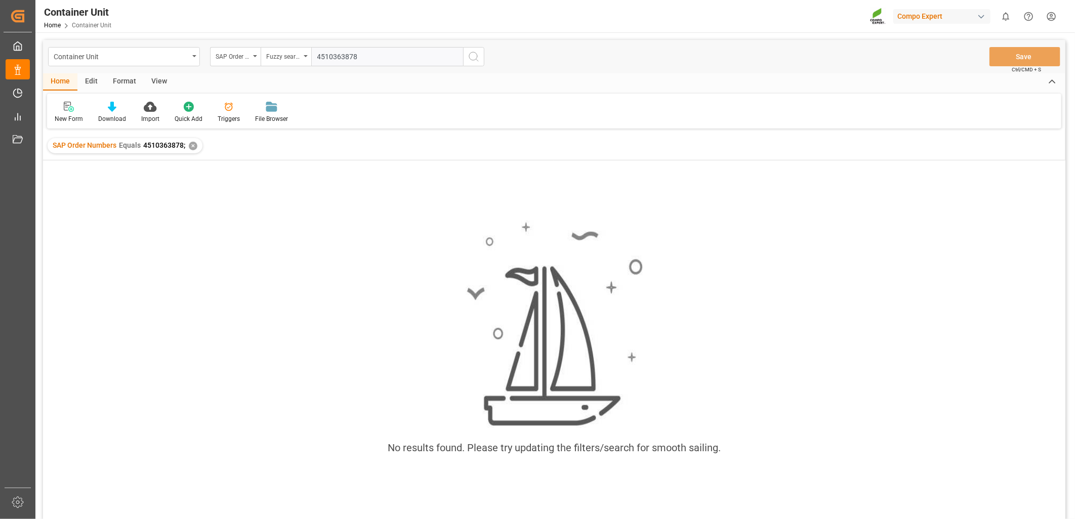
click at [191, 147] on div "✕" at bounding box center [193, 146] width 9 height 9
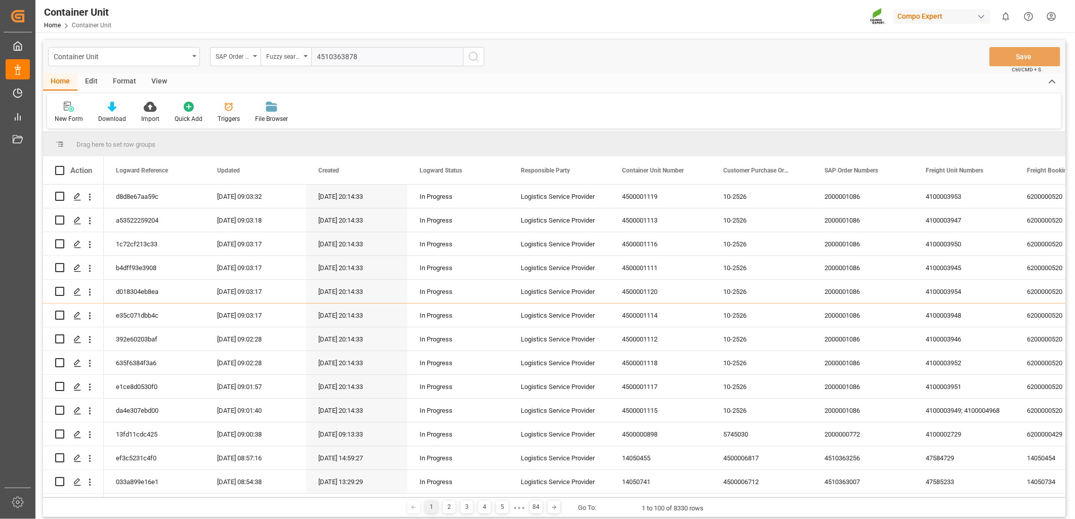
click at [361, 58] on input "4510363878" at bounding box center [387, 56] width 152 height 19
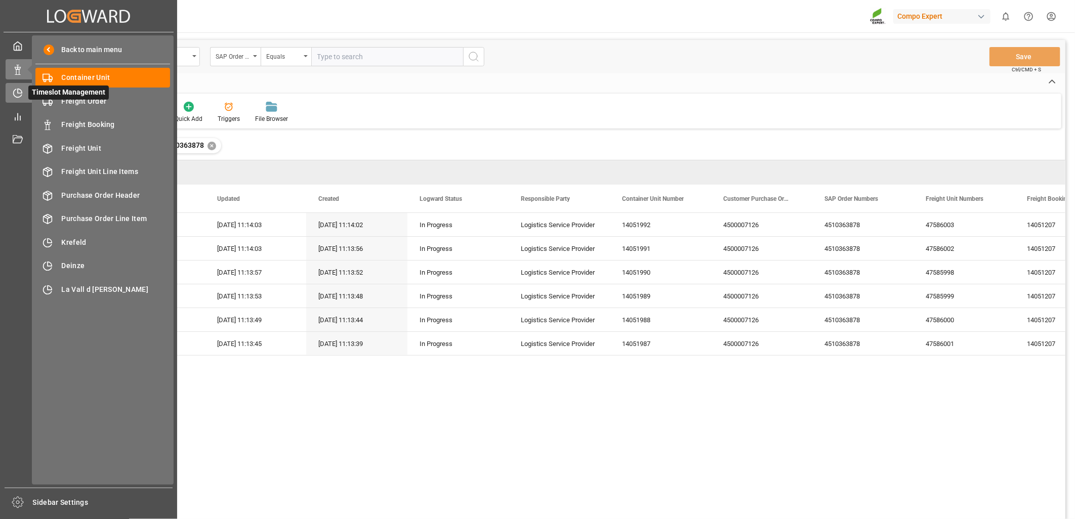
click at [22, 89] on icon at bounding box center [18, 93] width 10 height 10
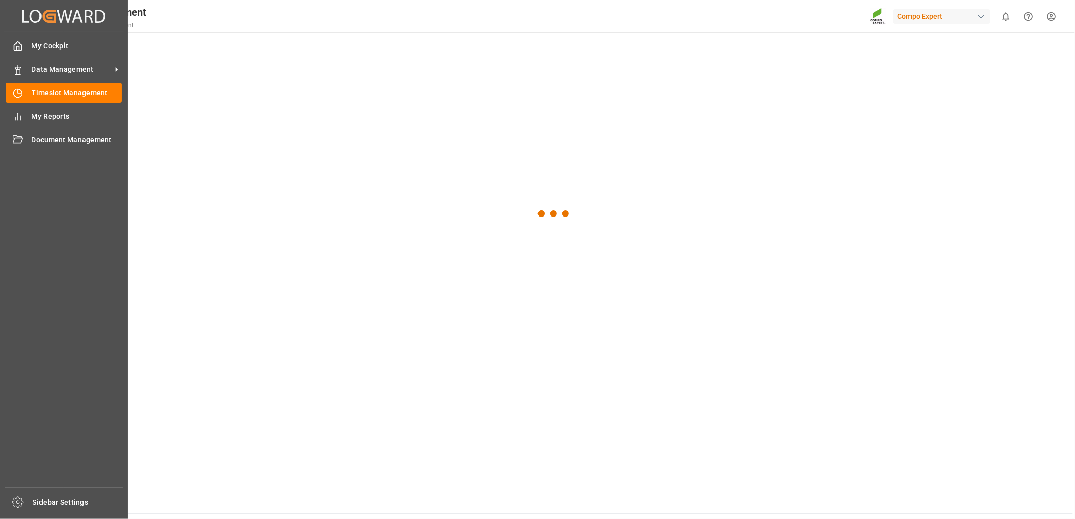
click at [22, 89] on icon at bounding box center [18, 93] width 10 height 10
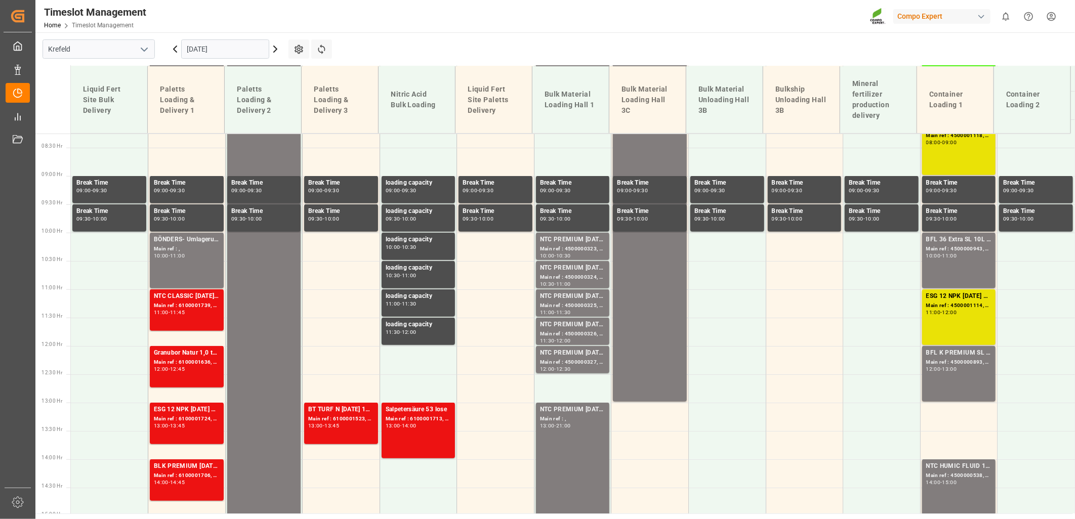
scroll to position [479, 0]
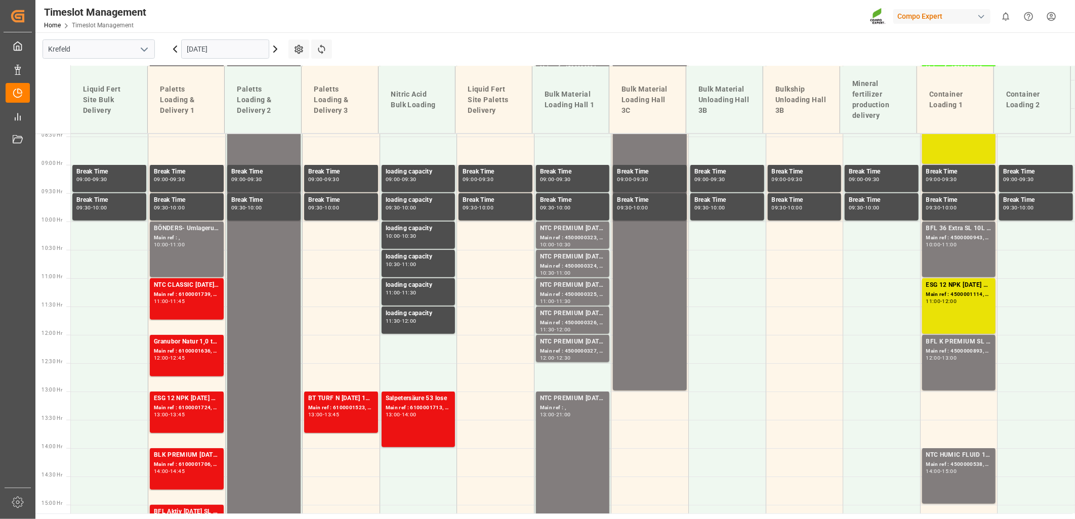
click at [225, 51] on input "[DATE]" at bounding box center [225, 48] width 88 height 19
